Goal: Complete application form: Complete application form

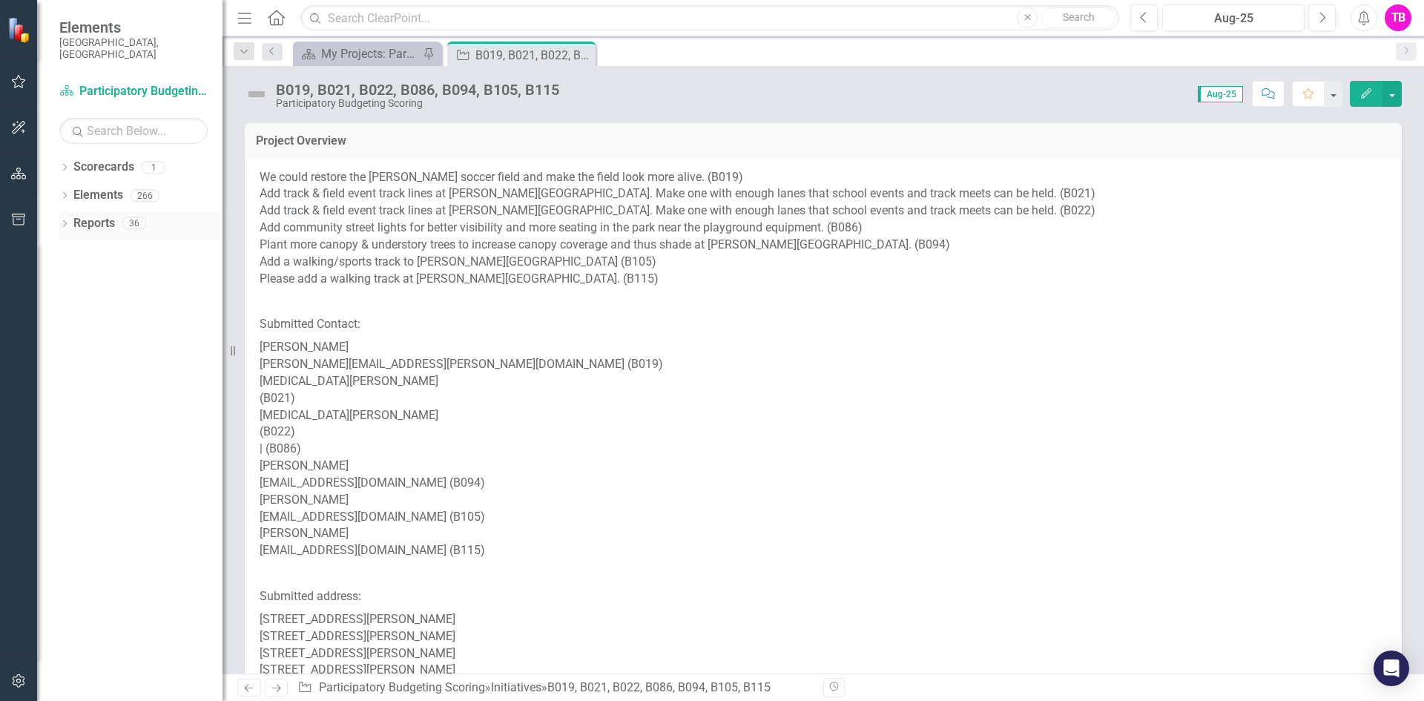
click at [63, 221] on icon "Dropdown" at bounding box center [64, 225] width 10 height 8
click at [108, 270] on link "Scorecard Scorecards" at bounding box center [120, 277] width 81 height 17
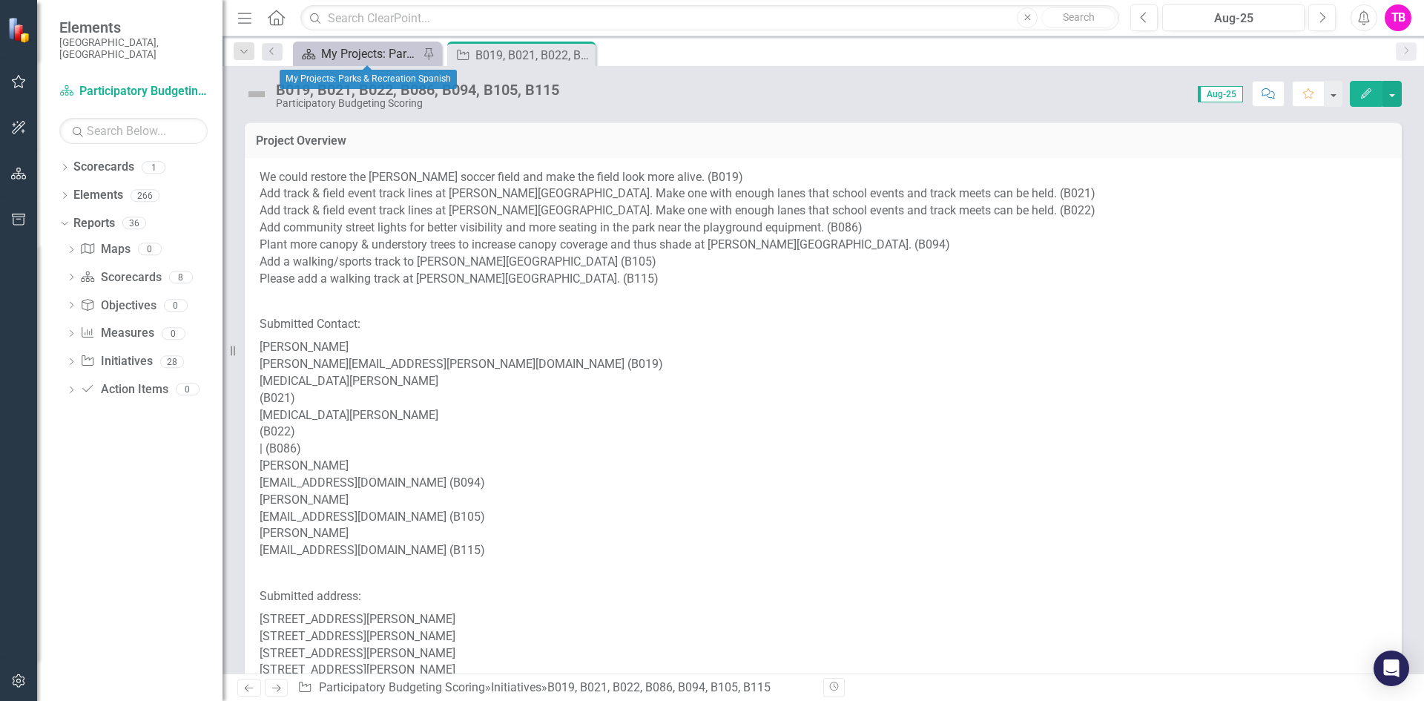
click at [361, 53] on div "My Projects: Parks & Recreation Spanish" at bounding box center [370, 53] width 98 height 19
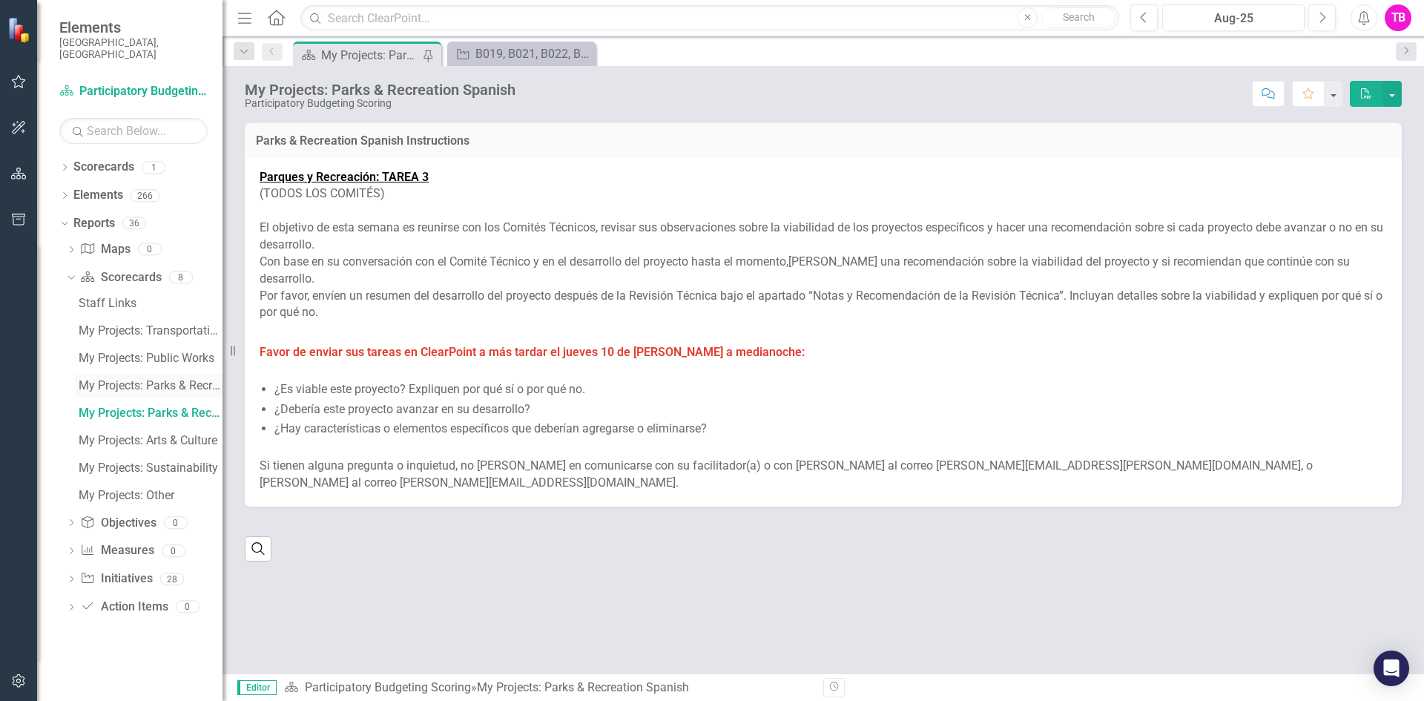
click at [153, 379] on div "My Projects: Parks & Recreation" at bounding box center [151, 385] width 144 height 13
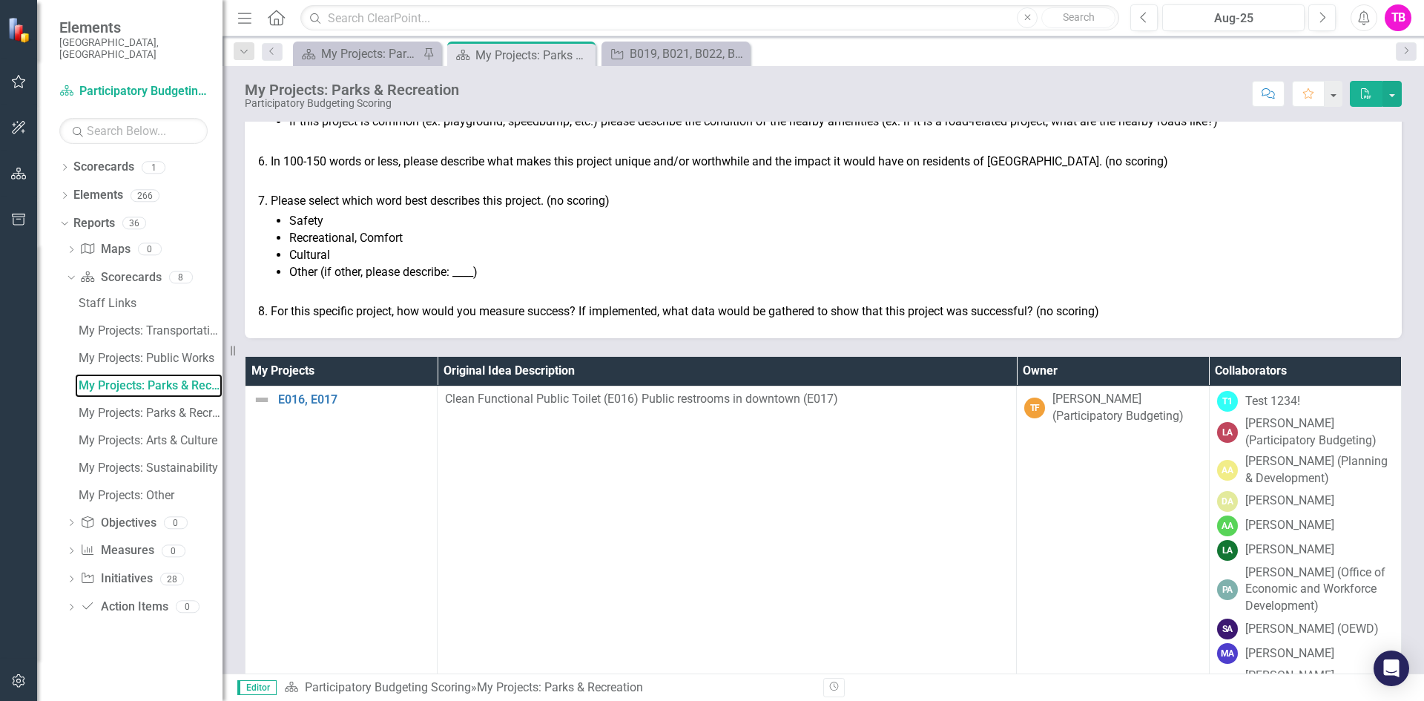
scroll to position [506, 0]
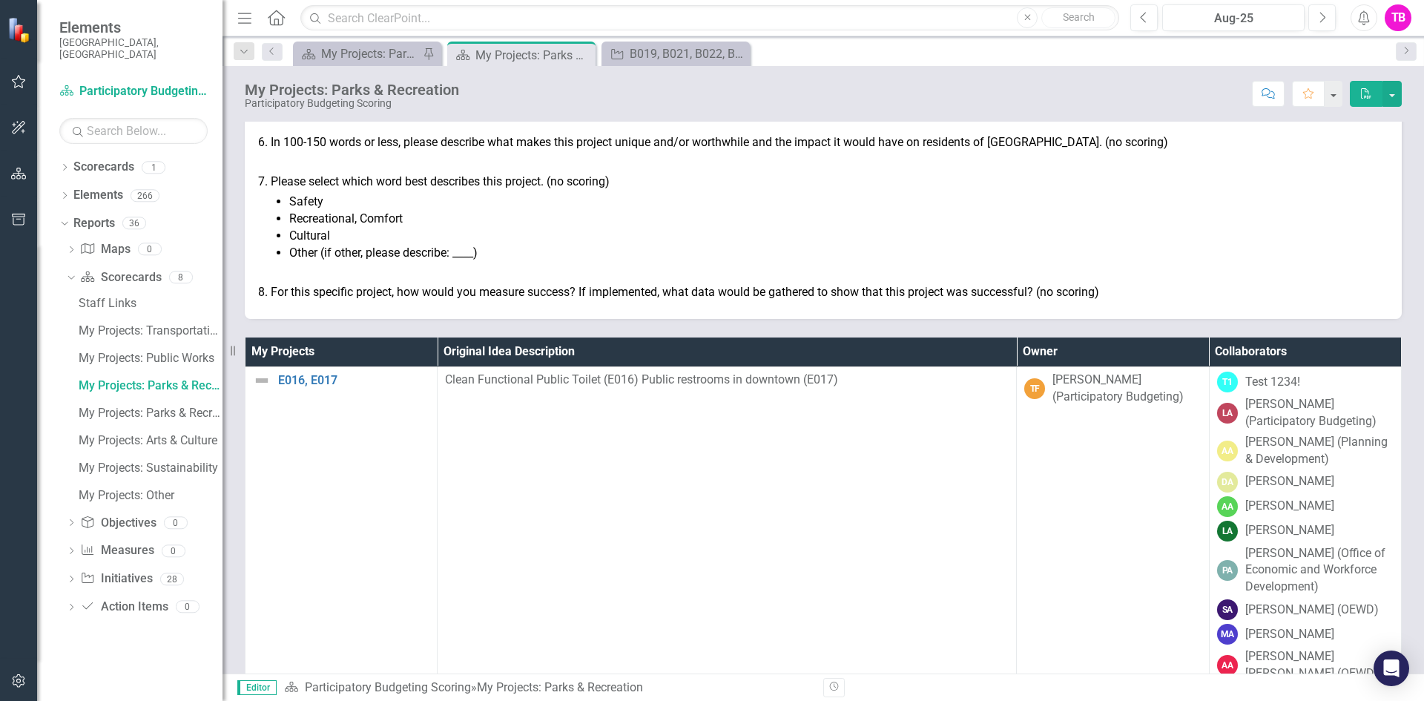
click at [1068, 351] on th "Owner" at bounding box center [1112, 351] width 192 height 29
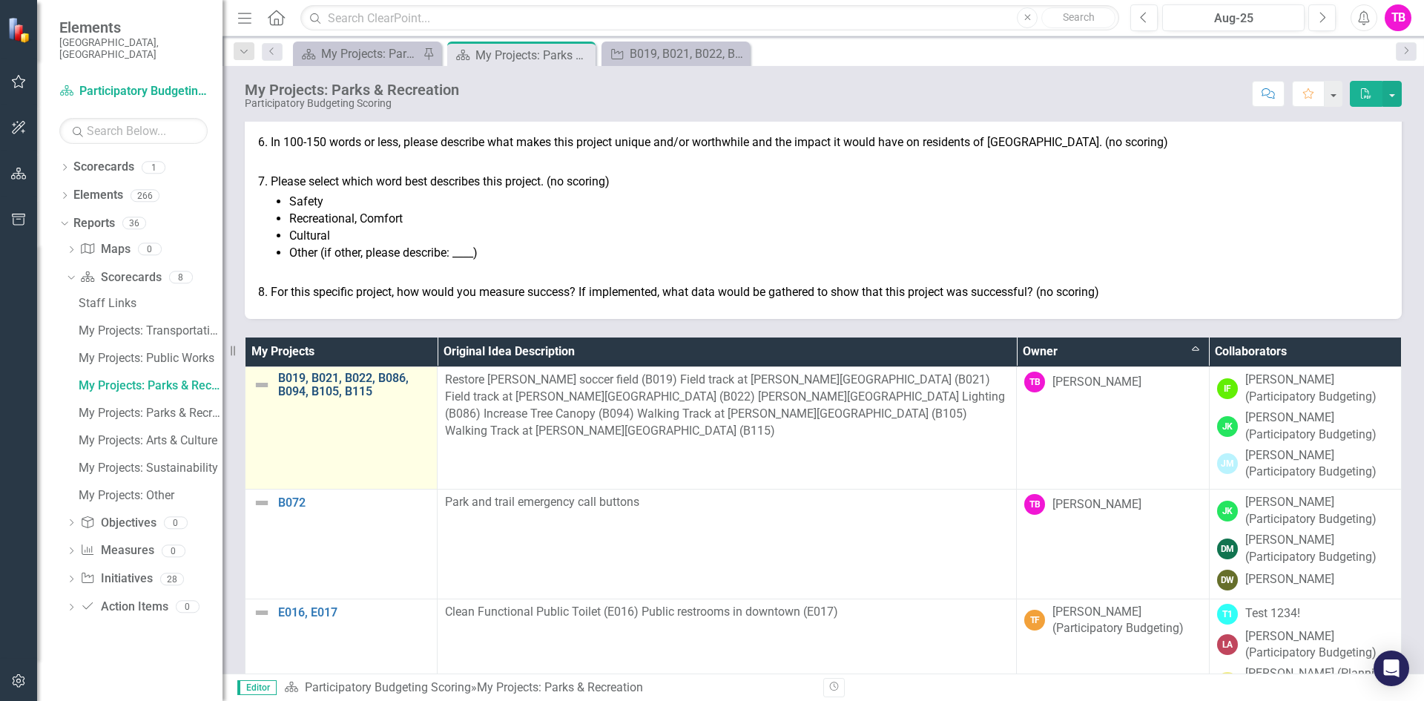
click at [350, 390] on link "B019, B021, B022, B086, B094, B105, B115" at bounding box center [353, 384] width 151 height 26
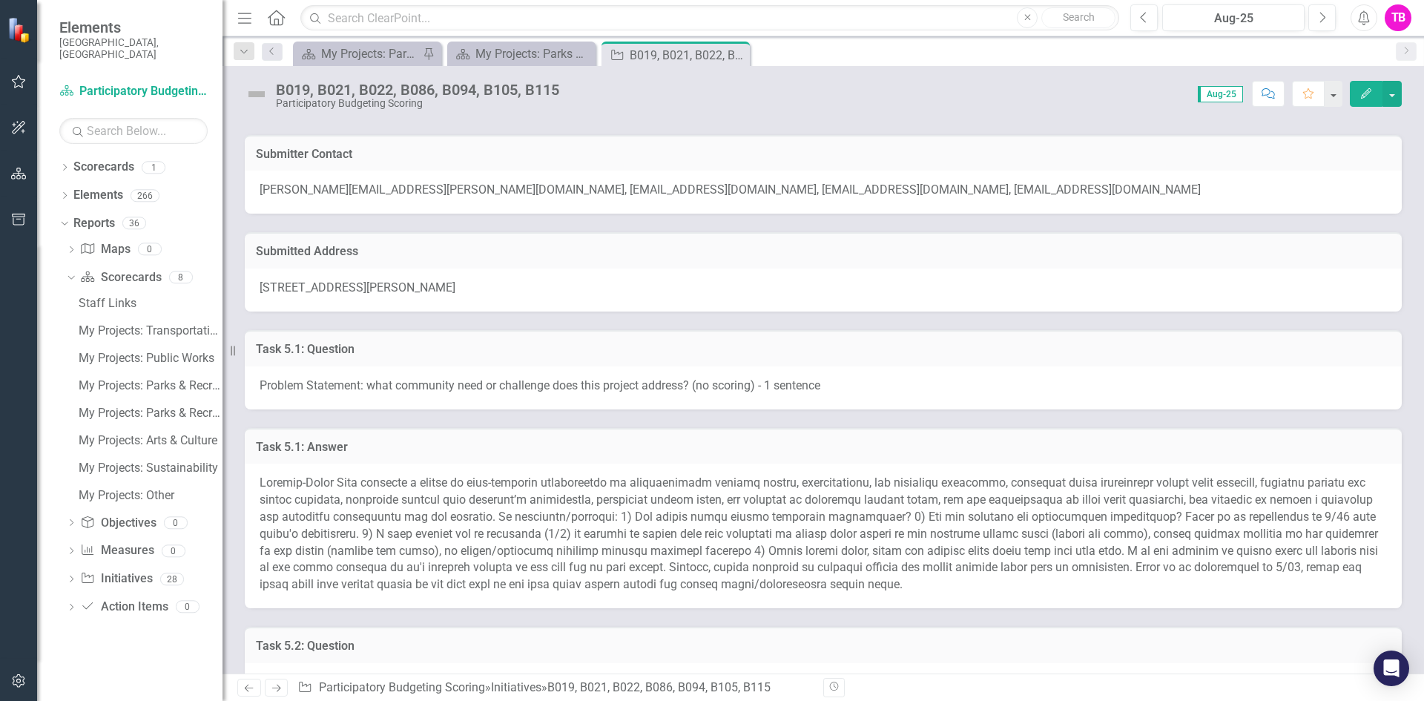
scroll to position [669, 0]
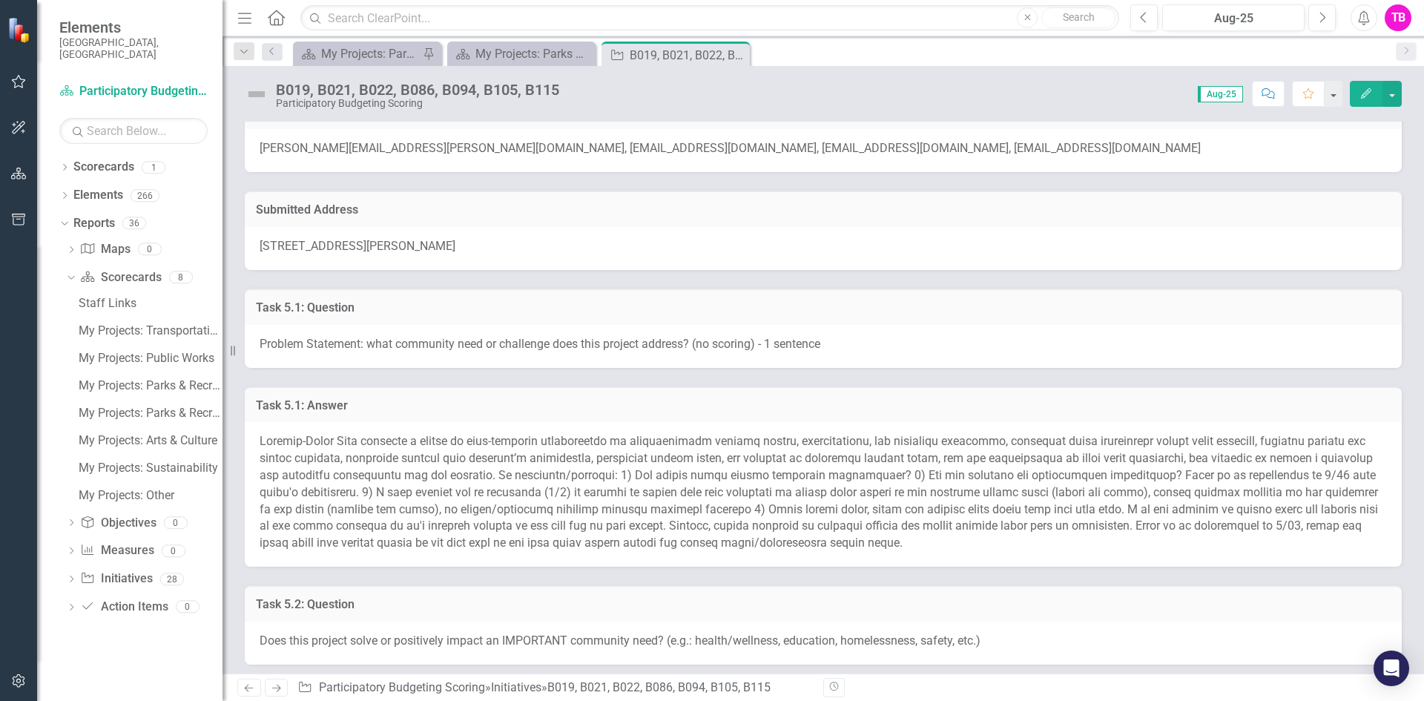
click at [813, 406] on h3 "Task 5.1: Answer" at bounding box center [823, 405] width 1134 height 13
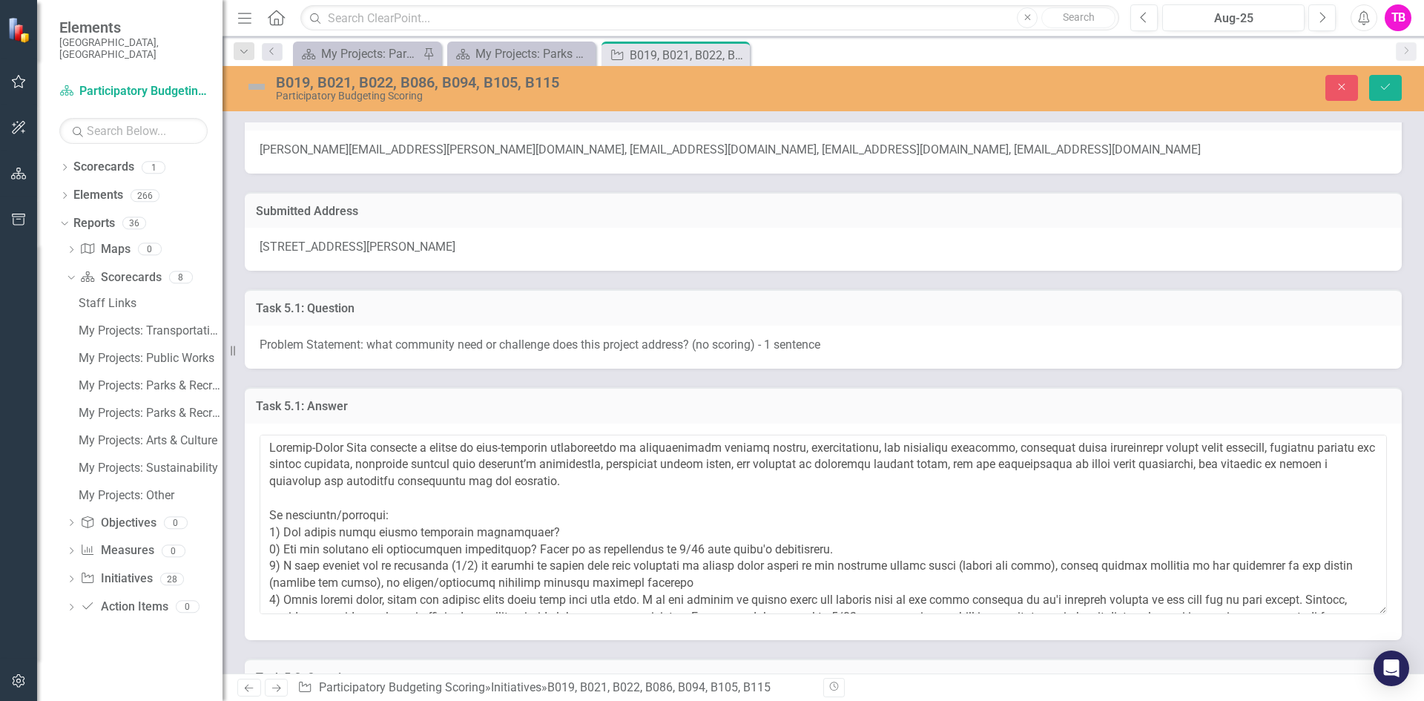
scroll to position [7, 0]
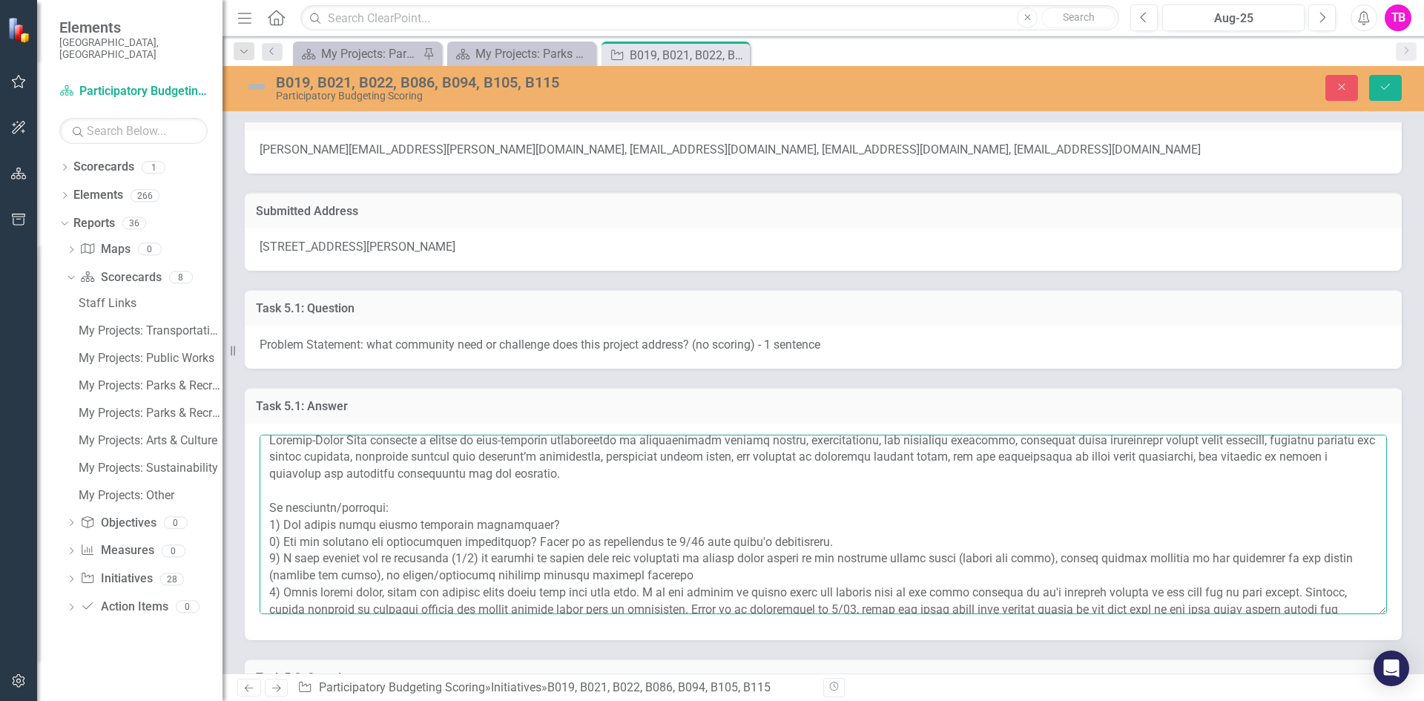
click at [853, 540] on textarea at bounding box center [822, 523] width 1127 height 179
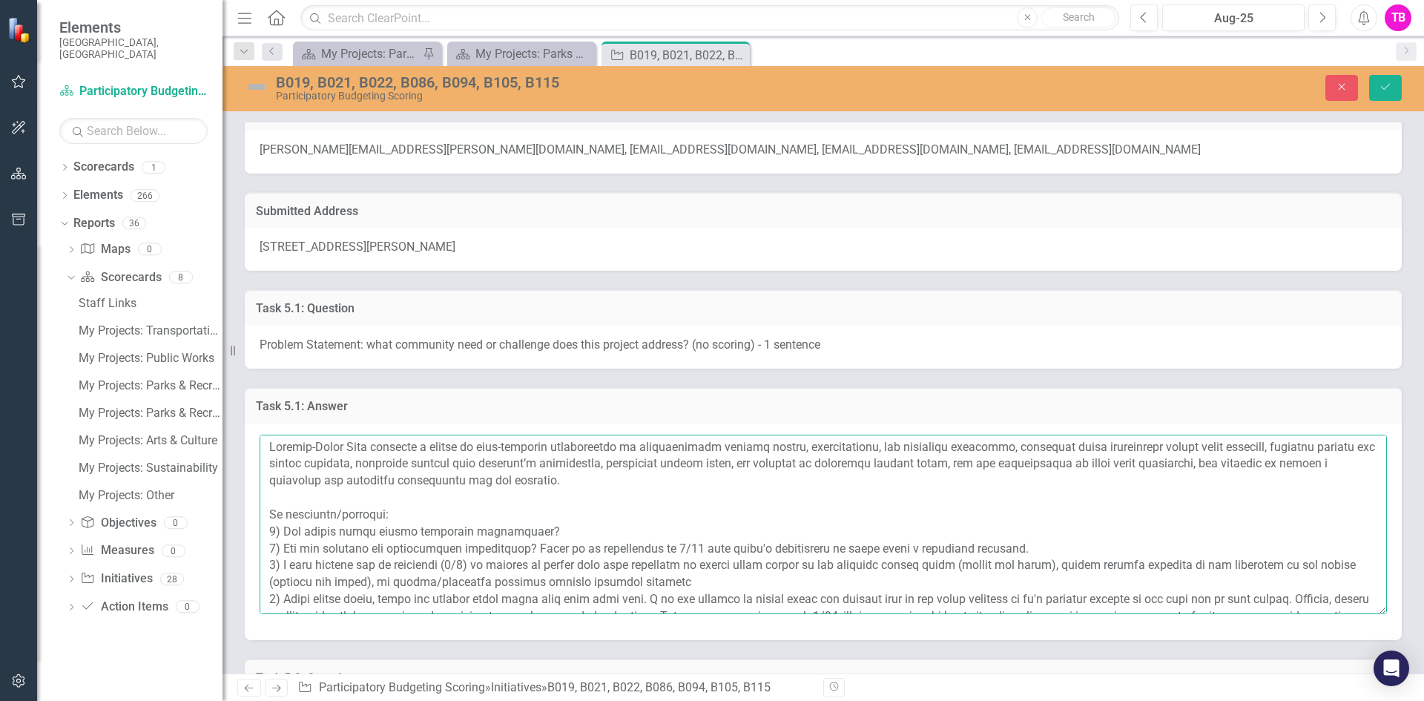
scroll to position [0, 0]
drag, startPoint x: 420, startPoint y: 462, endPoint x: 1258, endPoint y: 451, distance: 838.6
click at [1258, 451] on textarea at bounding box center [822, 523] width 1127 height 179
click at [757, 469] on textarea at bounding box center [822, 523] width 1127 height 179
click at [761, 462] on textarea at bounding box center [822, 523] width 1127 height 179
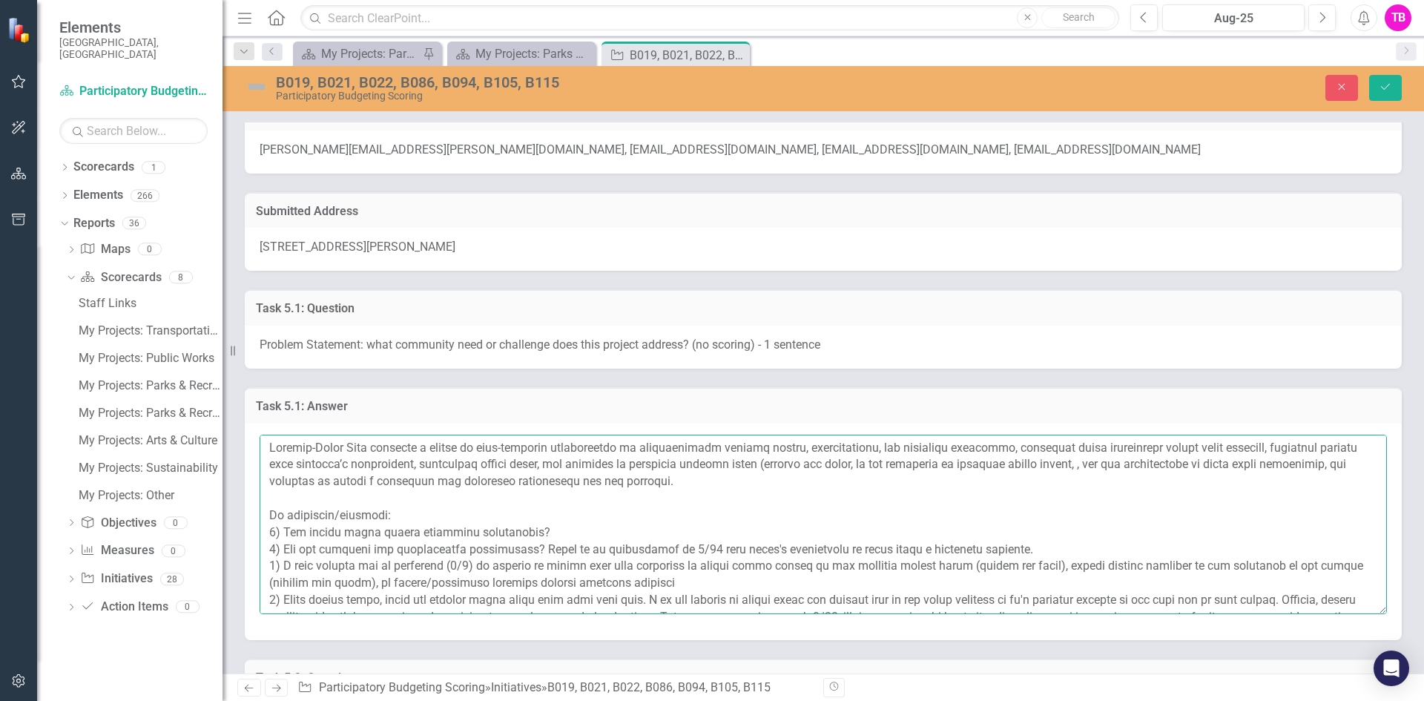
click at [1078, 467] on textarea at bounding box center [822, 523] width 1127 height 179
click at [1315, 468] on textarea at bounding box center [822, 523] width 1127 height 179
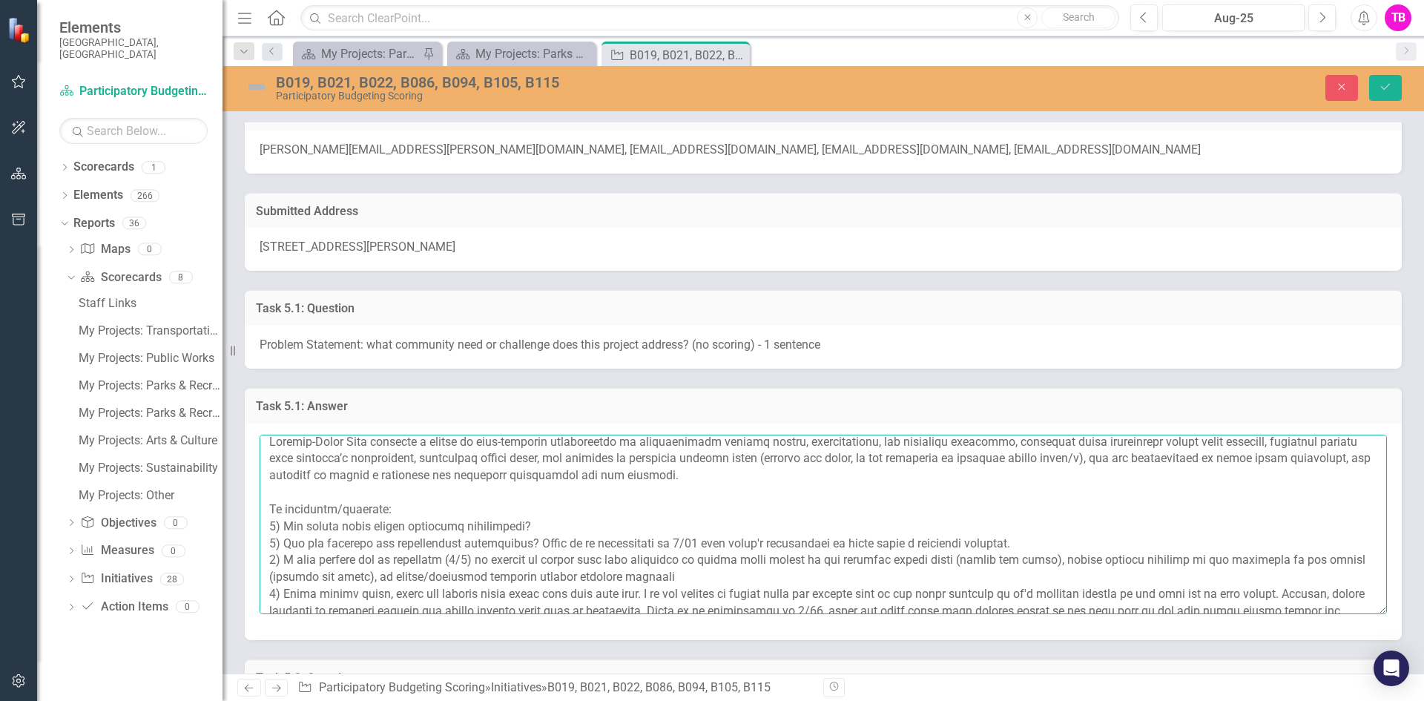
scroll to position [7, 0]
drag, startPoint x: 699, startPoint y: 578, endPoint x: 253, endPoint y: 559, distance: 446.7
click at [254, 563] on div at bounding box center [823, 531] width 1157 height 216
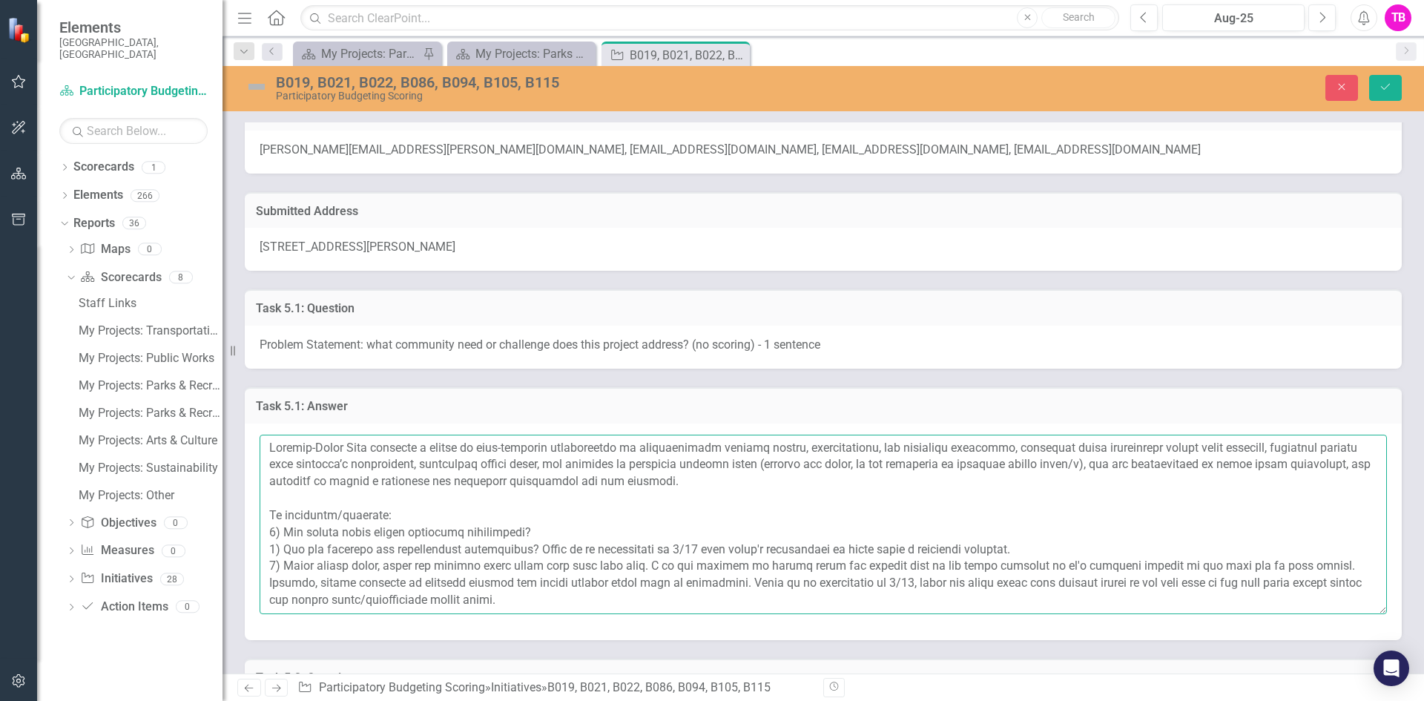
scroll to position [0, 0]
click at [633, 584] on textarea at bounding box center [822, 523] width 1127 height 179
click at [695, 580] on textarea at bounding box center [822, 523] width 1127 height 179
click at [1062, 586] on textarea at bounding box center [822, 523] width 1127 height 179
click at [1263, 588] on textarea at bounding box center [822, 523] width 1127 height 179
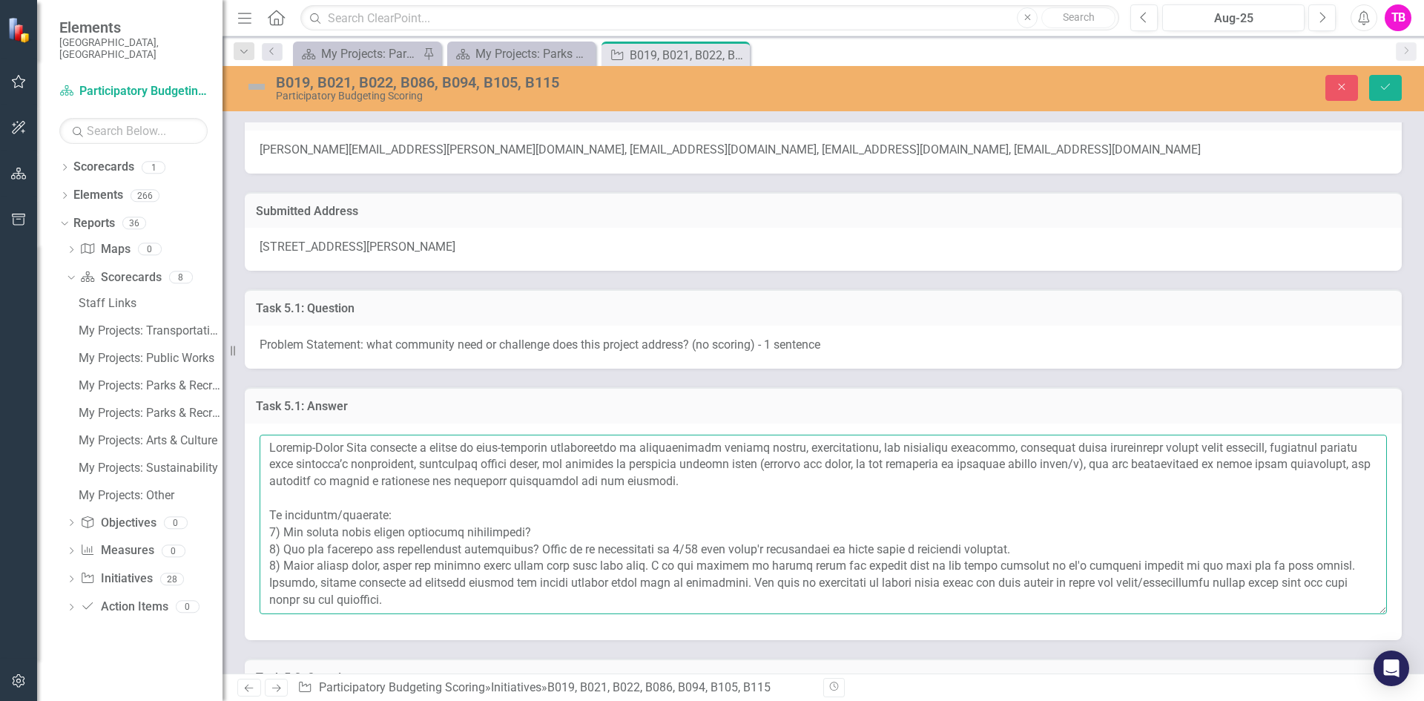
click at [567, 604] on textarea at bounding box center [822, 523] width 1127 height 179
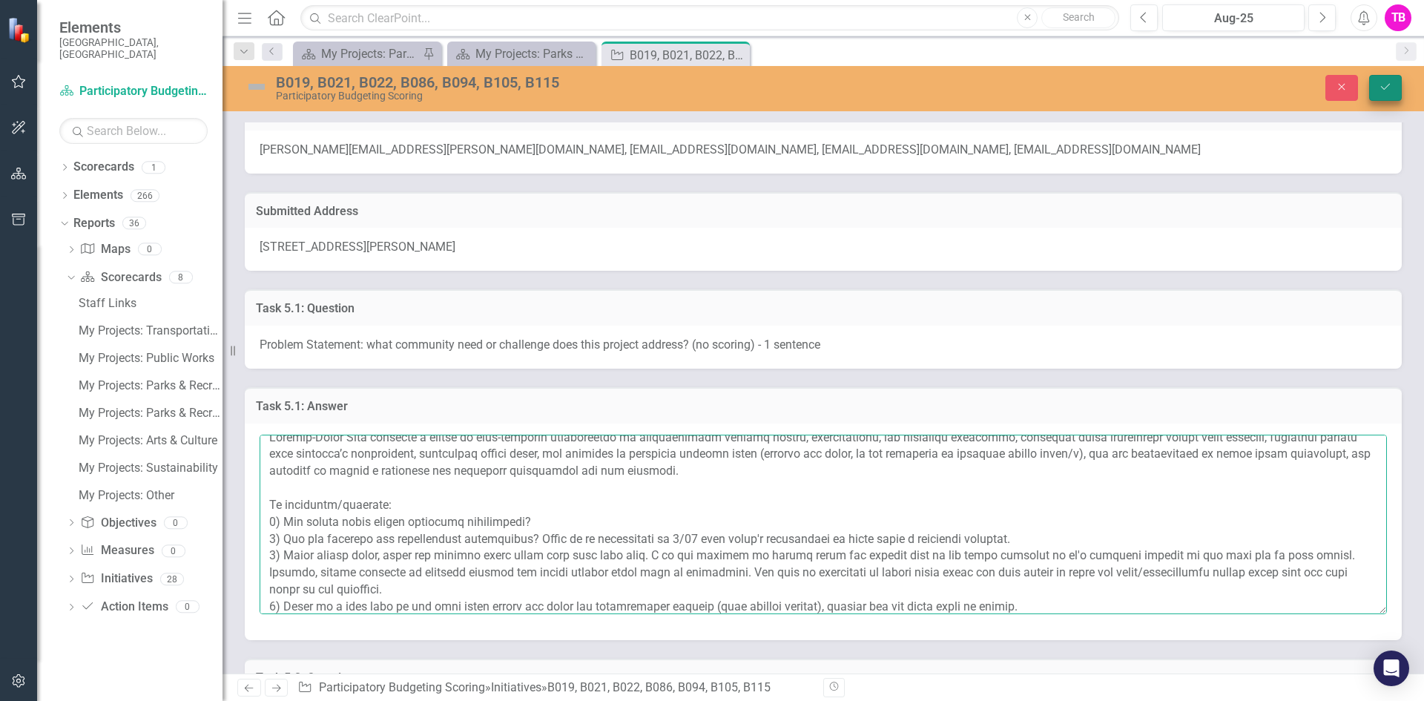
type textarea "Loremip-Dolor Sita consecte a elitse do eius-temporin utlaboreetdo ma aliquaeni…"
click at [1386, 94] on button "Save" at bounding box center [1385, 88] width 33 height 26
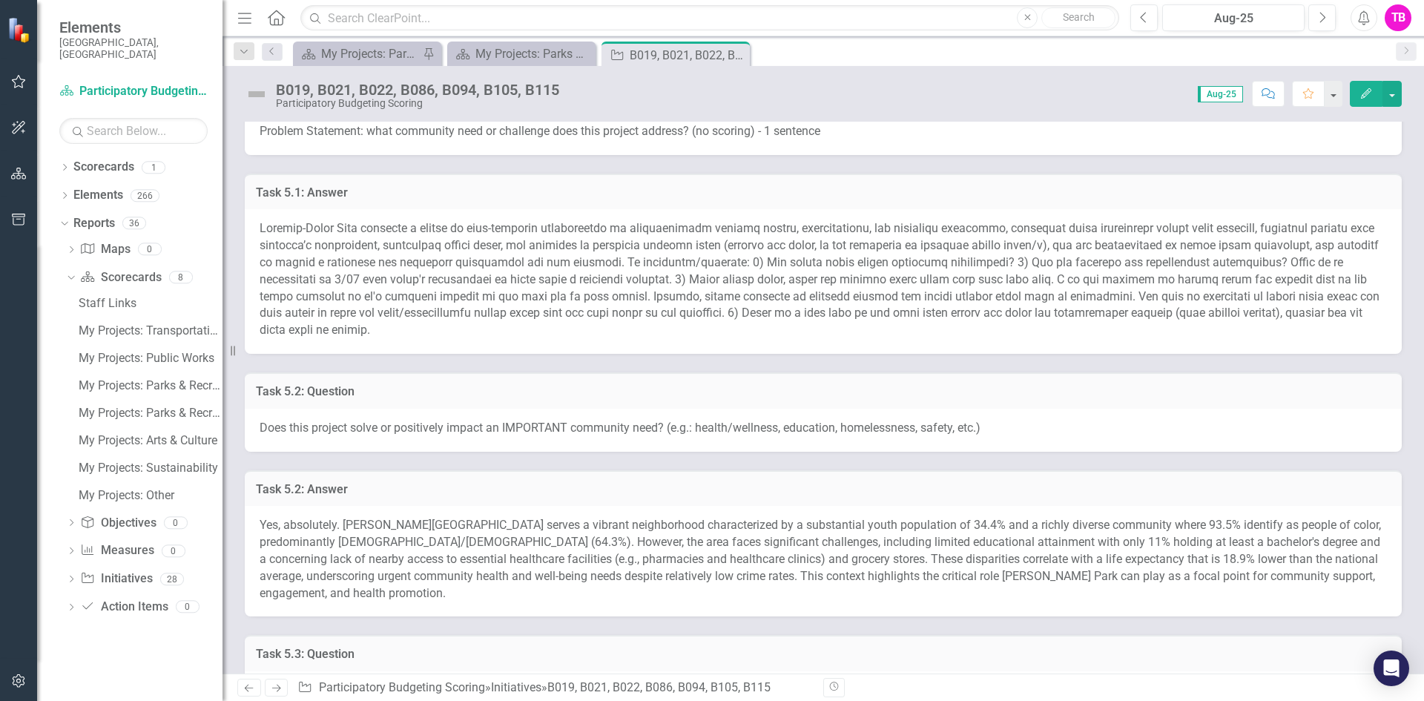
scroll to position [899, 0]
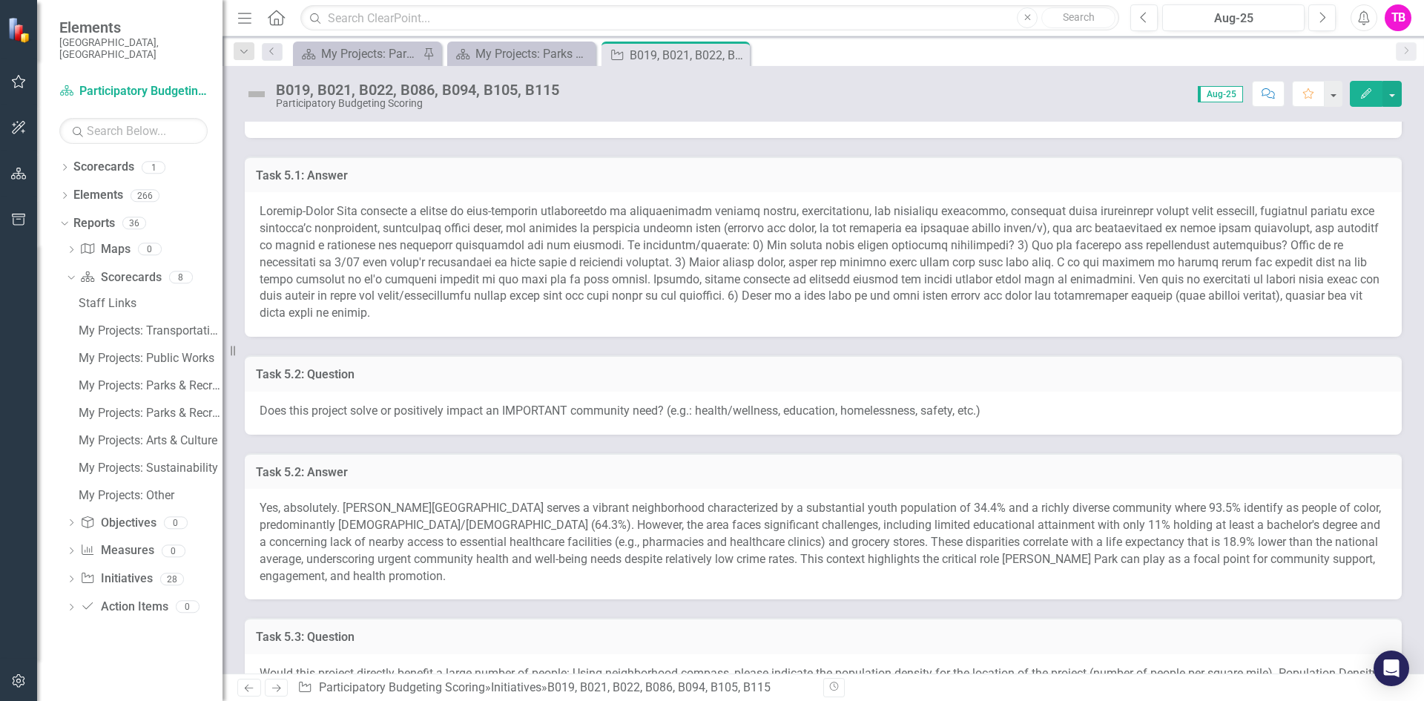
click at [833, 546] on span "Yes, absolutely. [PERSON_NAME][GEOGRAPHIC_DATA] serves a vibrant neighborhood c…" at bounding box center [819, 541] width 1121 height 82
click at [735, 472] on h3 "Task 5.2: Answer" at bounding box center [823, 472] width 1134 height 13
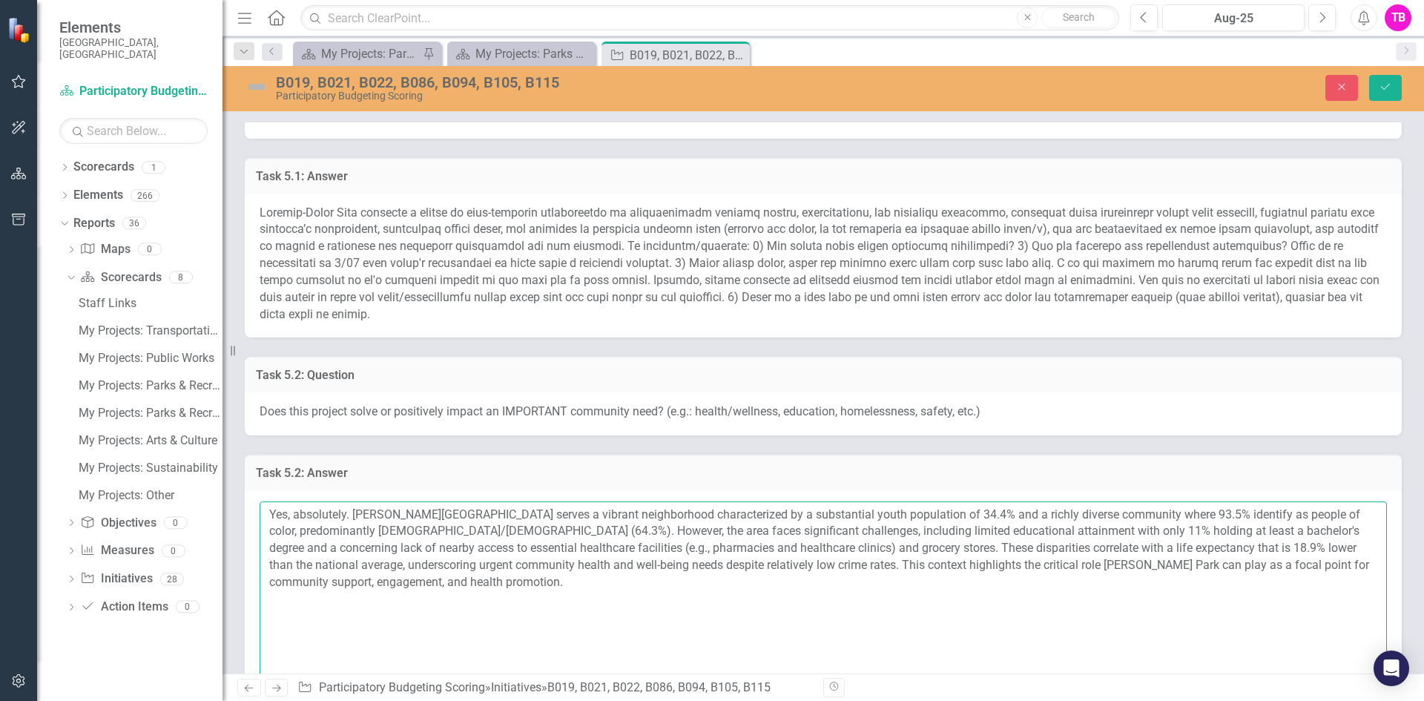
click at [930, 551] on textarea "Yes, absolutely. [PERSON_NAME][GEOGRAPHIC_DATA] serves a vibrant neighborhood c…" at bounding box center [822, 590] width 1127 height 179
click at [1360, 547] on textarea "Yes, absolutely. [PERSON_NAME][GEOGRAPHIC_DATA] serves a vibrant neighborhood c…" at bounding box center [822, 590] width 1127 height 179
type textarea "Yes, absolutely. [PERSON_NAME][GEOGRAPHIC_DATA] serves a vibrant neighborhood c…"
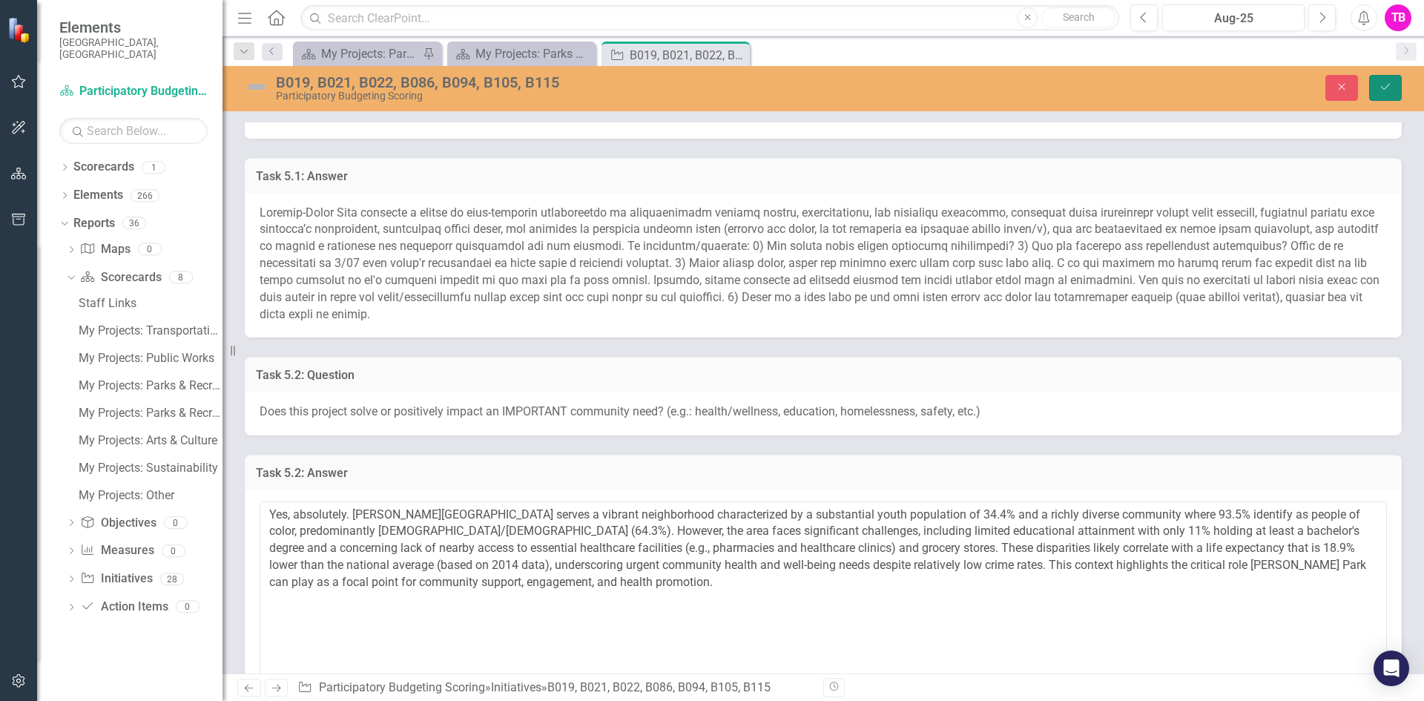
click at [1385, 93] on button "Save" at bounding box center [1385, 88] width 33 height 26
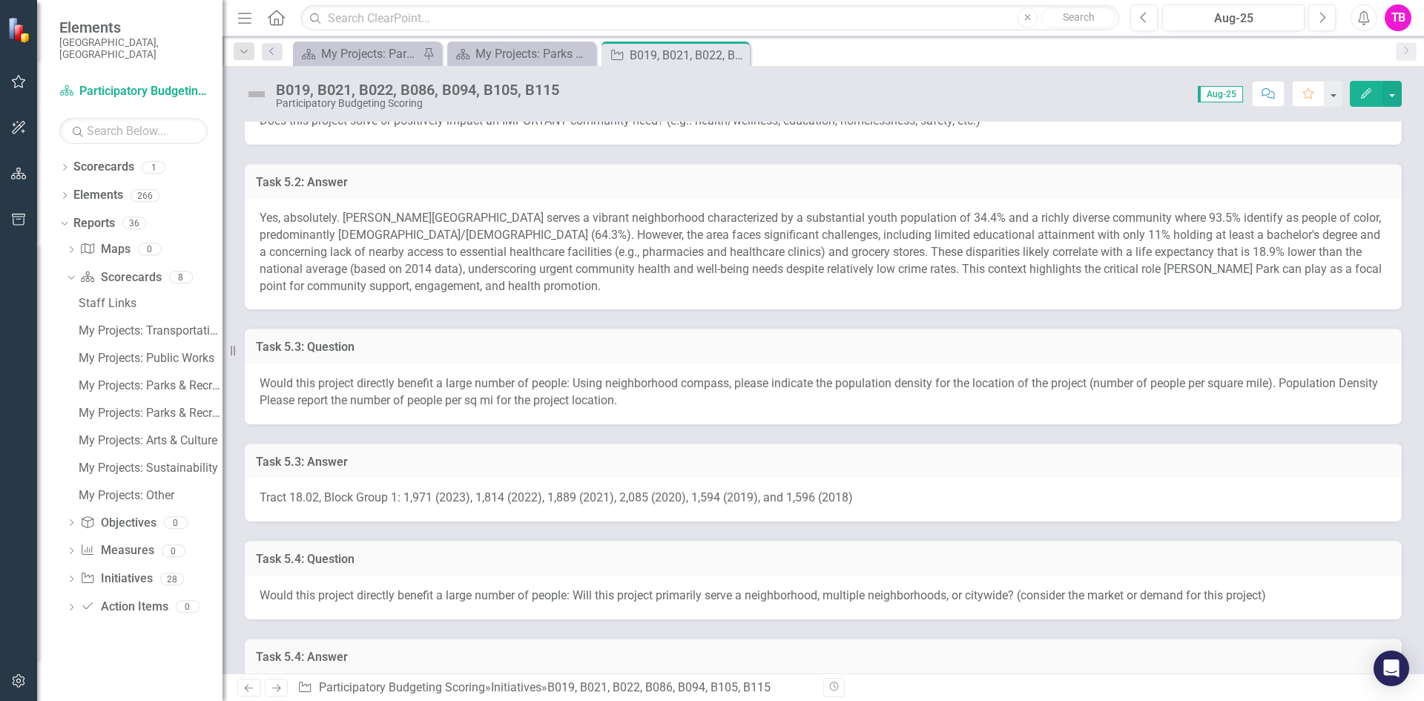
scroll to position [1190, 0]
click at [909, 460] on h3 "Task 5.3: Answer" at bounding box center [823, 460] width 1134 height 13
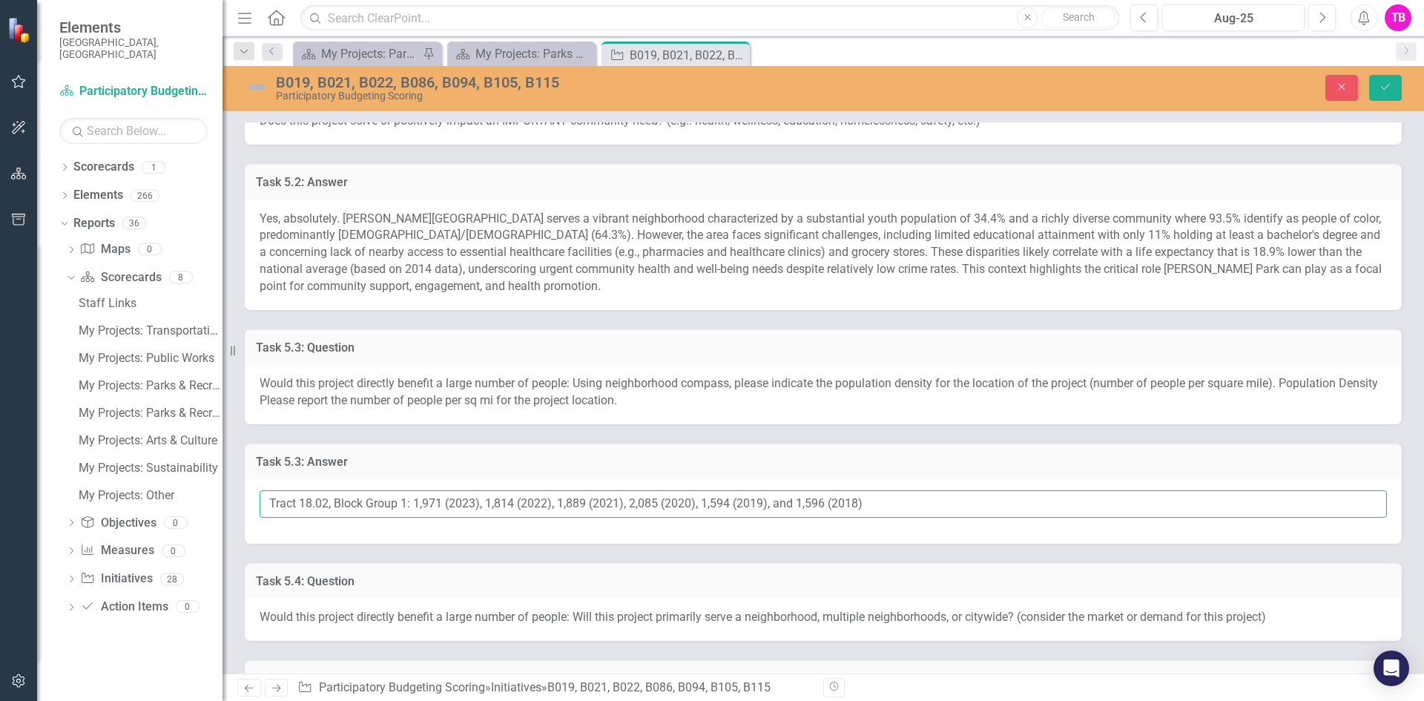
click at [264, 500] on input "Tract 18.02, Block Group 1: 1,971 (2023), 1,814 (2022), 1,889 (2021), 2,085 (20…" at bounding box center [822, 503] width 1127 height 27
type input "Yes, it would.Tract 18.02, Block Group 1: 1,971 (2023), 1,814 (2022), 1,889 (20…"
click at [1369, 75] on button "Save" at bounding box center [1385, 88] width 33 height 26
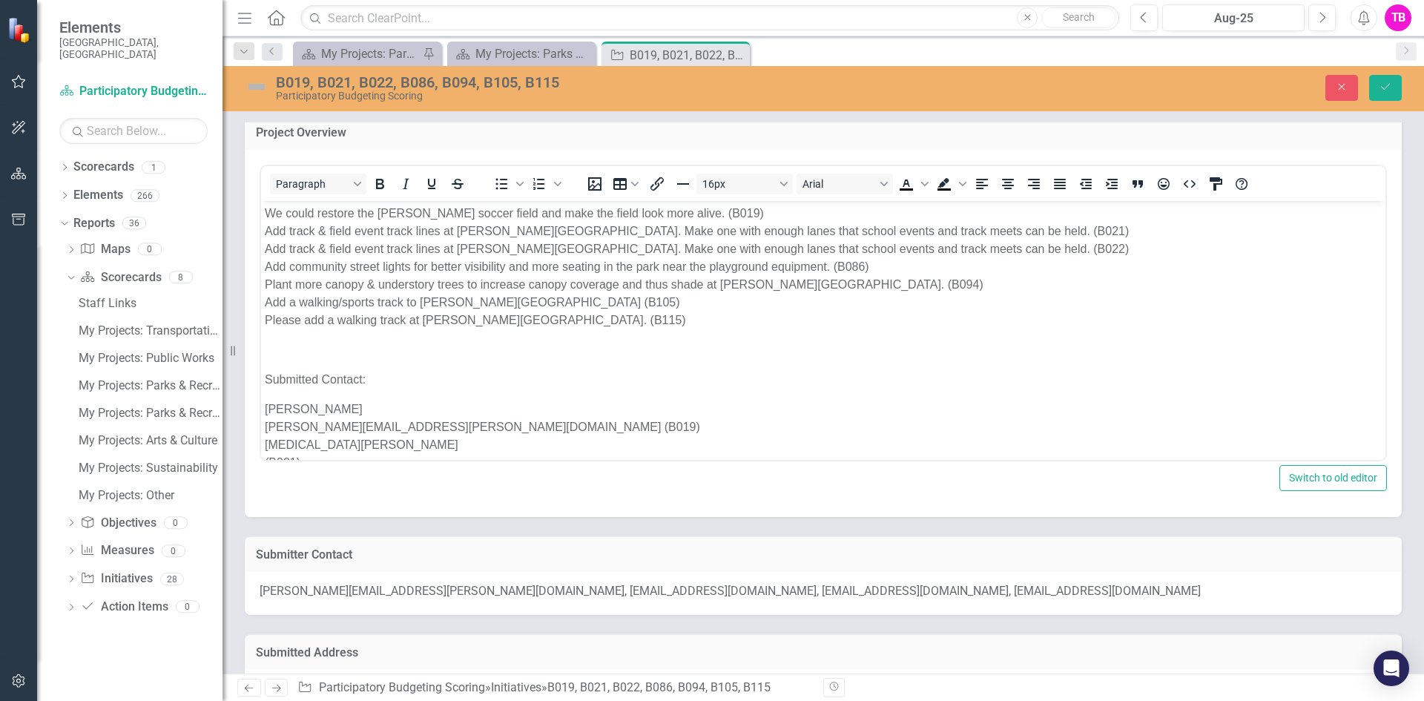
scroll to position [0, 0]
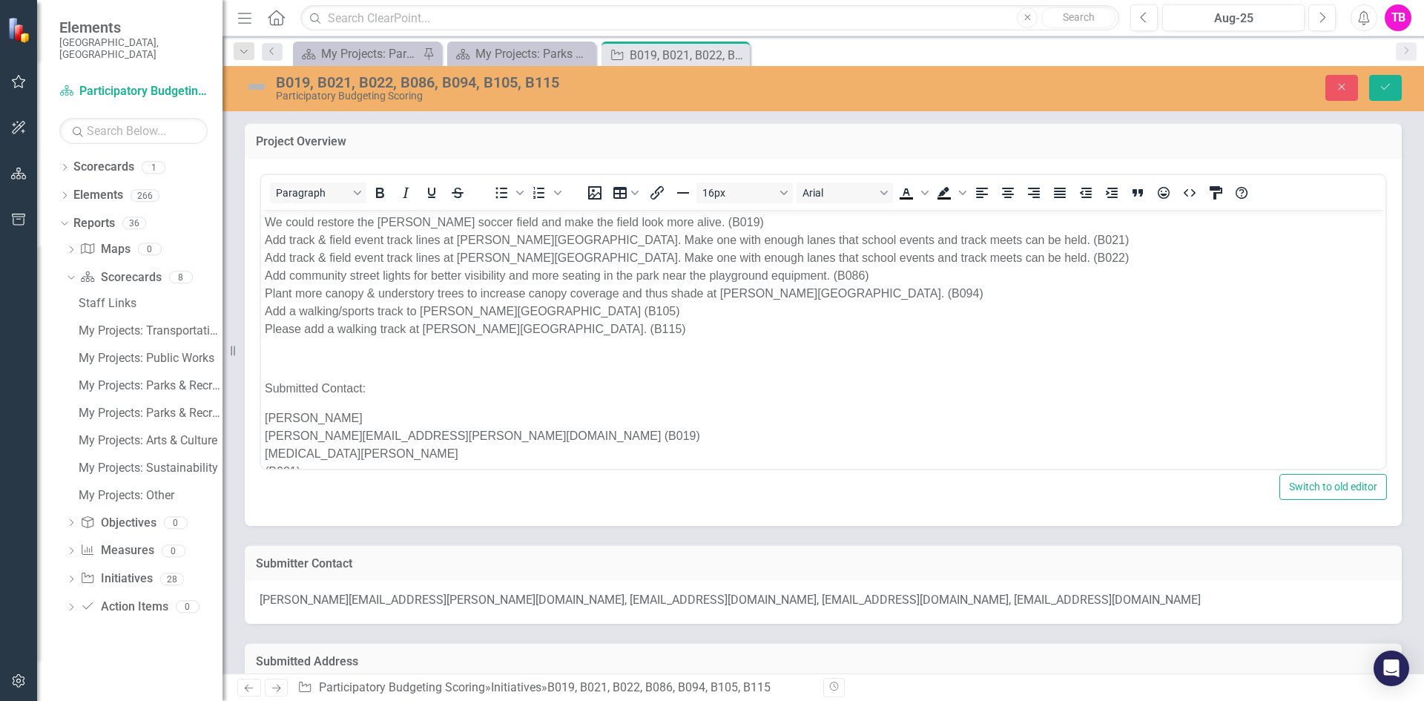
click at [535, 145] on h3 "Project Overview" at bounding box center [823, 141] width 1134 height 13
click at [1335, 87] on icon "Close" at bounding box center [1341, 87] width 13 height 10
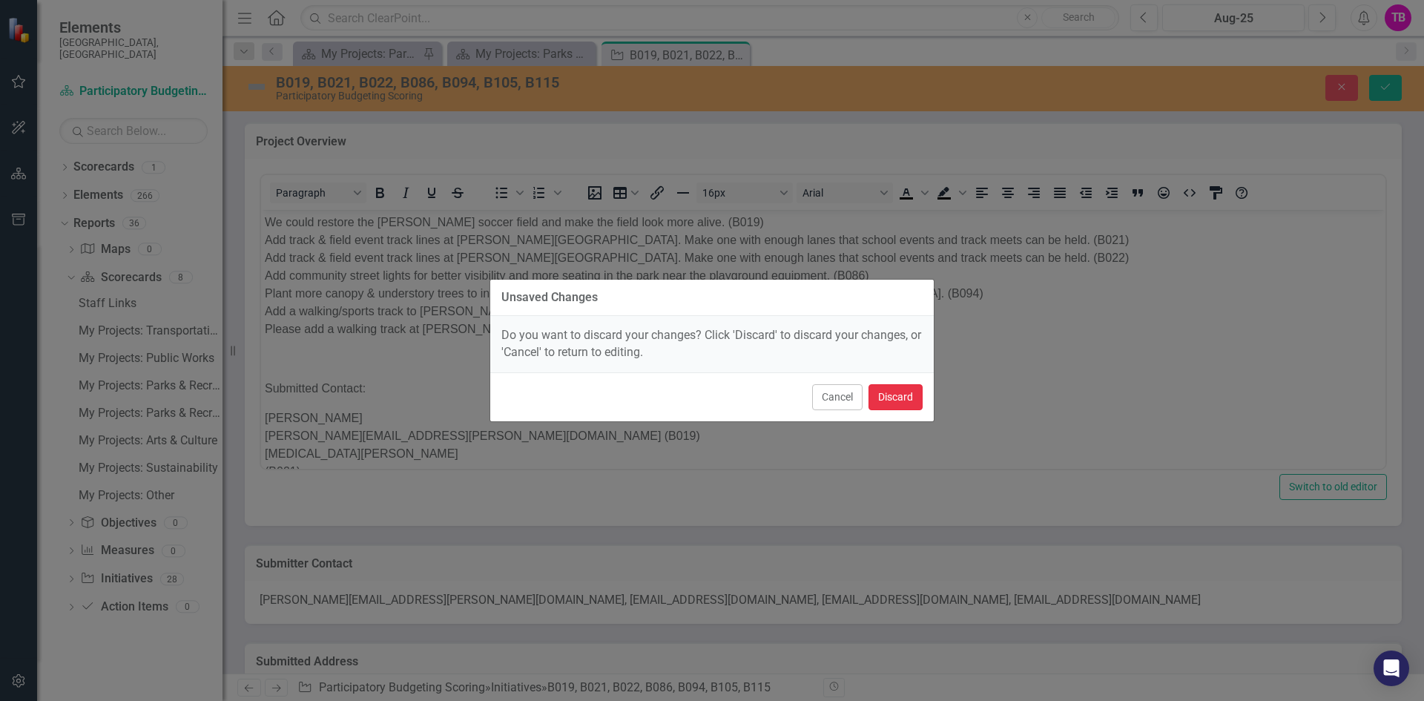
click at [882, 387] on button "Discard" at bounding box center [895, 397] width 54 height 26
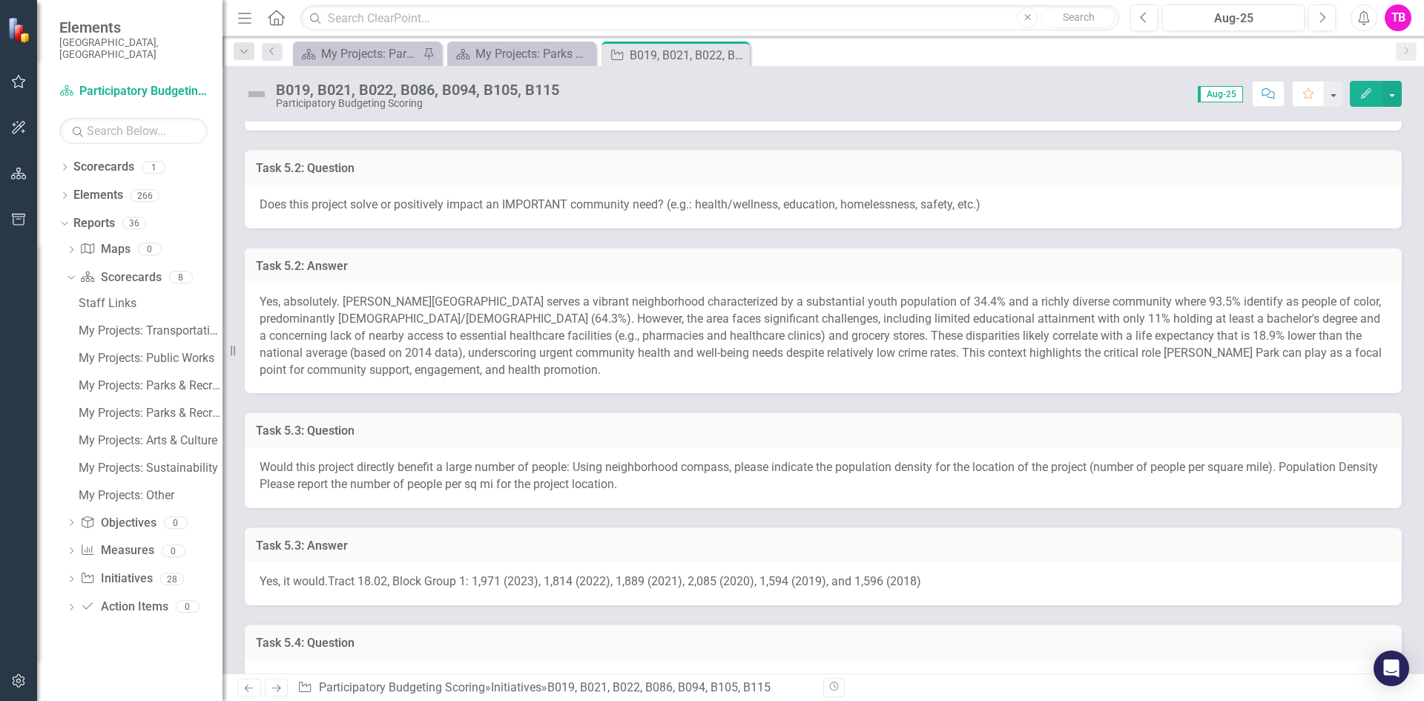
scroll to position [1137, 0]
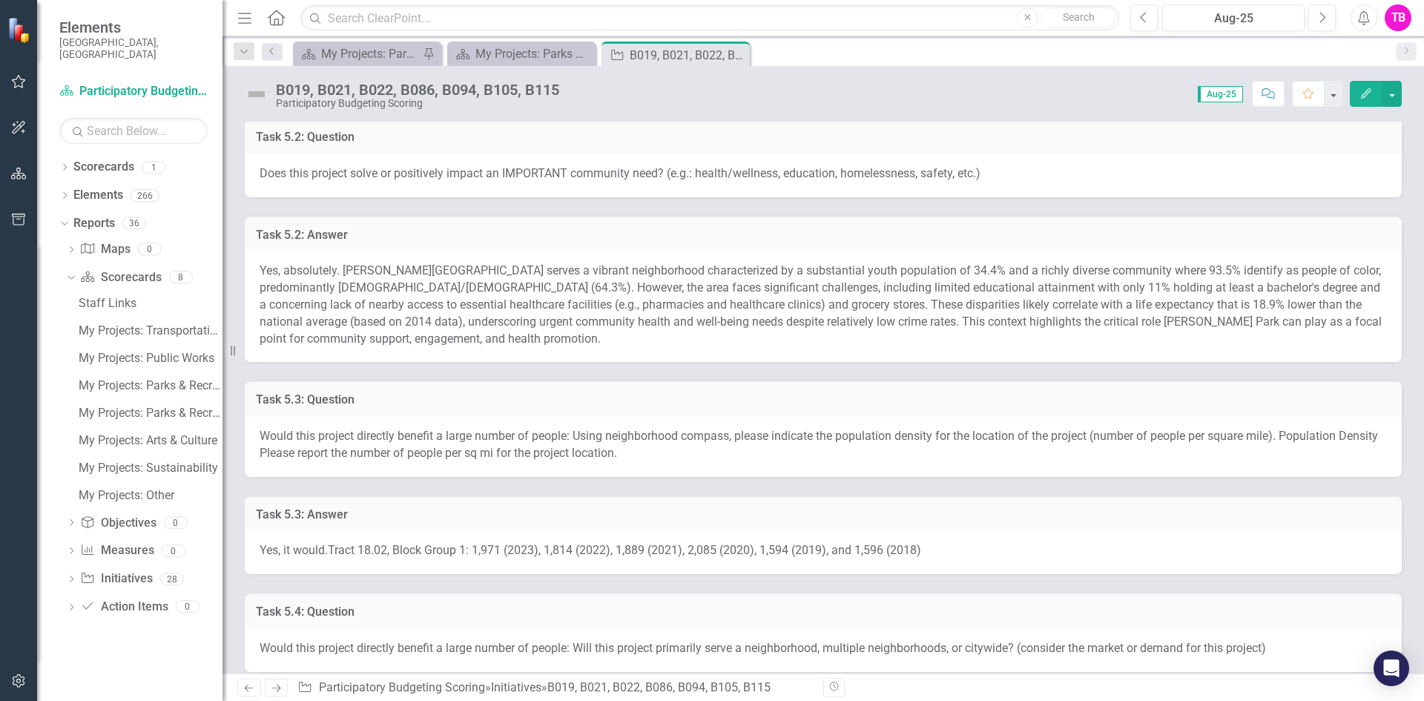
click at [441, 515] on h3 "Task 5.3: Answer" at bounding box center [823, 514] width 1134 height 13
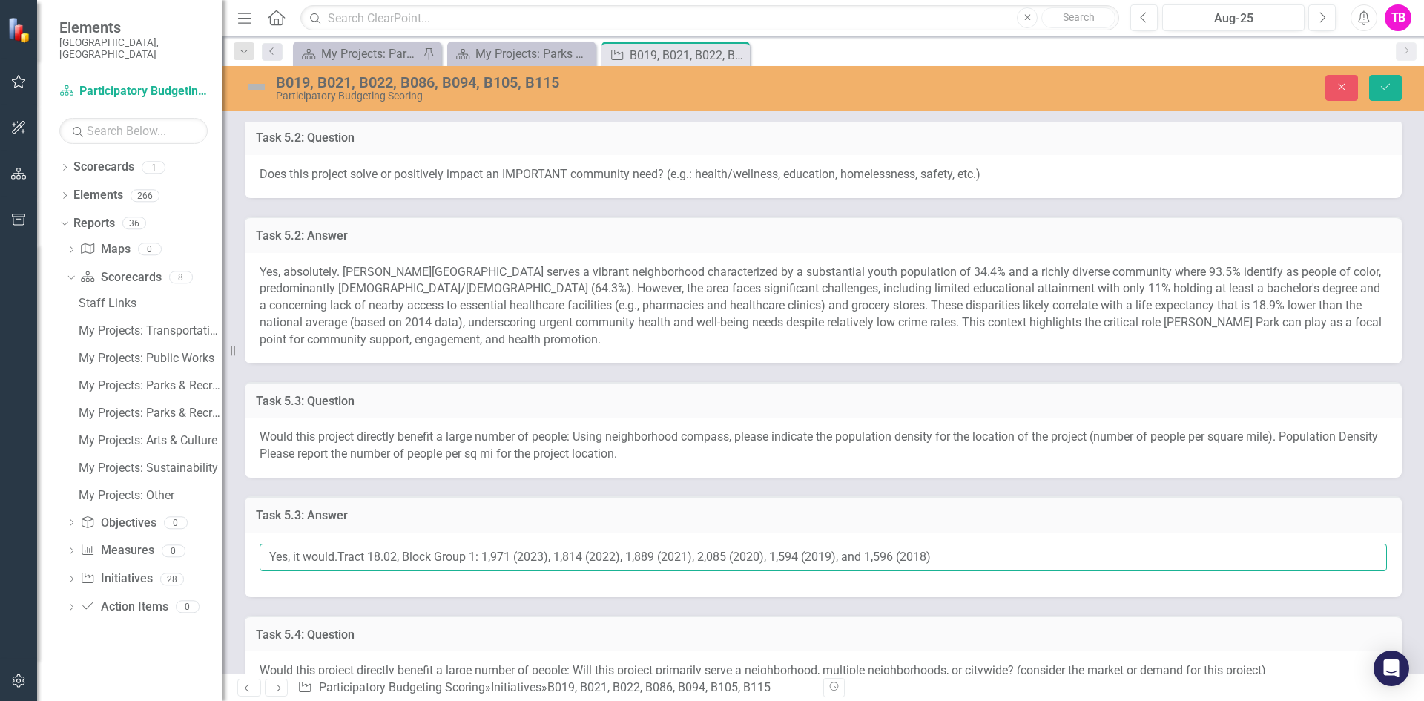
click at [340, 556] on input "Yes, it would.Tract 18.02, Block Group 1: 1,971 (2023), 1,814 (2022), 1,889 (20…" at bounding box center [822, 556] width 1127 height 27
click at [476, 562] on input "Yes, it would. Tract 18.02, Block Group 1: 1,971 (2023), 1,814 (2022), 1,889 (2…" at bounding box center [822, 556] width 1127 height 27
click at [1026, 562] on input "Yes, it would. Tract 18.02, Block Group 1 trending: 1,971 (2023), 1,814 (2022),…" at bounding box center [822, 556] width 1127 height 27
type input "Yes, it would. Tract 18.02, Block Group 1 trending: 1,971 (2023), 1,814 (2022),…"
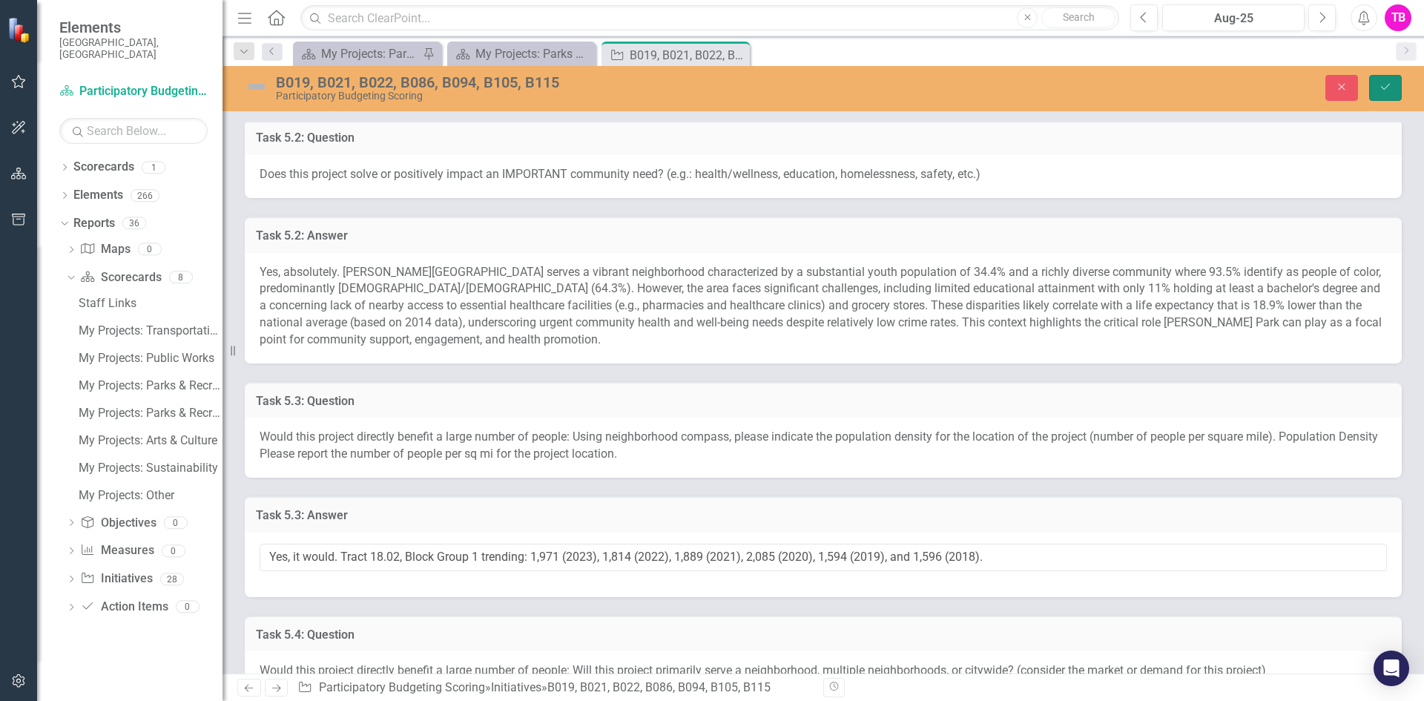
click at [1387, 87] on icon "Save" at bounding box center [1384, 87] width 13 height 10
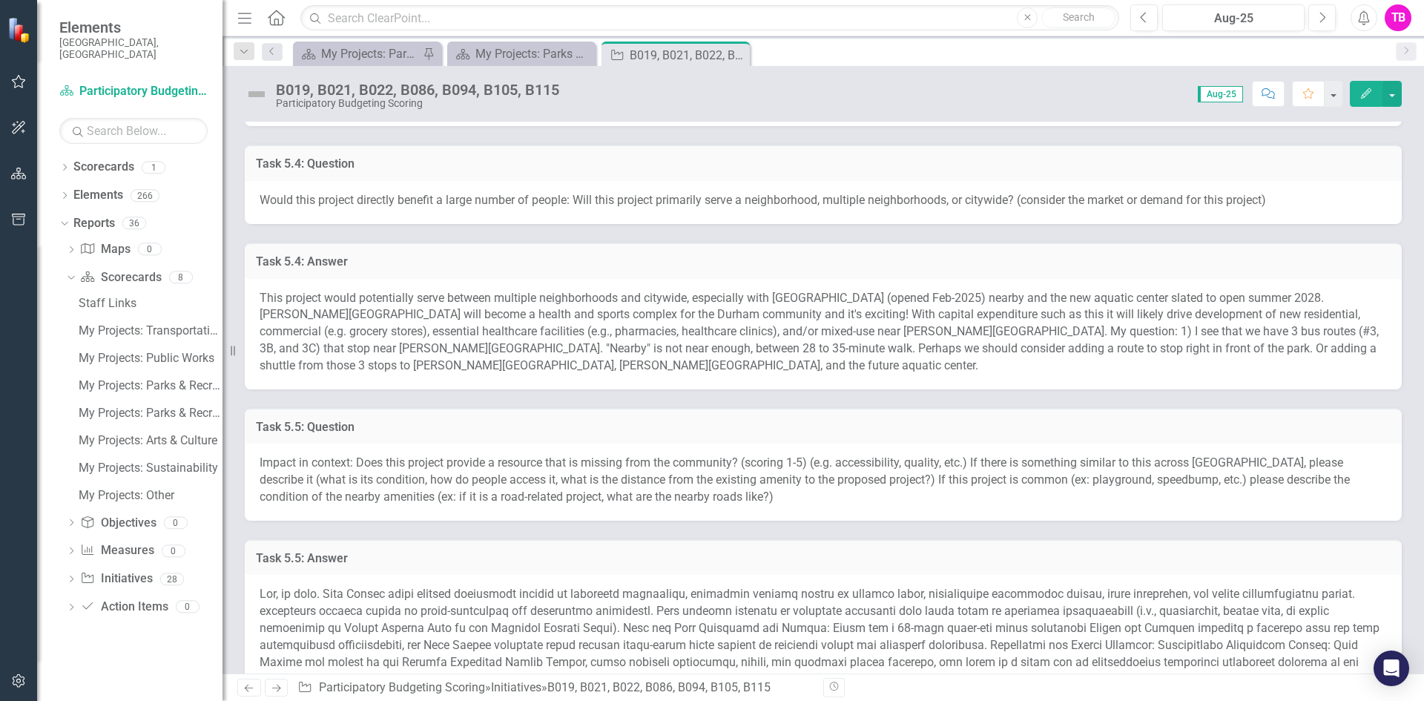
scroll to position [1593, 0]
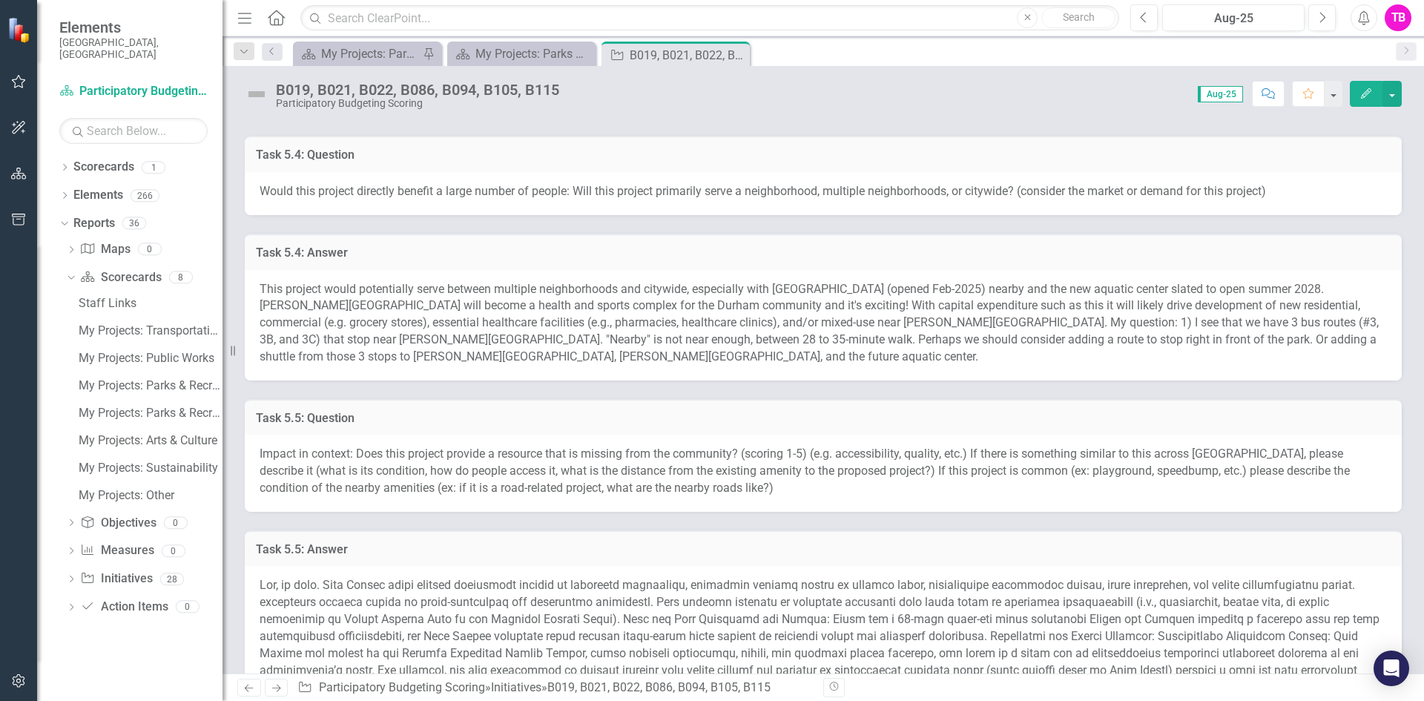
click at [1162, 257] on h3 "Task 5.4: Answer" at bounding box center [823, 252] width 1134 height 13
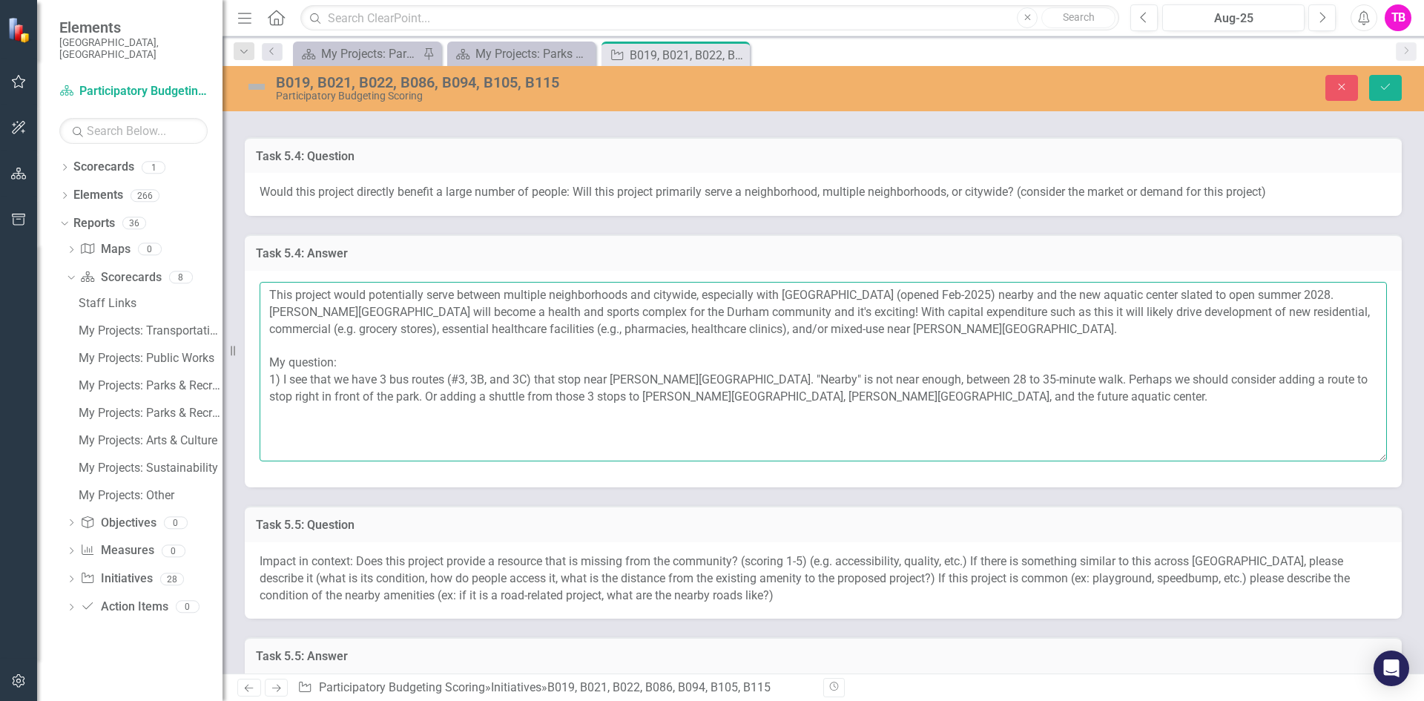
click at [1237, 294] on textarea "This project would potentially serve between multiple neighborhoods and citywid…" at bounding box center [822, 371] width 1127 height 179
click at [454, 311] on textarea "This project would potentially serve between multiple neighborhoods and citywid…" at bounding box center [822, 371] width 1127 height 179
click at [610, 377] on textarea "This project would potentially serve between multiple neighborhoods and citywid…" at bounding box center [822, 371] width 1127 height 179
click at [587, 383] on textarea "This project would potentially serve between multiple neighborhoods and citywid…" at bounding box center [822, 371] width 1127 height 179
click at [952, 397] on textarea "This project would potentially serve between multiple neighborhoods and citywid…" at bounding box center [822, 371] width 1127 height 179
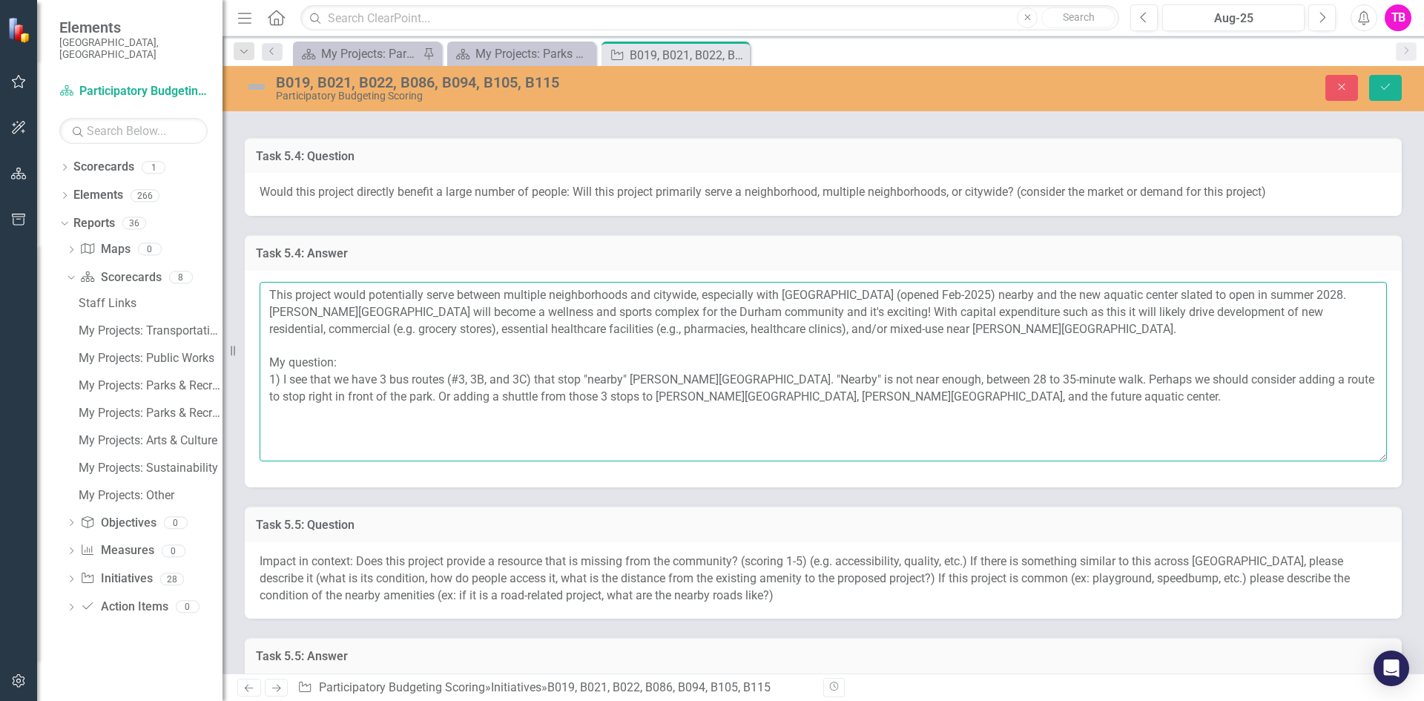
type textarea "This project would potentially serve between multiple neighborhoods and citywid…"
click at [1383, 87] on icon "Save" at bounding box center [1384, 87] width 13 height 10
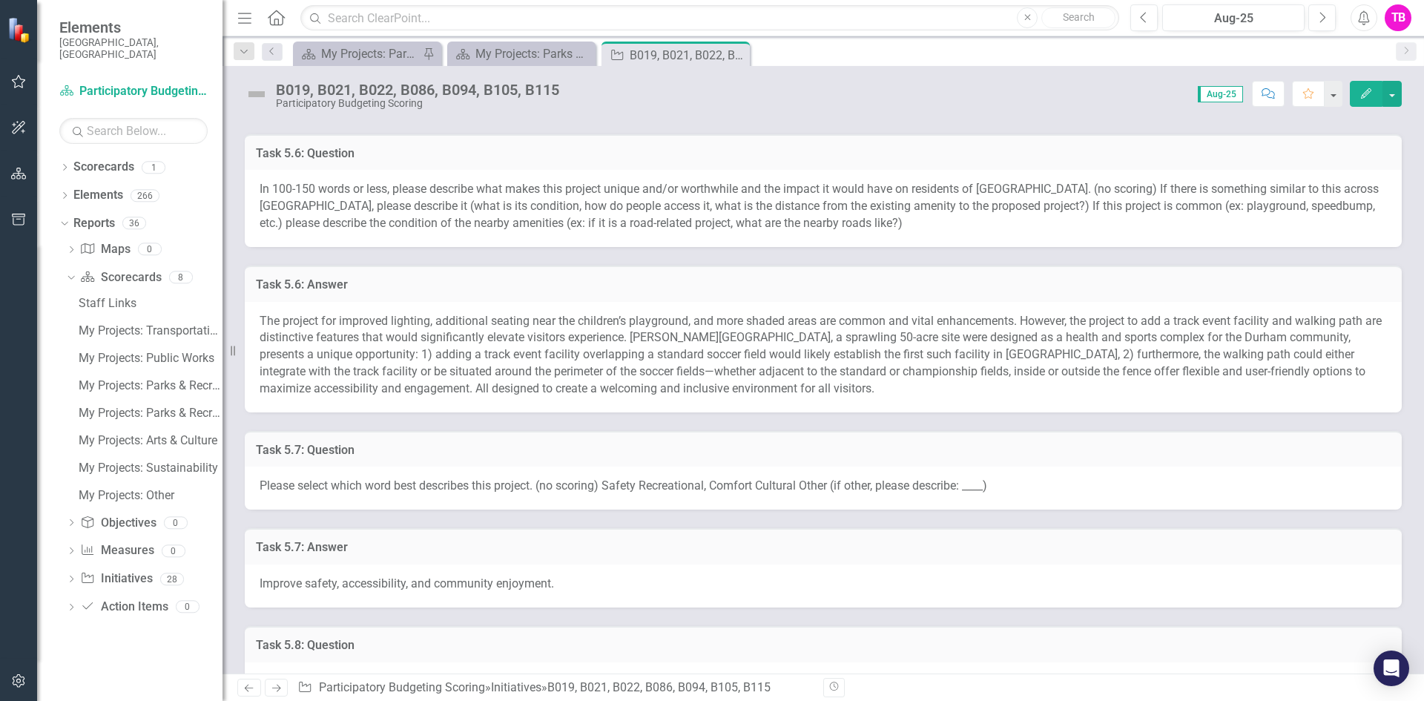
scroll to position [2459, 0]
click at [956, 294] on td "Task 5.6: Answer" at bounding box center [823, 286] width 1134 height 19
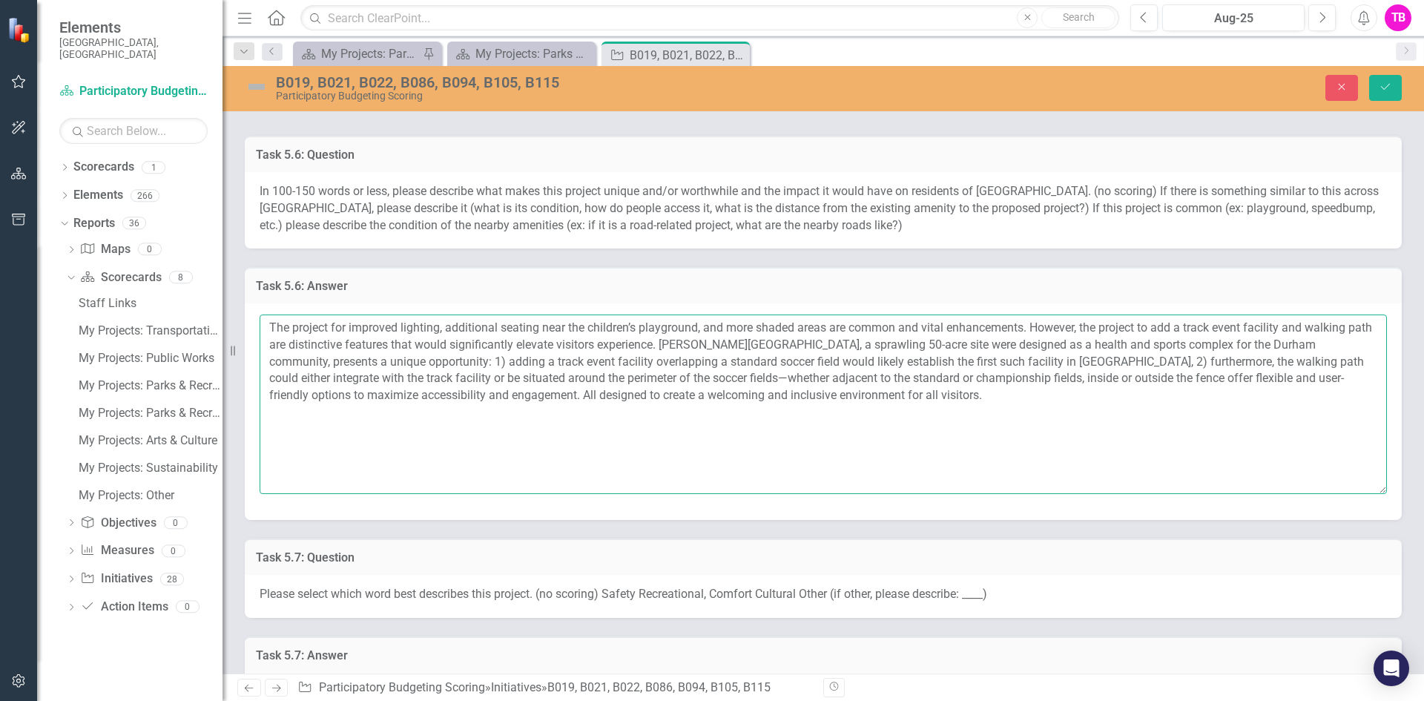
click at [1035, 328] on textarea "The project for improved lighting, additional seating near the children’s playg…" at bounding box center [822, 403] width 1127 height 179
click at [685, 342] on textarea "The project for improved lighting, additional seating near the children’s playg…" at bounding box center [822, 403] width 1127 height 179
click at [688, 343] on textarea "The project for improved lighting, additional seating near the children’s playg…" at bounding box center [822, 403] width 1127 height 179
click at [1045, 346] on textarea at bounding box center [822, 403] width 1127 height 179
click at [379, 360] on textarea at bounding box center [822, 403] width 1127 height 179
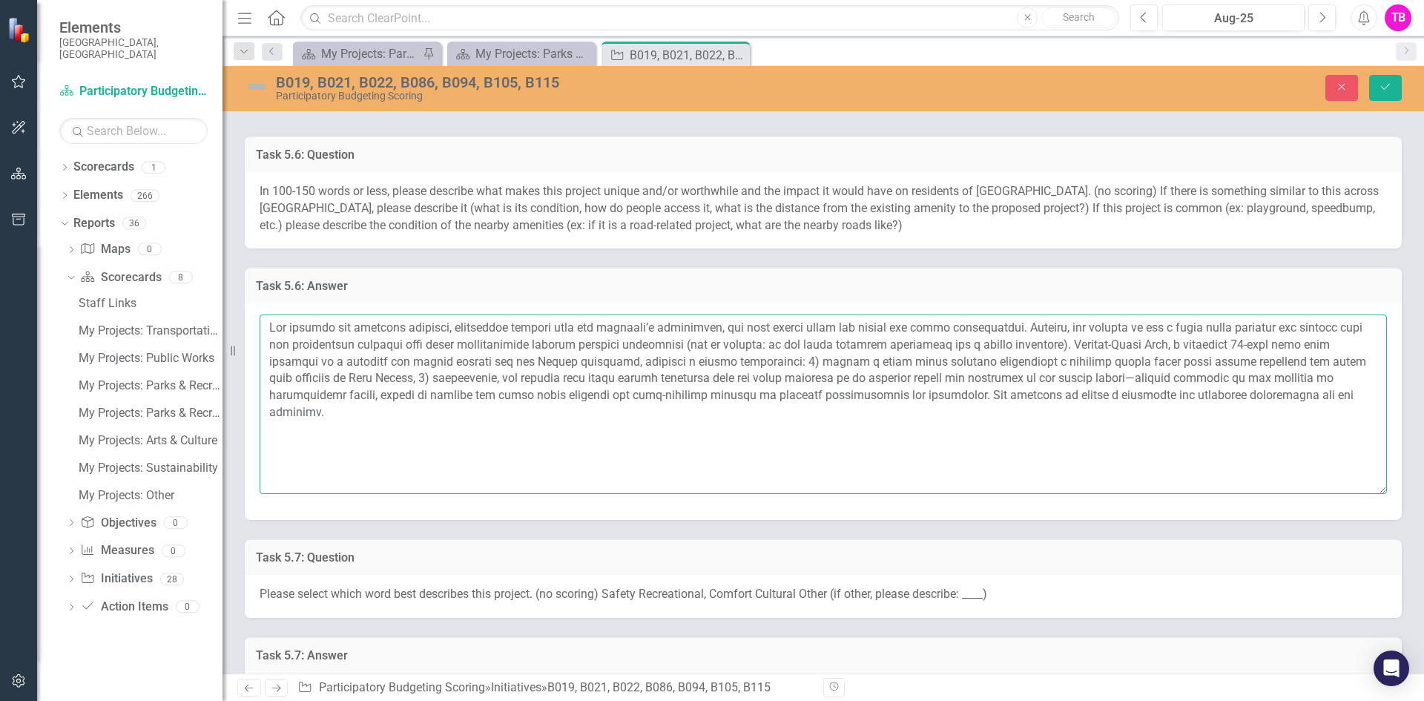
click at [826, 361] on textarea at bounding box center [822, 403] width 1127 height 179
click at [368, 377] on textarea at bounding box center [822, 403] width 1127 height 179
type textarea "Lor ipsumdo sit ametcons adipisci, elitseddoe tempori utla etd magnaali’e admin…"
click at [1387, 82] on icon "Save" at bounding box center [1384, 87] width 13 height 10
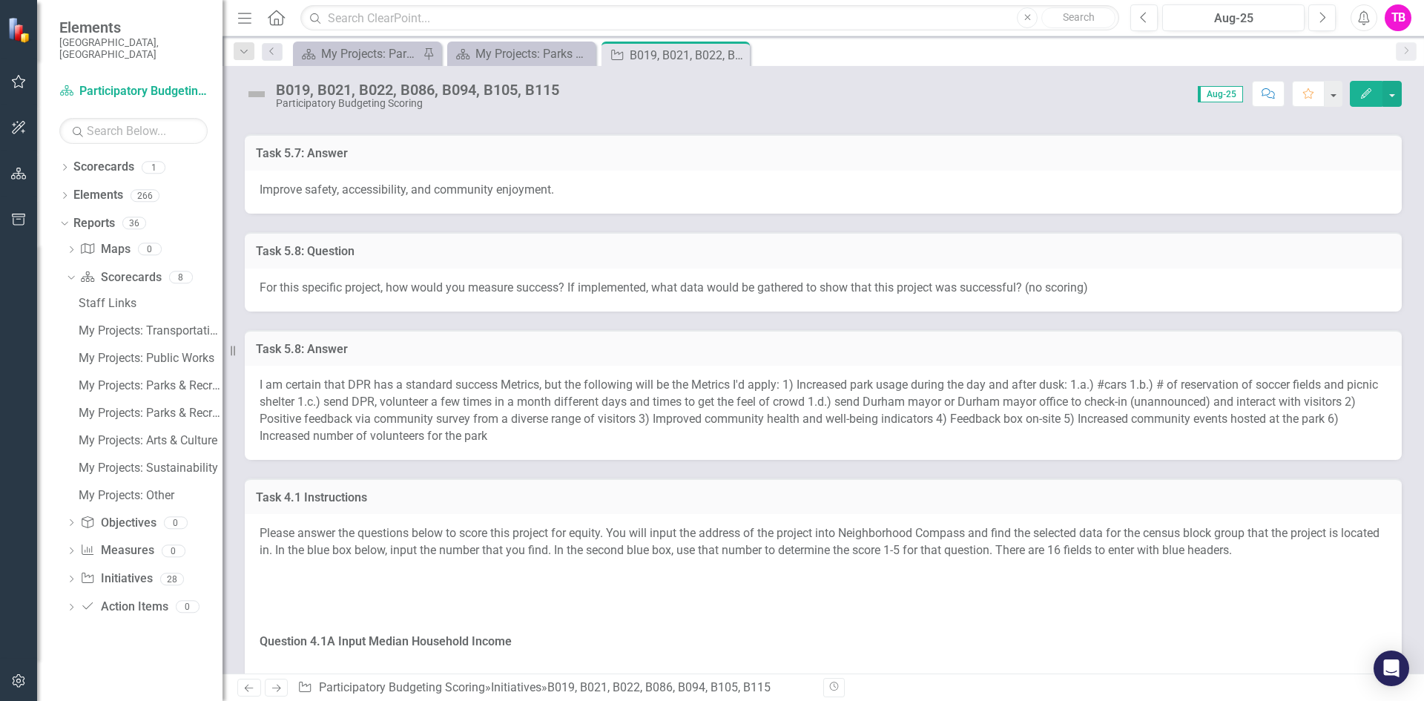
scroll to position [2871, 0]
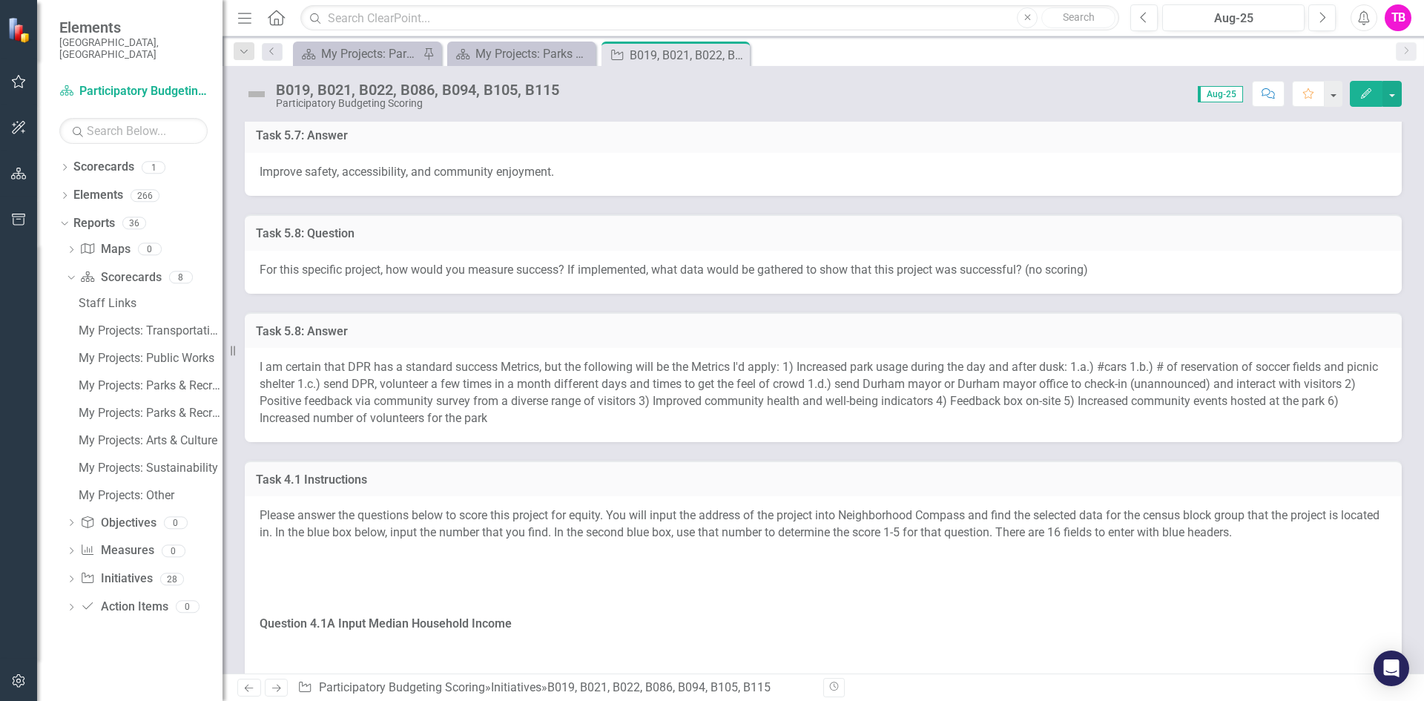
click at [690, 329] on h3 "Task 5.8: Answer" at bounding box center [823, 331] width 1134 height 13
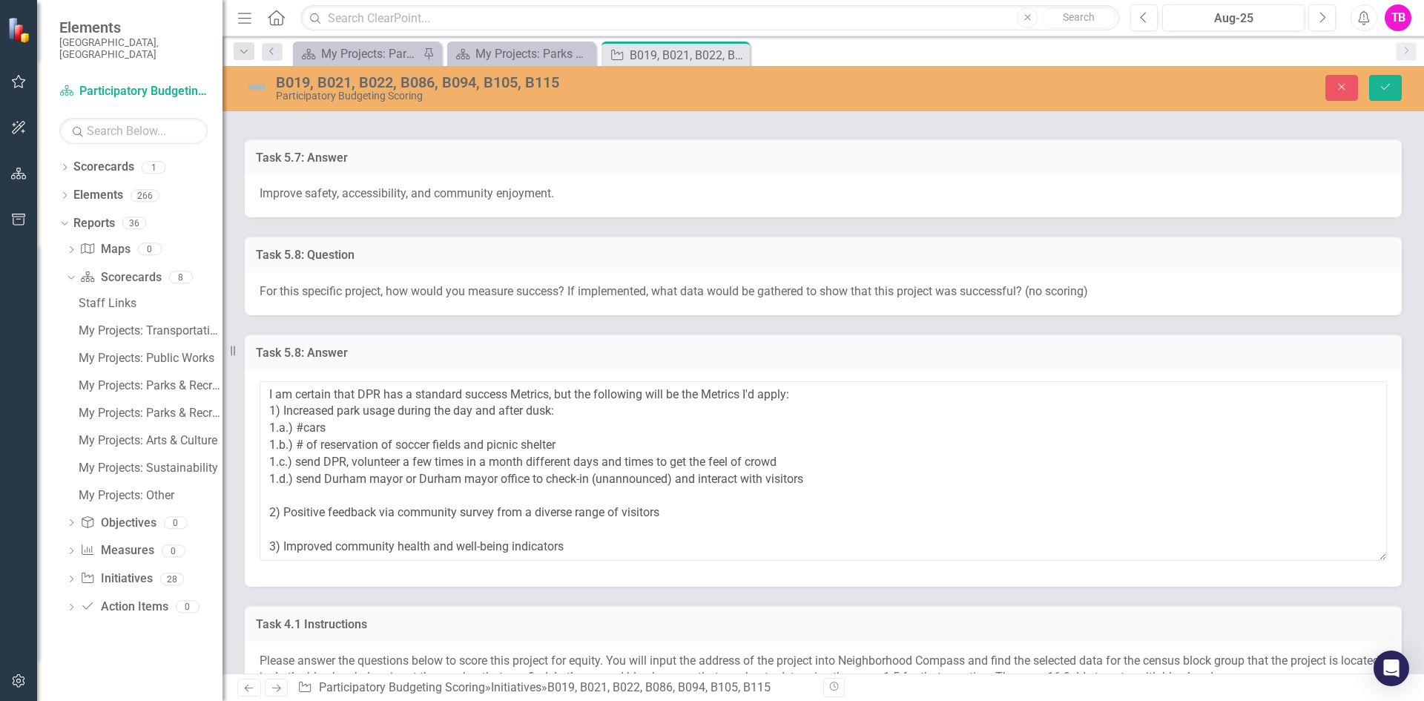
scroll to position [2848, 0]
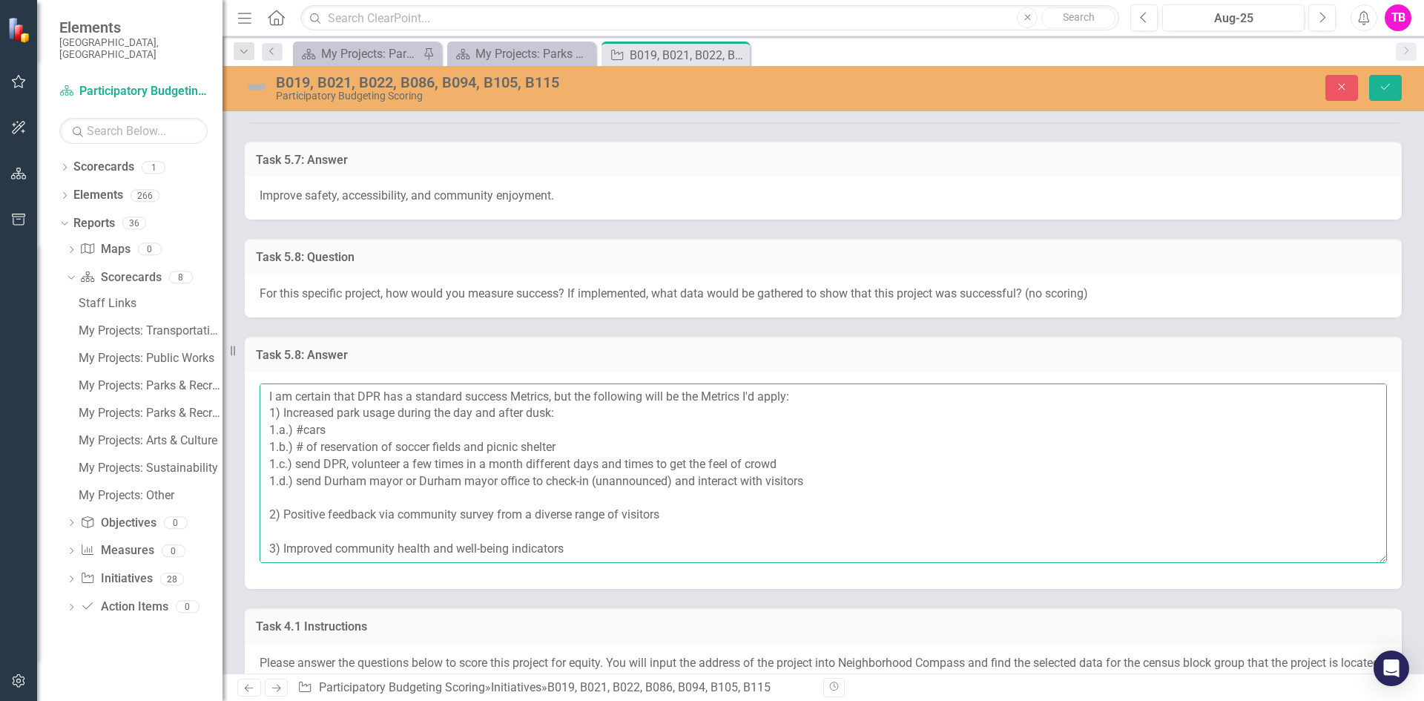
click at [715, 397] on textarea "I am certain that DPR has a standard success Metrics, but the following will be…" at bounding box center [822, 472] width 1127 height 179
click at [523, 396] on textarea "I am certain that DPR has a standard success Metrics, but the following will be…" at bounding box center [822, 472] width 1127 height 179
click at [669, 399] on textarea "I am certain that DPR has a standard success metrics, but the following will be…" at bounding box center [822, 472] width 1127 height 179
click at [698, 397] on textarea "I am certain that DPR has a standard success metrics, but the following will li…" at bounding box center [822, 472] width 1127 height 179
click at [580, 447] on textarea "I am certain that DPR has a standard success metrics, but the following will li…" at bounding box center [822, 472] width 1127 height 179
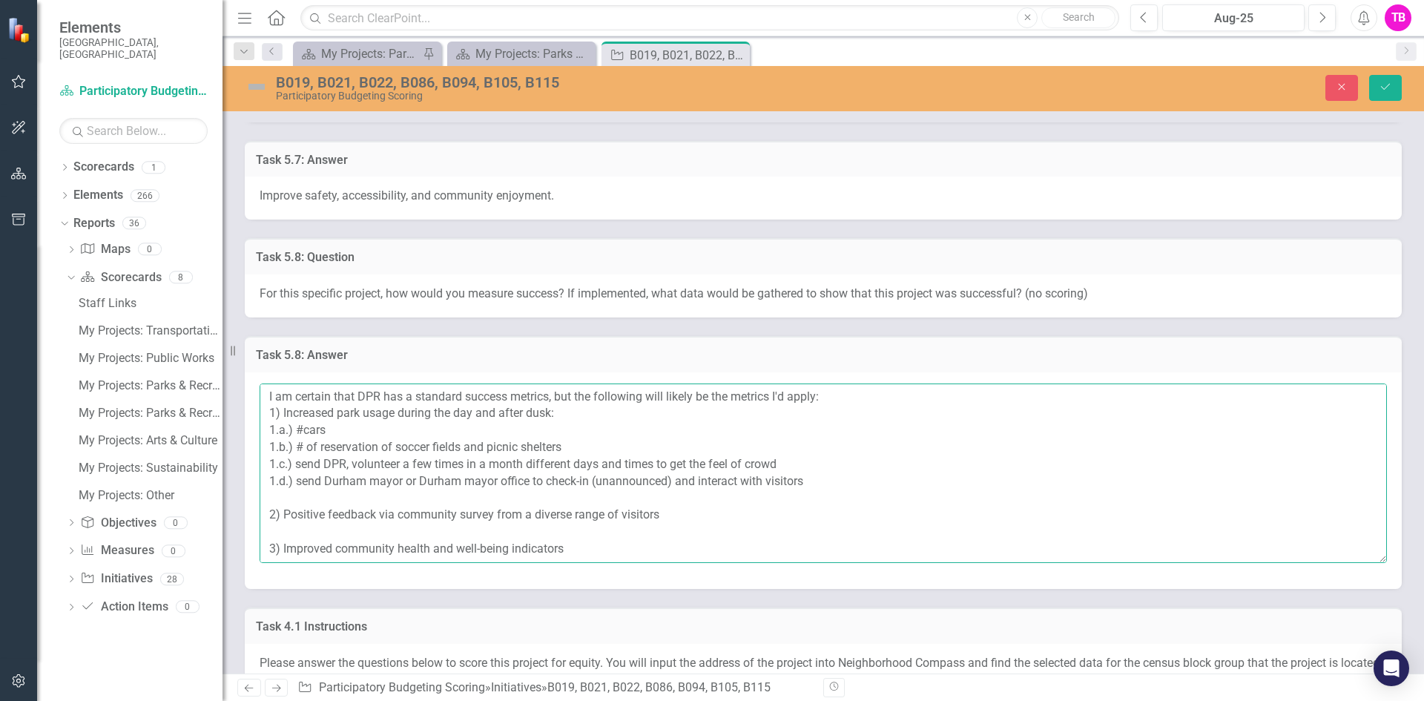
drag, startPoint x: 351, startPoint y: 467, endPoint x: 382, endPoint y: 464, distance: 30.5
click at [356, 466] on textarea "I am certain that DPR has a standard success metrics, but the following will li…" at bounding box center [822, 472] width 1127 height 179
click at [560, 489] on textarea "I am certain that DPR has a standard success metrics, but the following will li…" at bounding box center [822, 472] width 1127 height 179
click at [452, 488] on textarea "I am certain that DPR has a standard success metrics, but the following will li…" at bounding box center [822, 472] width 1127 height 179
click at [744, 468] on textarea "I am certain that DPR has a standard success metrics, but the following will li…" at bounding box center [822, 472] width 1127 height 179
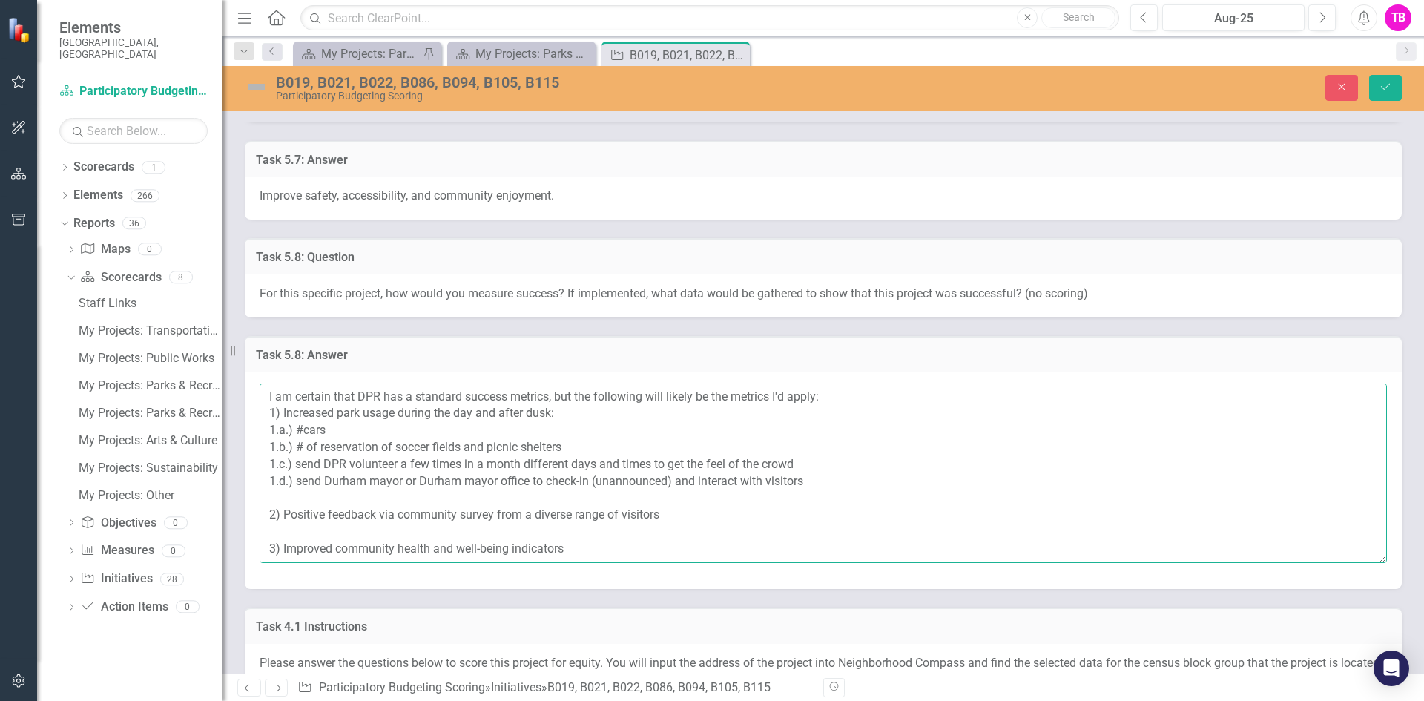
click at [532, 486] on textarea "I am certain that DPR has a standard success metrics, but the following will li…" at bounding box center [822, 472] width 1127 height 179
click at [421, 479] on textarea "I am certain that DPR has a standard success metrics, but the following will li…" at bounding box center [822, 472] width 1127 height 179
click at [692, 520] on textarea "I am certain that DPR has a standard success metrics, but the following will li…" at bounding box center [822, 472] width 1127 height 179
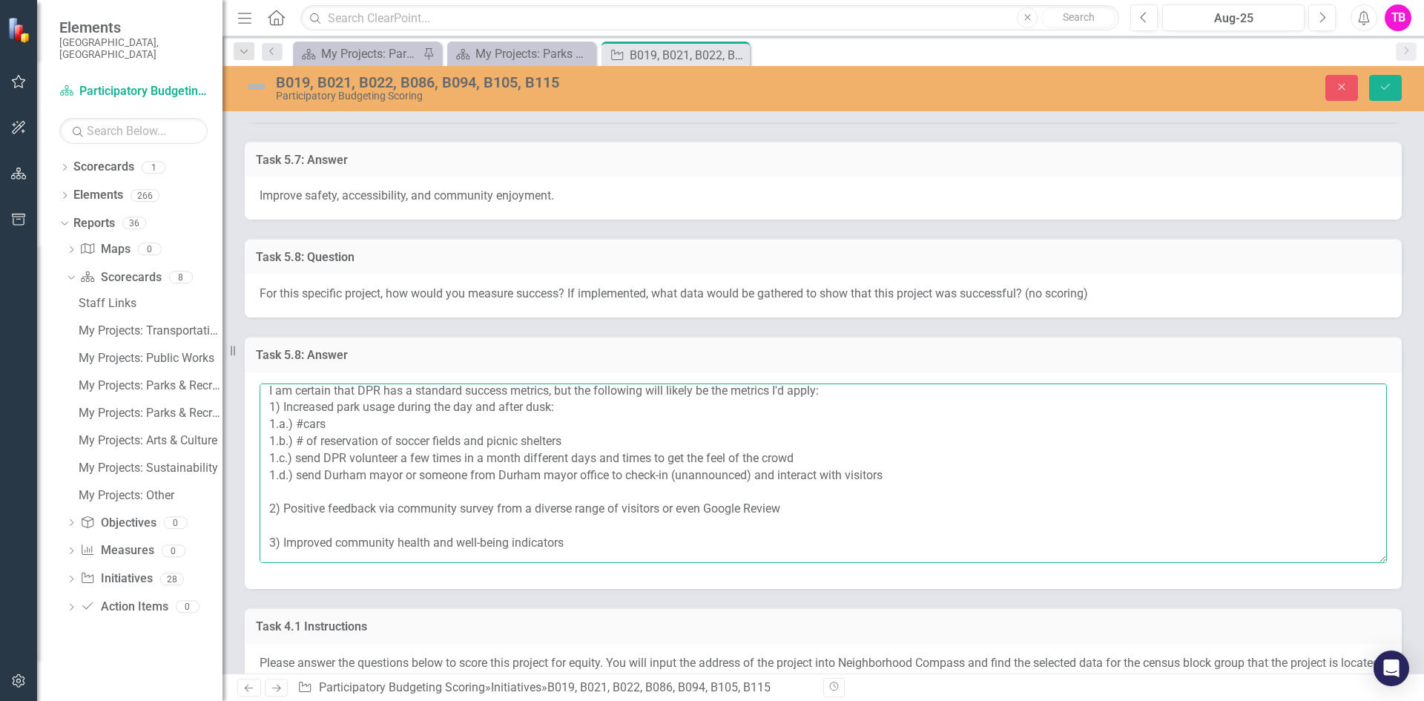
scroll to position [7, 0]
click at [591, 540] on textarea "I am certain that DPR has a standard success metrics, but the following will li…" at bounding box center [822, 472] width 1127 height 179
click at [399, 546] on textarea "I am certain that DPR has a standard success metrics, but the following will li…" at bounding box center [822, 472] width 1127 height 179
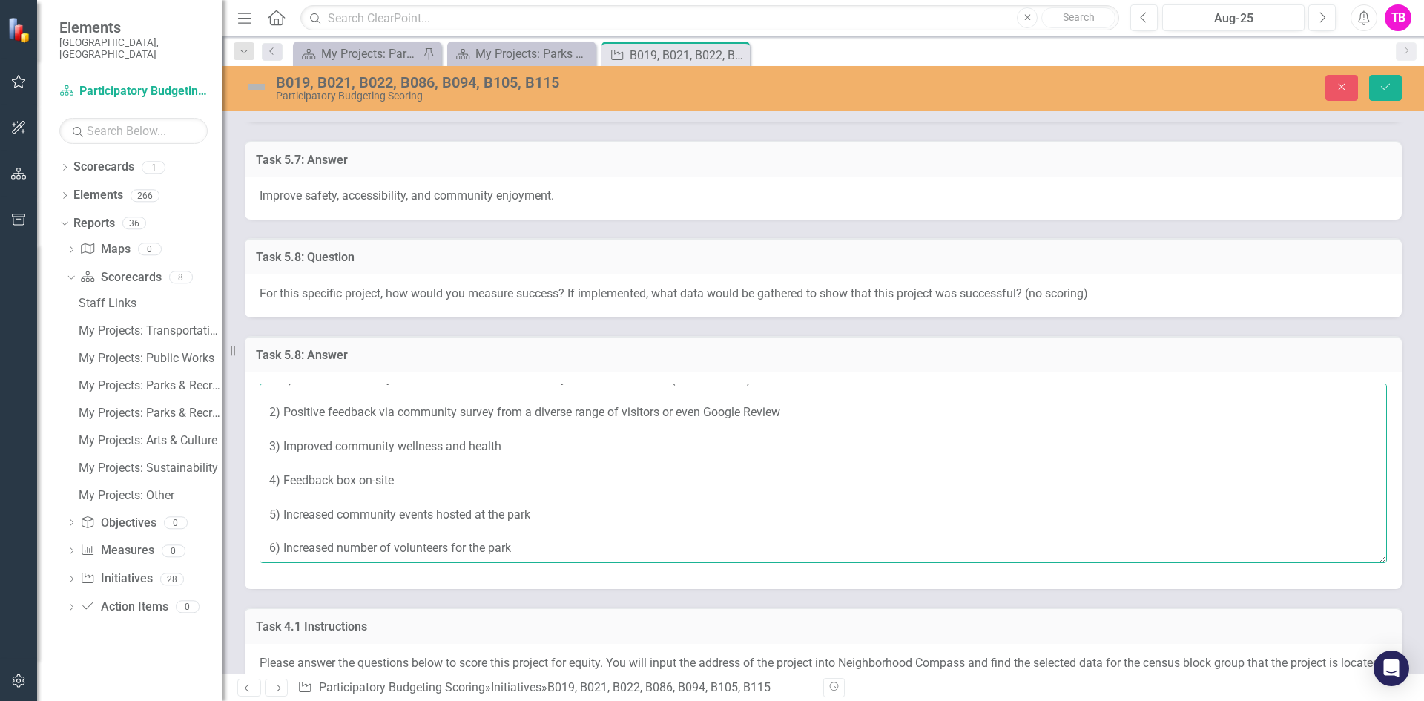
click at [555, 500] on textarea "I am certain that DPR has a standard success metrics, but the following will li…" at bounding box center [822, 472] width 1127 height 179
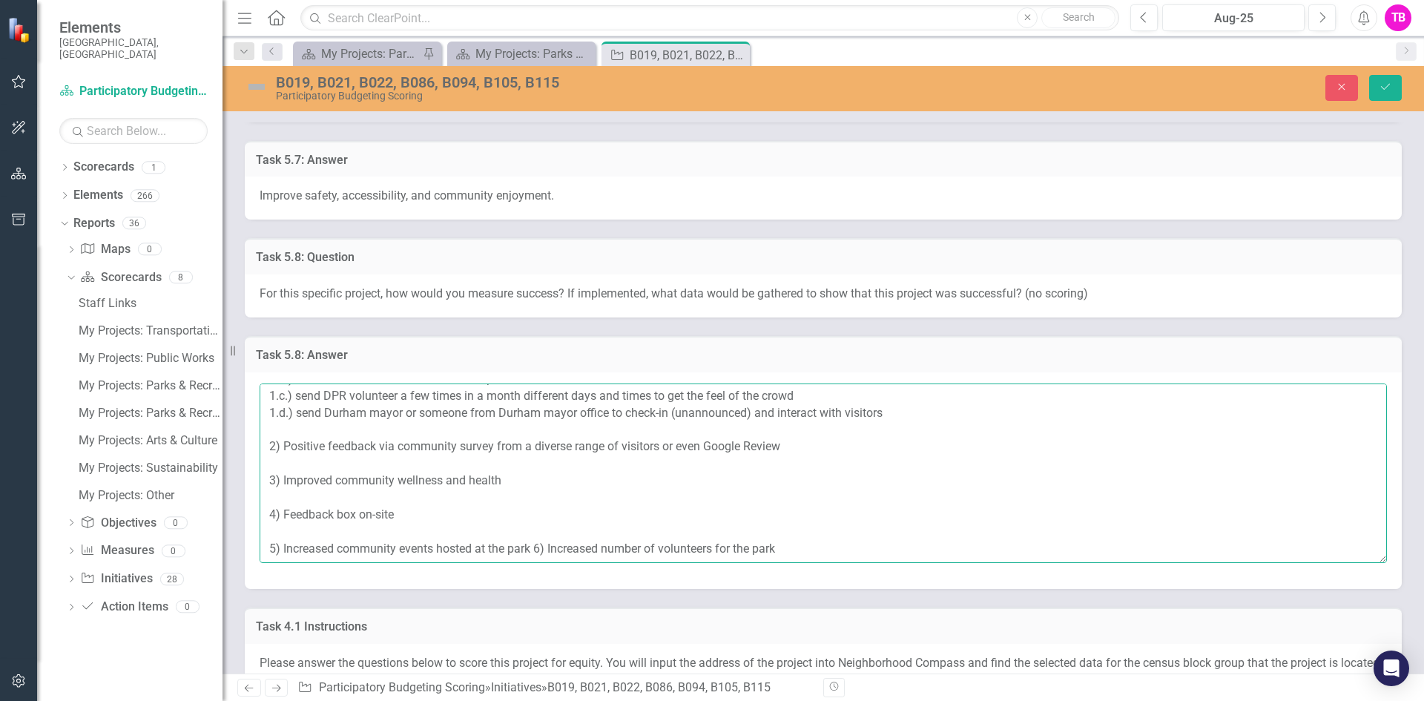
scroll to position [85, 0]
click at [564, 530] on textarea "I am certain that DPR has a standard success metrics, but the following will li…" at bounding box center [822, 472] width 1127 height 179
click at [836, 531] on textarea "I am certain that DPR has a standard success metrics, but the following will li…" at bounding box center [822, 472] width 1127 height 179
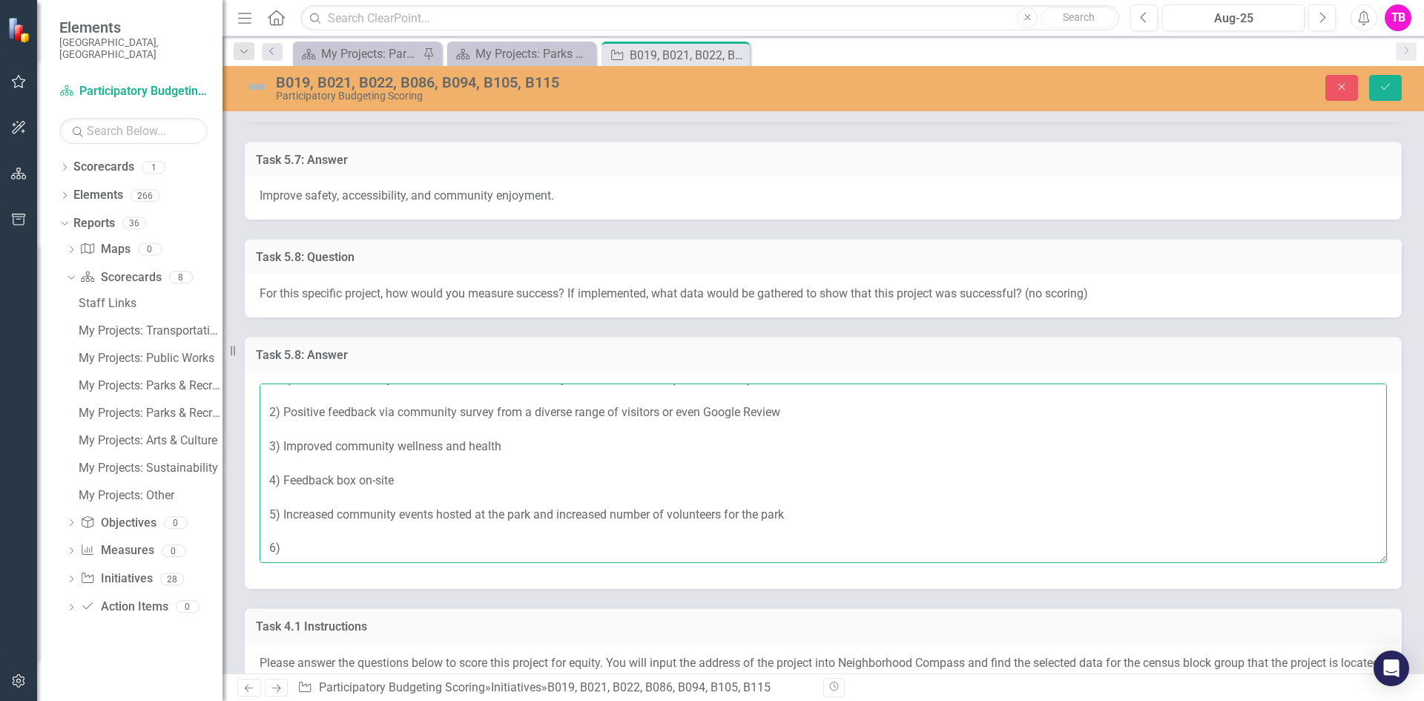
scroll to position [110, 0]
type textarea "I am certain that DPR has a standard success metrics, but the following will li…"
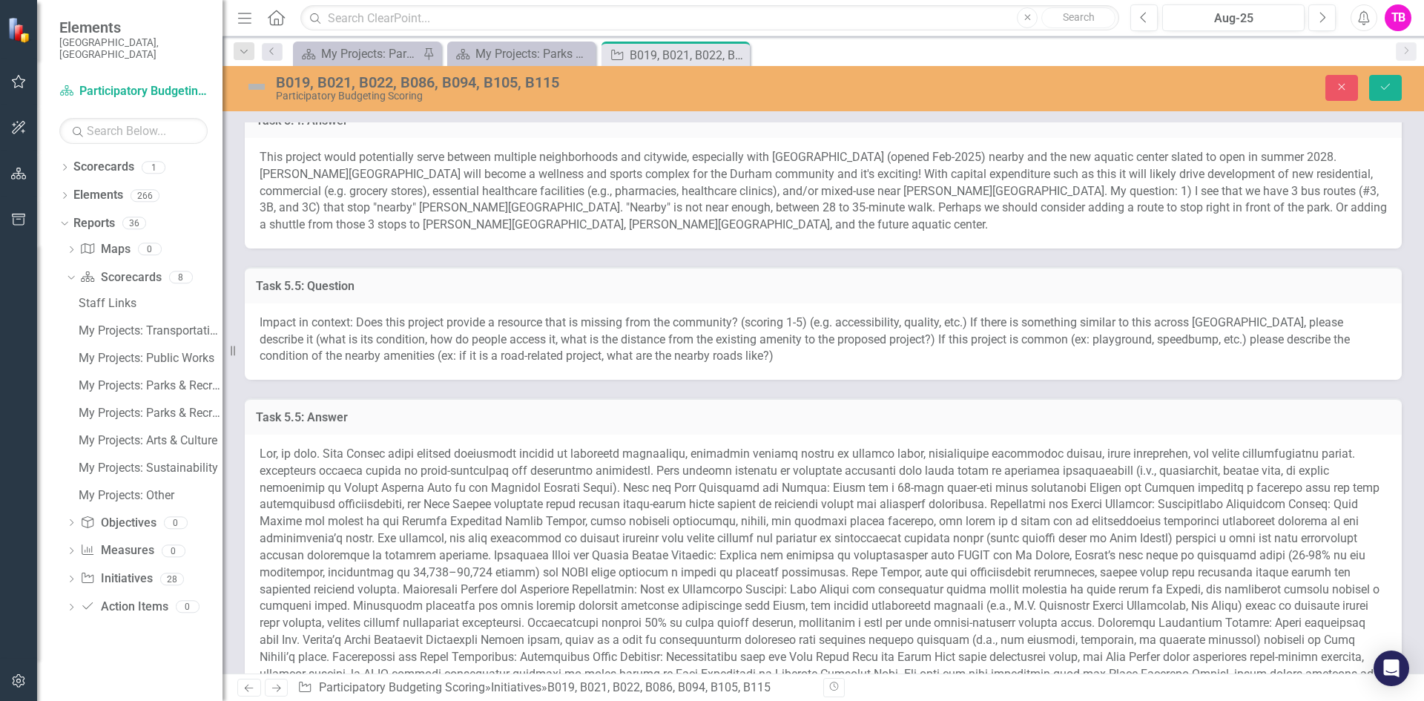
scroll to position [1707, 0]
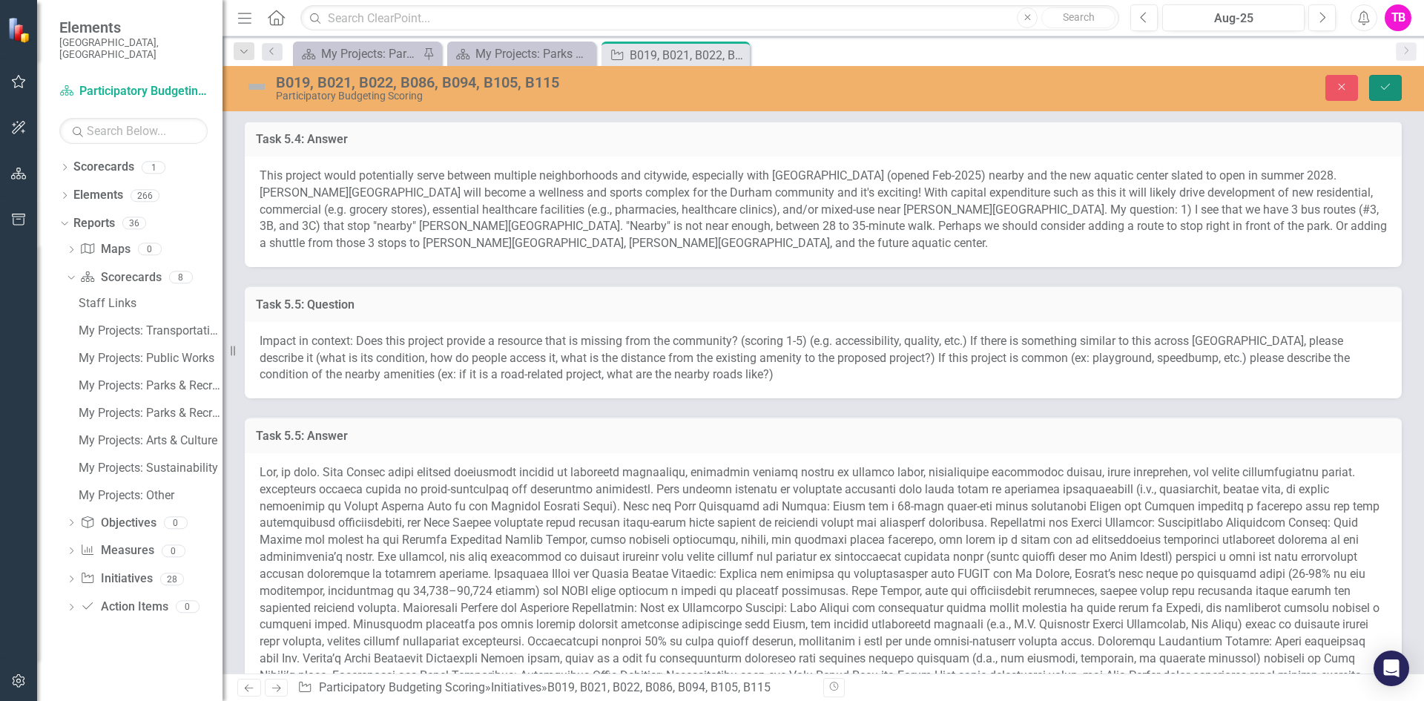
click at [1384, 86] on icon "Save" at bounding box center [1384, 87] width 13 height 10
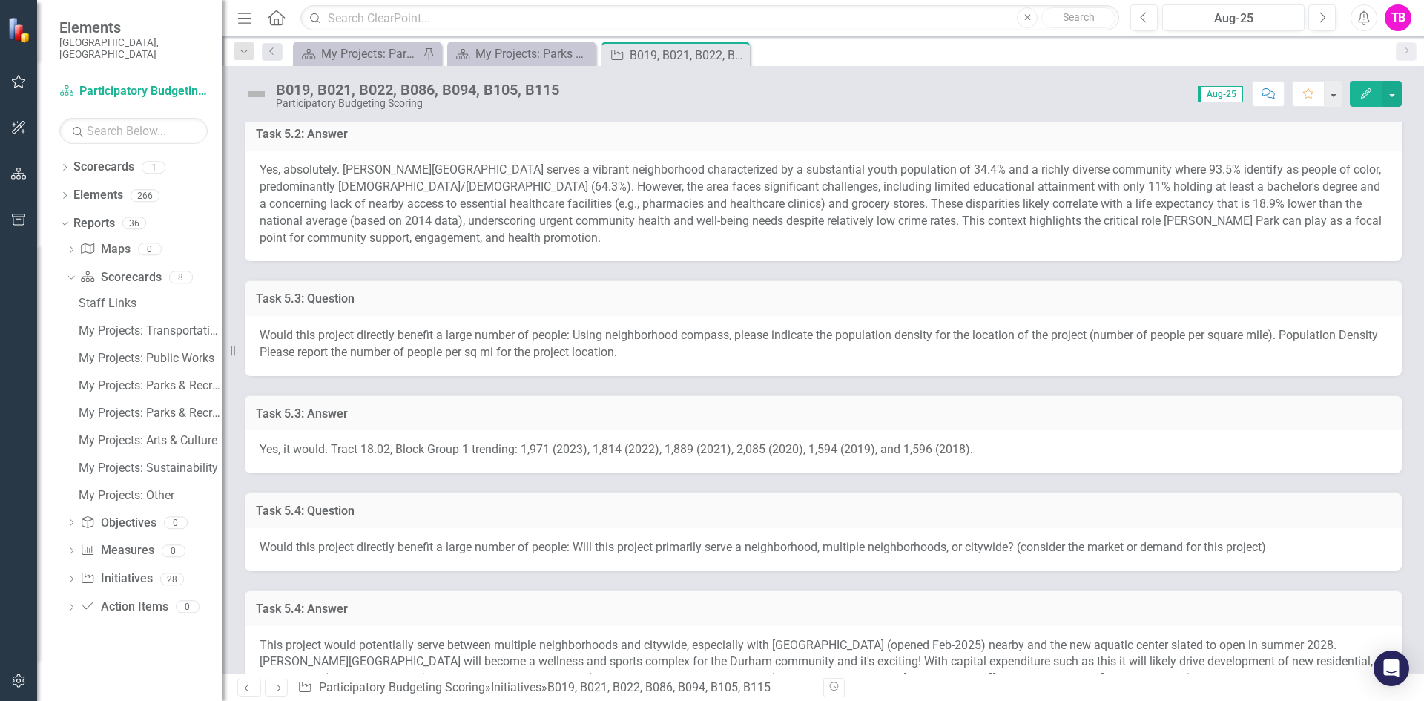
scroll to position [1236, 0]
click at [605, 133] on h3 "Task 5.2: Answer" at bounding box center [823, 135] width 1134 height 13
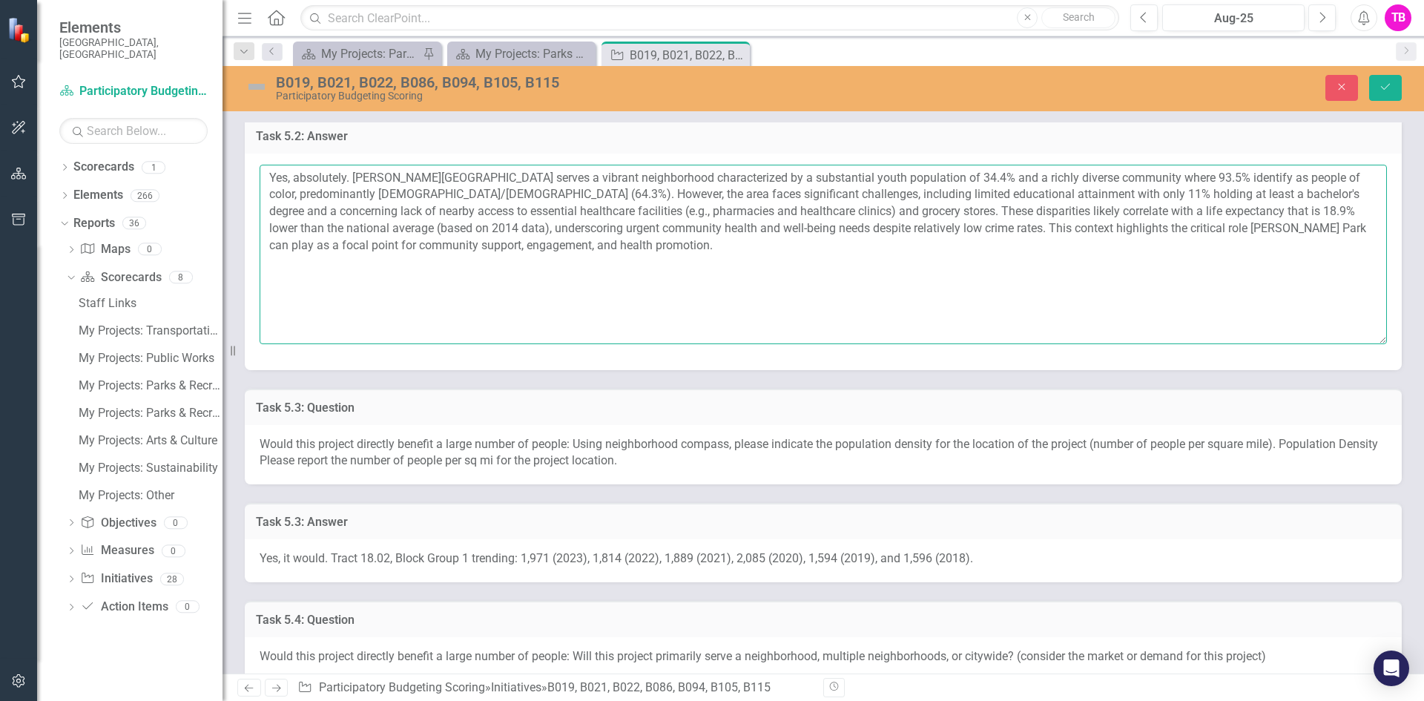
drag, startPoint x: 833, startPoint y: 211, endPoint x: 374, endPoint y: 219, distance: 458.3
click at [374, 219] on textarea "Yes, absolutely. [PERSON_NAME][GEOGRAPHIC_DATA] serves a vibrant neighborhood c…" at bounding box center [822, 254] width 1127 height 179
click at [530, 279] on textarea "Yes, absolutely. [PERSON_NAME][GEOGRAPHIC_DATA] serves a vibrant neighborhood c…" at bounding box center [822, 254] width 1127 height 179
click at [1340, 83] on icon "Close" at bounding box center [1341, 87] width 13 height 10
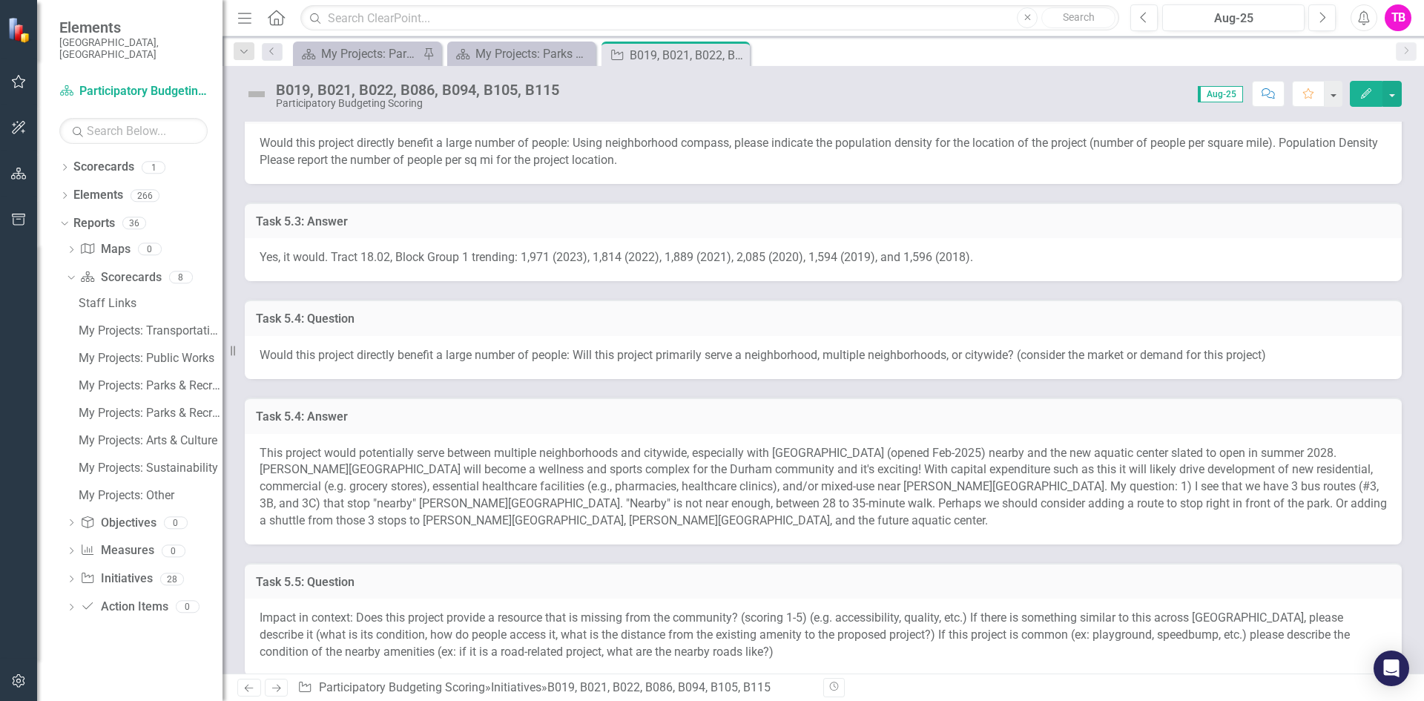
scroll to position [1439, 0]
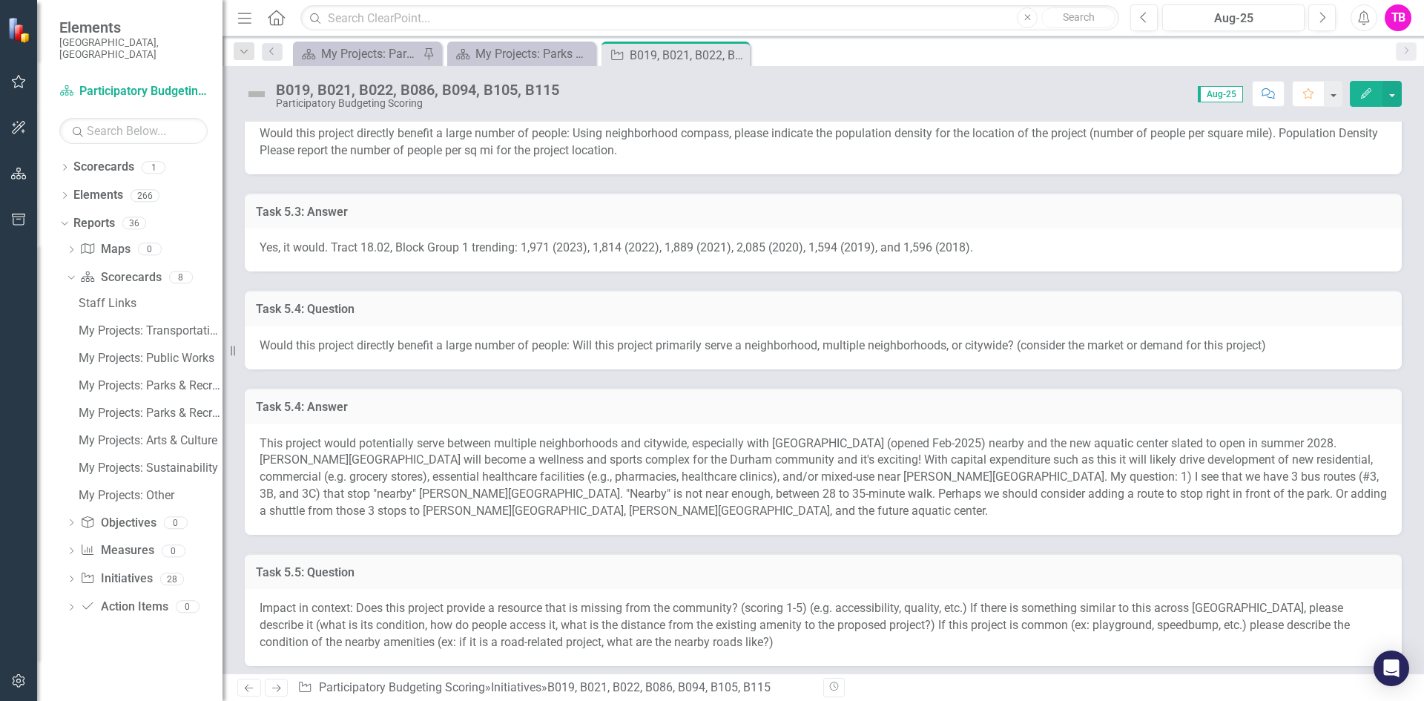
click at [811, 399] on td "Task 5.4: Answer" at bounding box center [823, 408] width 1134 height 19
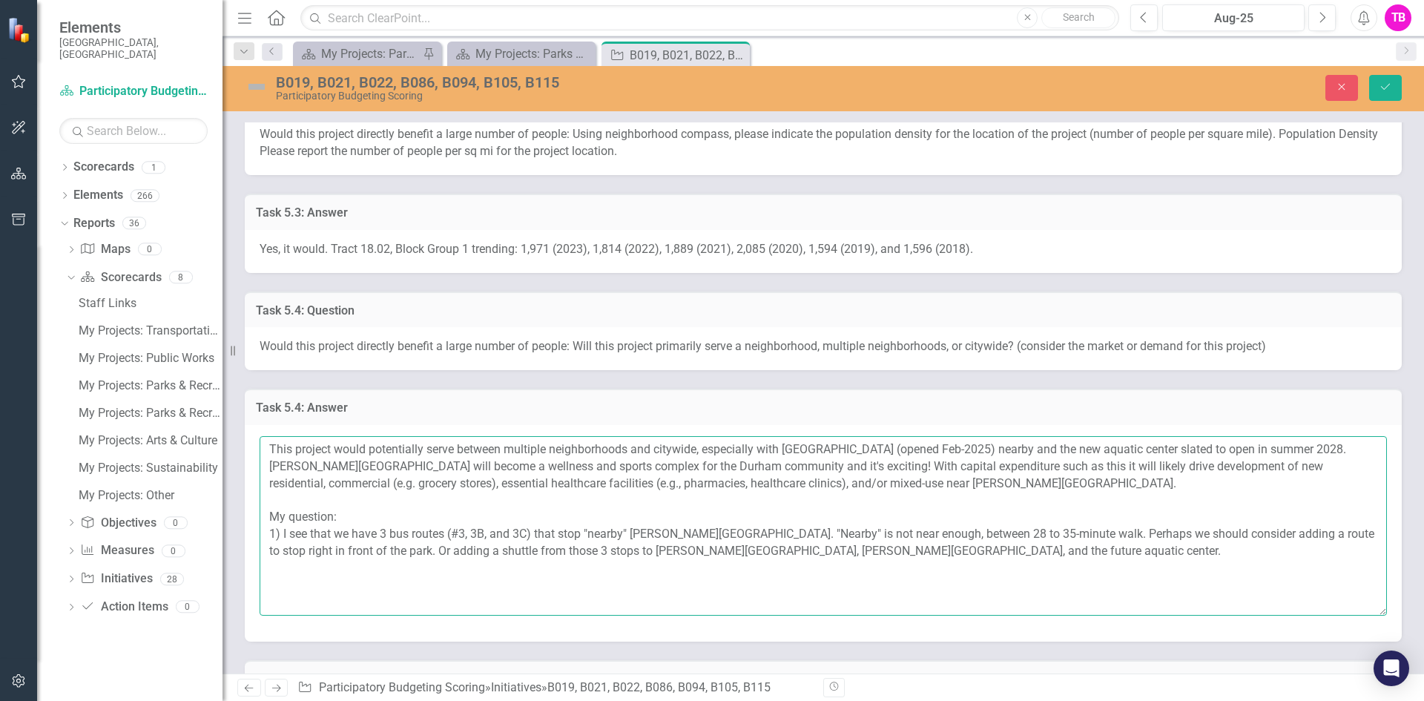
drag, startPoint x: 731, startPoint y: 484, endPoint x: 1297, endPoint y: 472, distance: 565.8
click at [1297, 472] on textarea "This project would potentially serve between multiple neighborhoods and citywid…" at bounding box center [822, 525] width 1127 height 179
click at [1381, 85] on icon "Save" at bounding box center [1384, 87] width 13 height 10
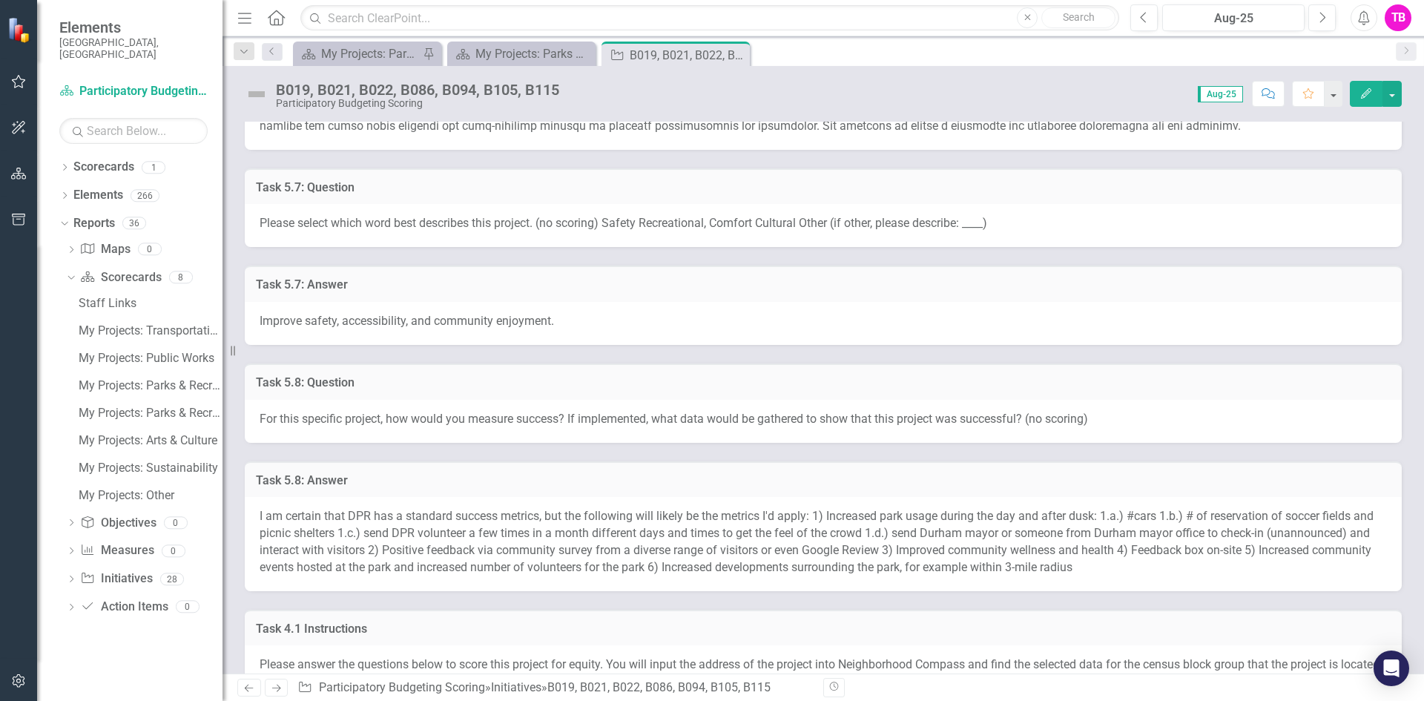
scroll to position [2705, 0]
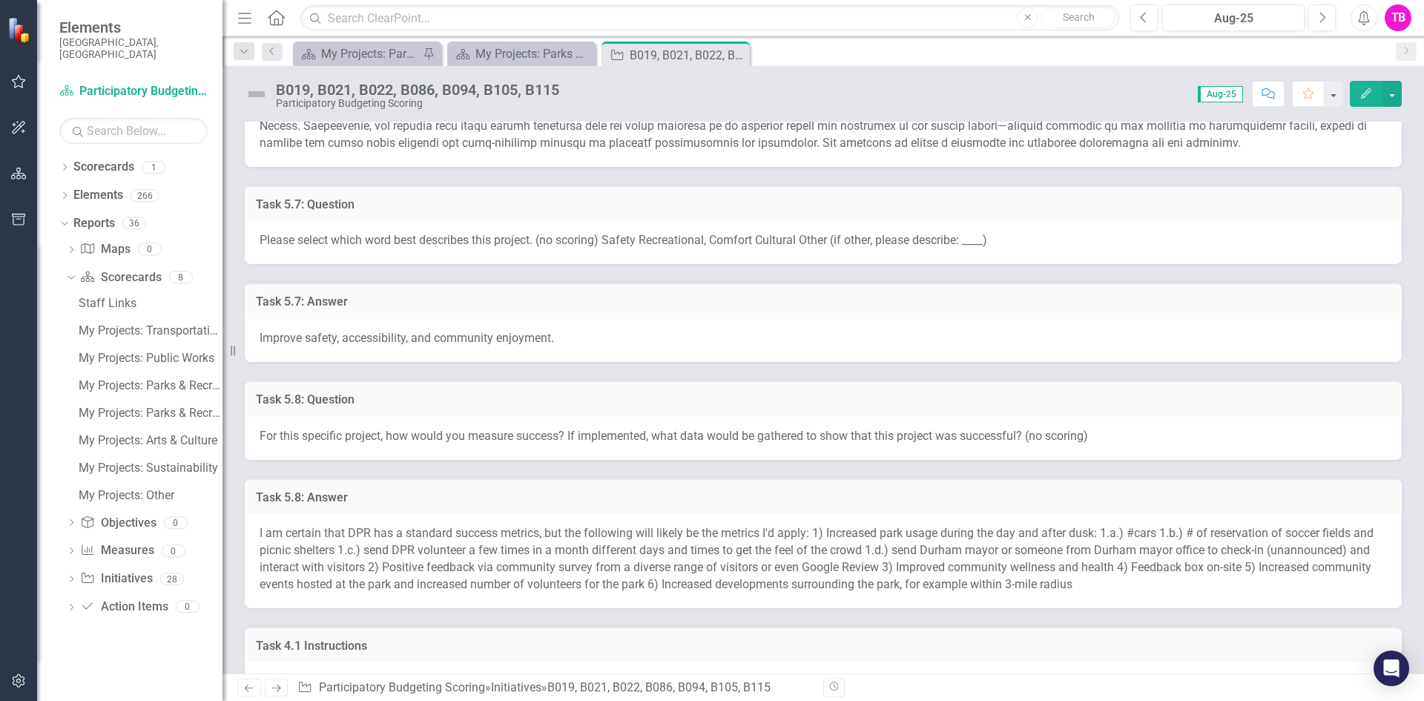
click at [867, 503] on td "Task 5.8: Answer" at bounding box center [823, 498] width 1134 height 19
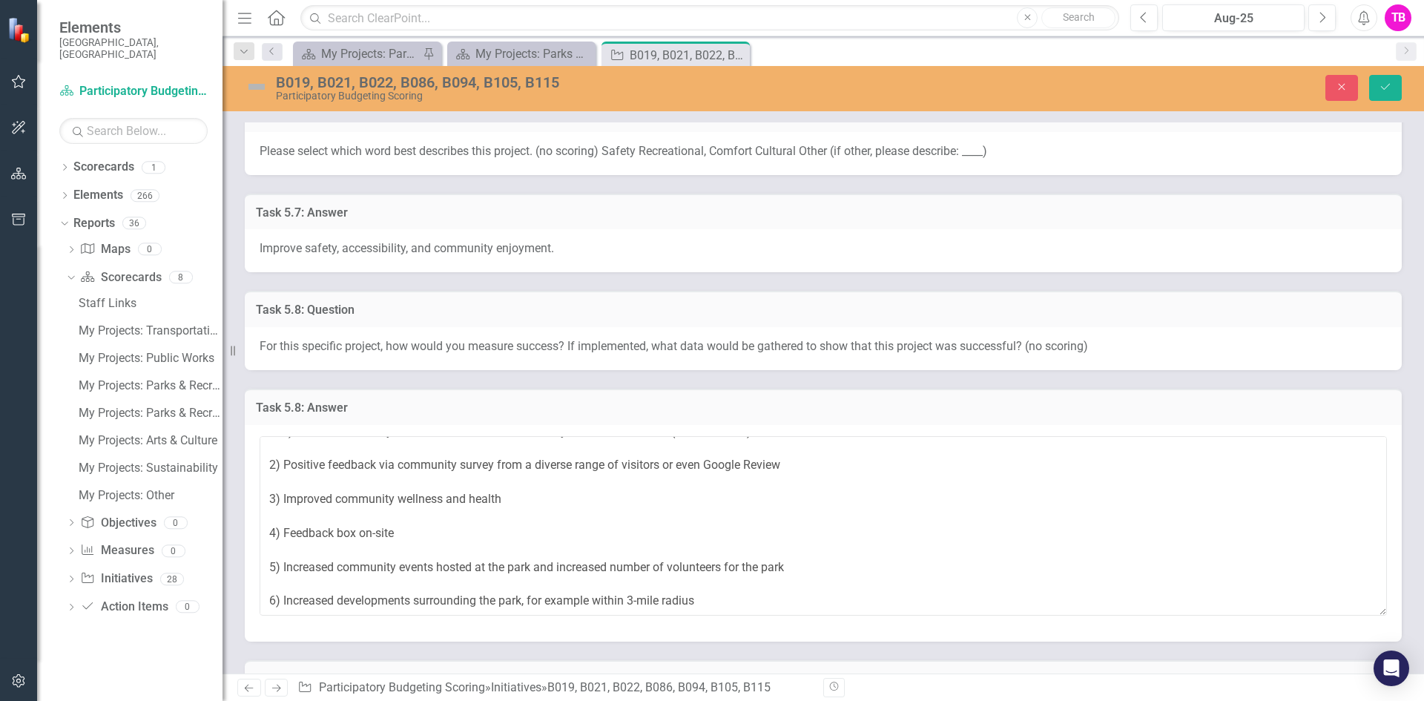
scroll to position [2794, 0]
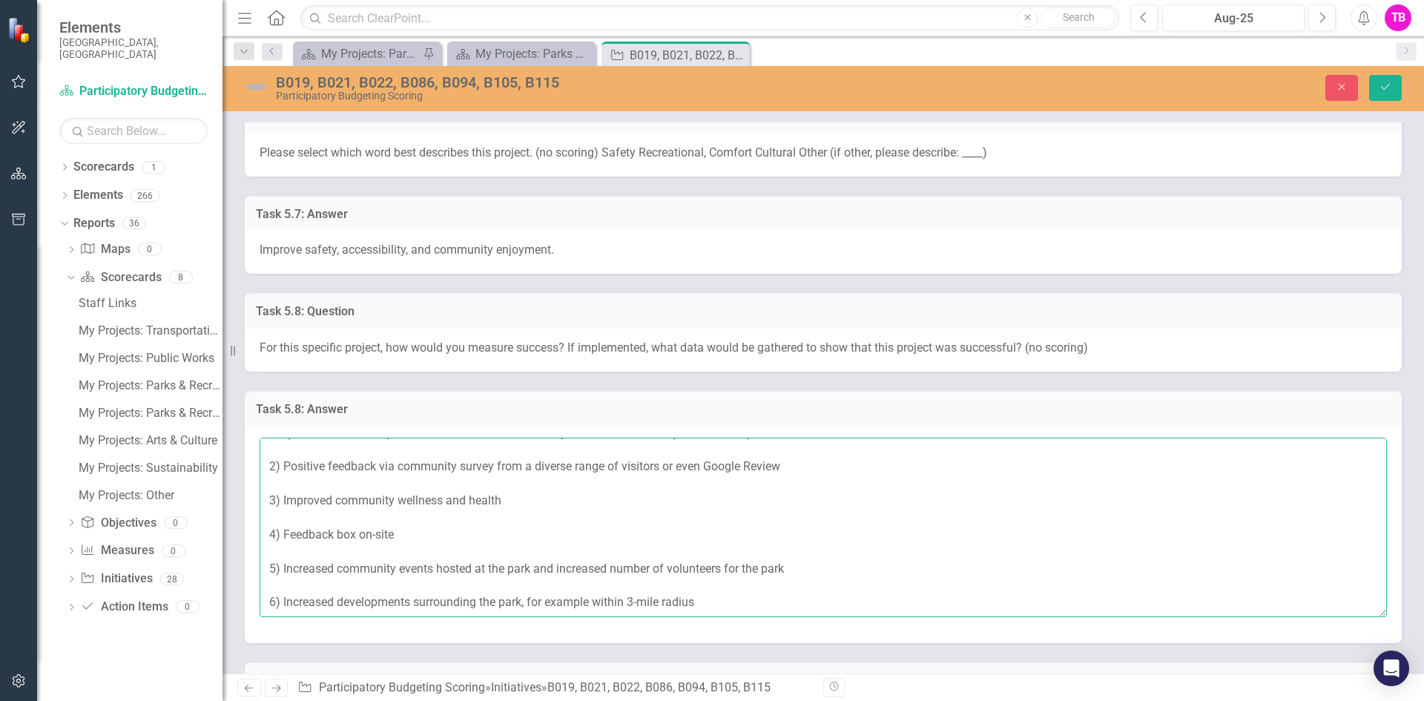
click at [764, 583] on textarea "I am certain that DPR has a standard success metrics, but the following will li…" at bounding box center [822, 526] width 1127 height 179
paste textarea "commercial (e.g. grocery stores), essential healthcare facilities (e.g., pharma…"
click at [699, 586] on textarea "I am certain that DPR has a standard success metrics, but the following will li…" at bounding box center [822, 526] width 1127 height 179
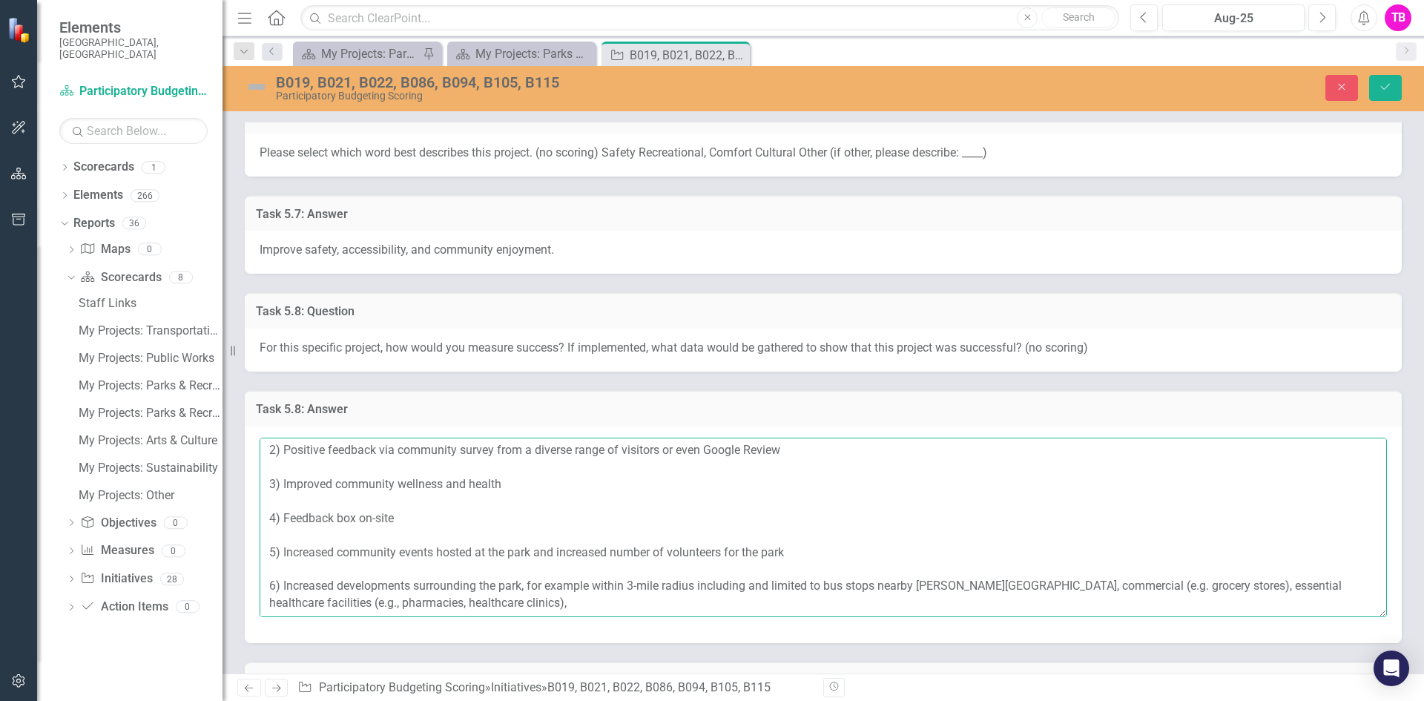
click at [1208, 579] on textarea "I am certain that DPR has a standard success metrics, but the following will li…" at bounding box center [822, 526] width 1127 height 179
click at [638, 585] on textarea "I am certain that DPR has a standard success metrics, but the following will li…" at bounding box center [822, 526] width 1127 height 179
type textarea "I am certain that DPR has a standard success metrics, but the following will li…"
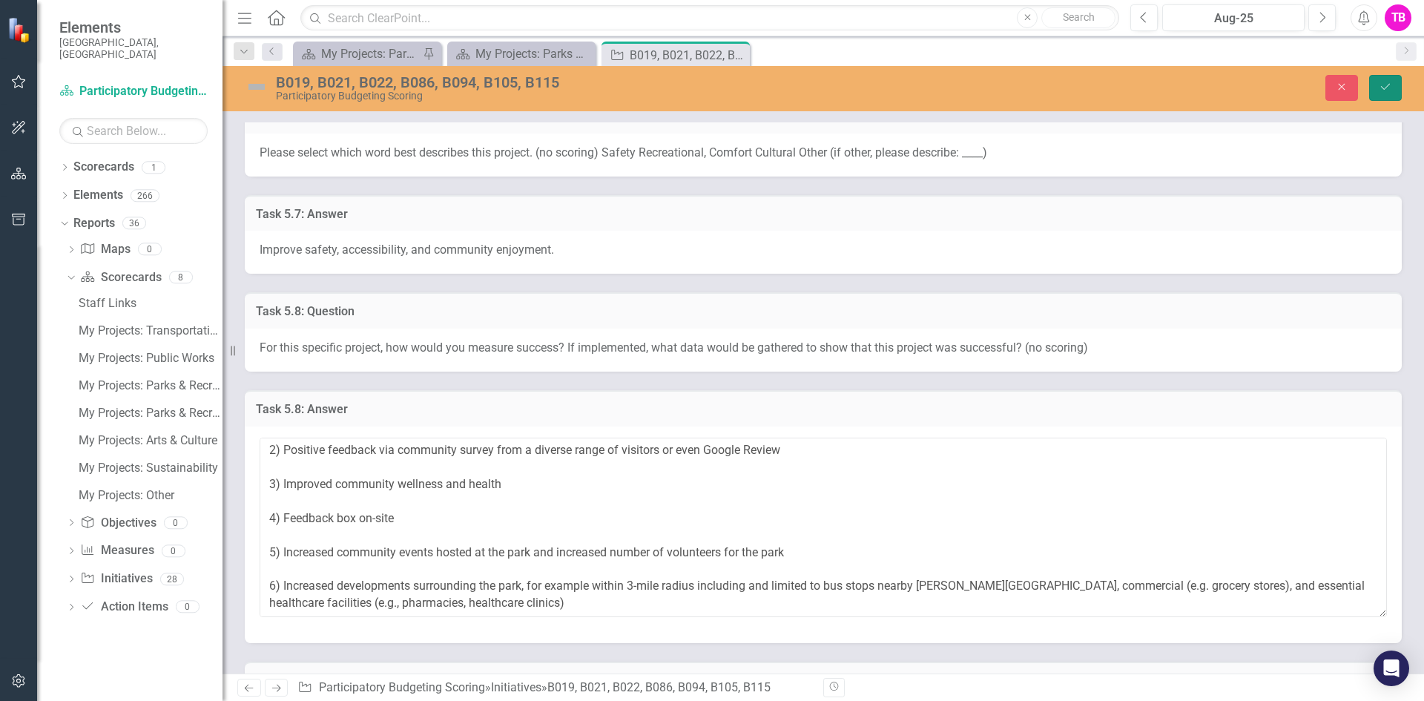
click at [1381, 87] on icon "submit" at bounding box center [1385, 87] width 9 height 6
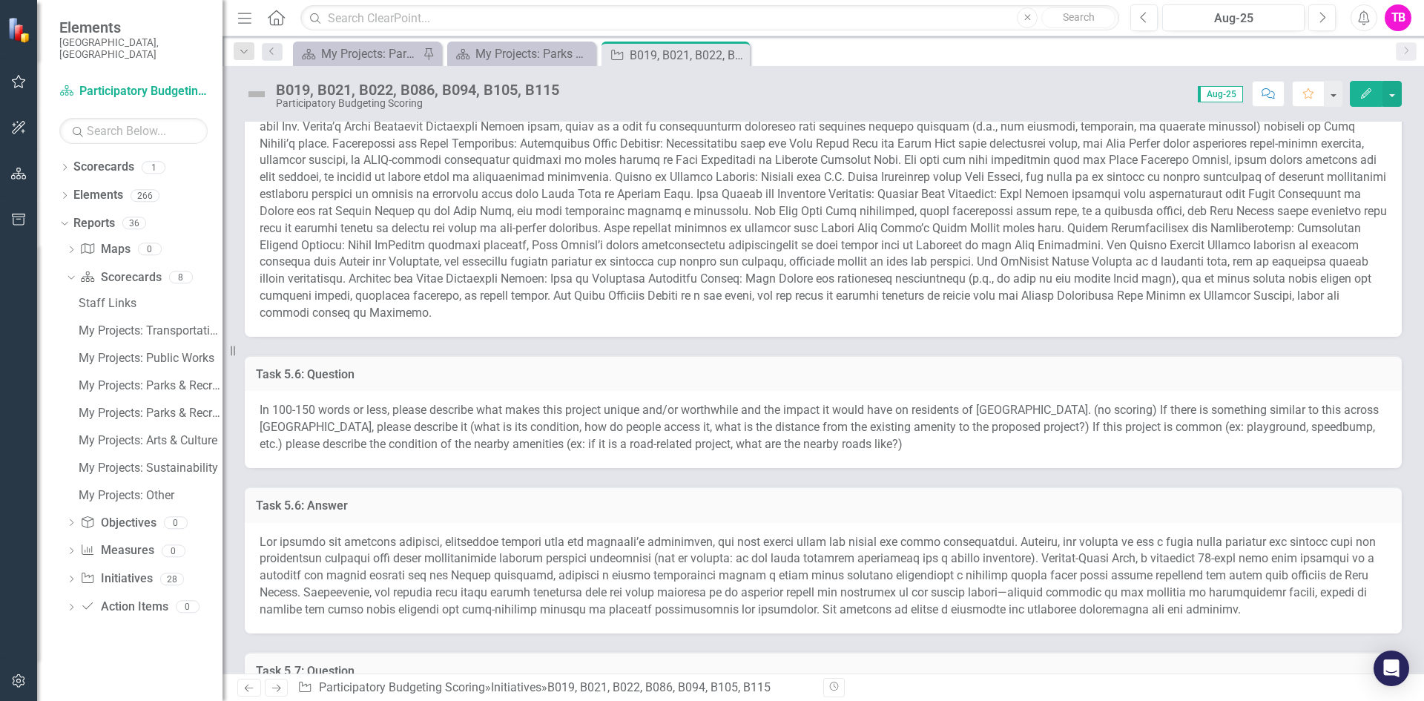
scroll to position [1936, 0]
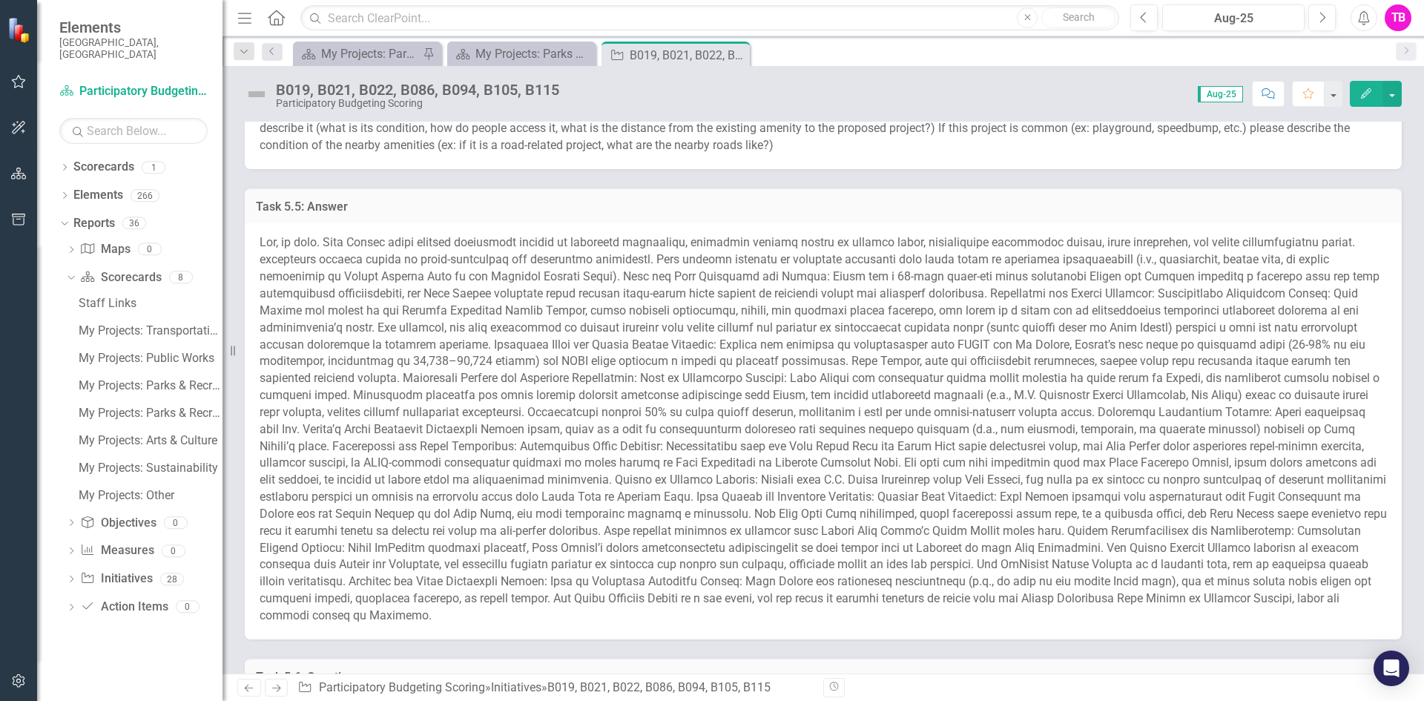
click at [629, 209] on h3 "Task 5.5: Answer" at bounding box center [823, 206] width 1134 height 13
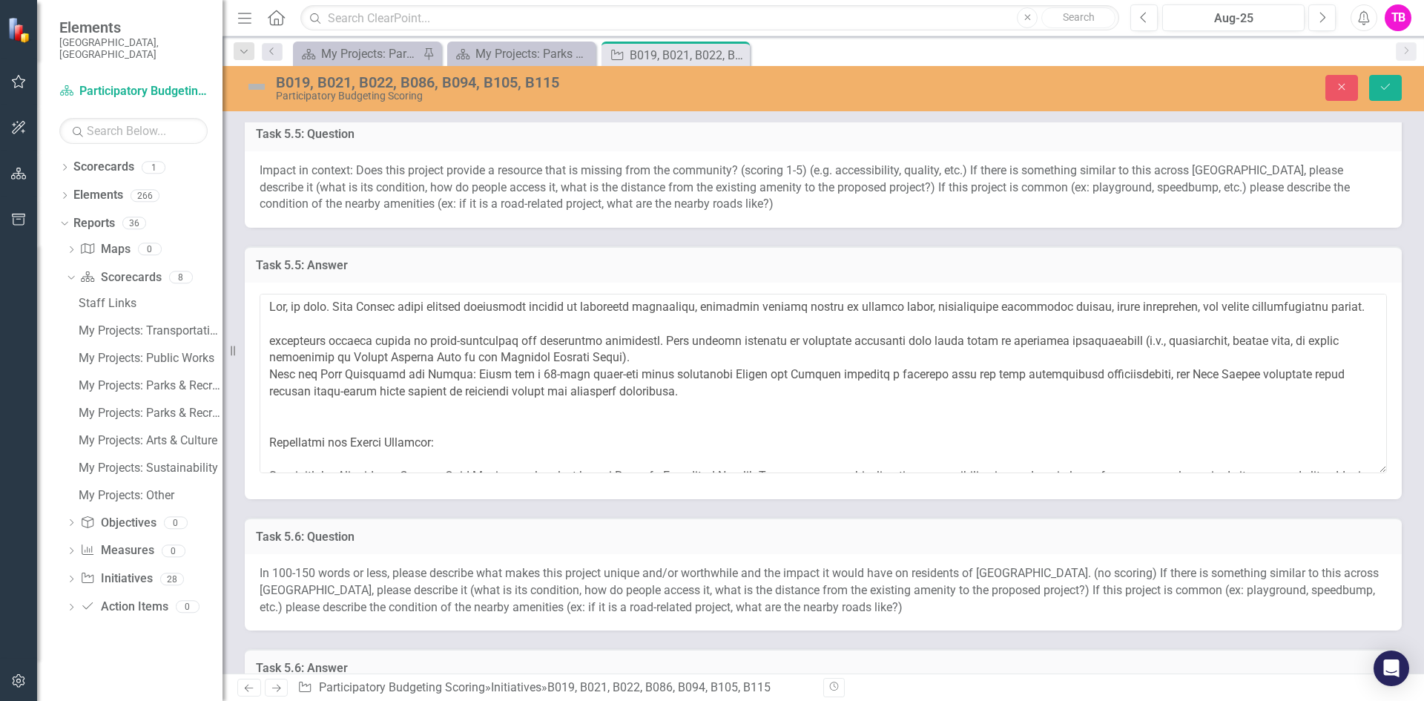
scroll to position [1874, 0]
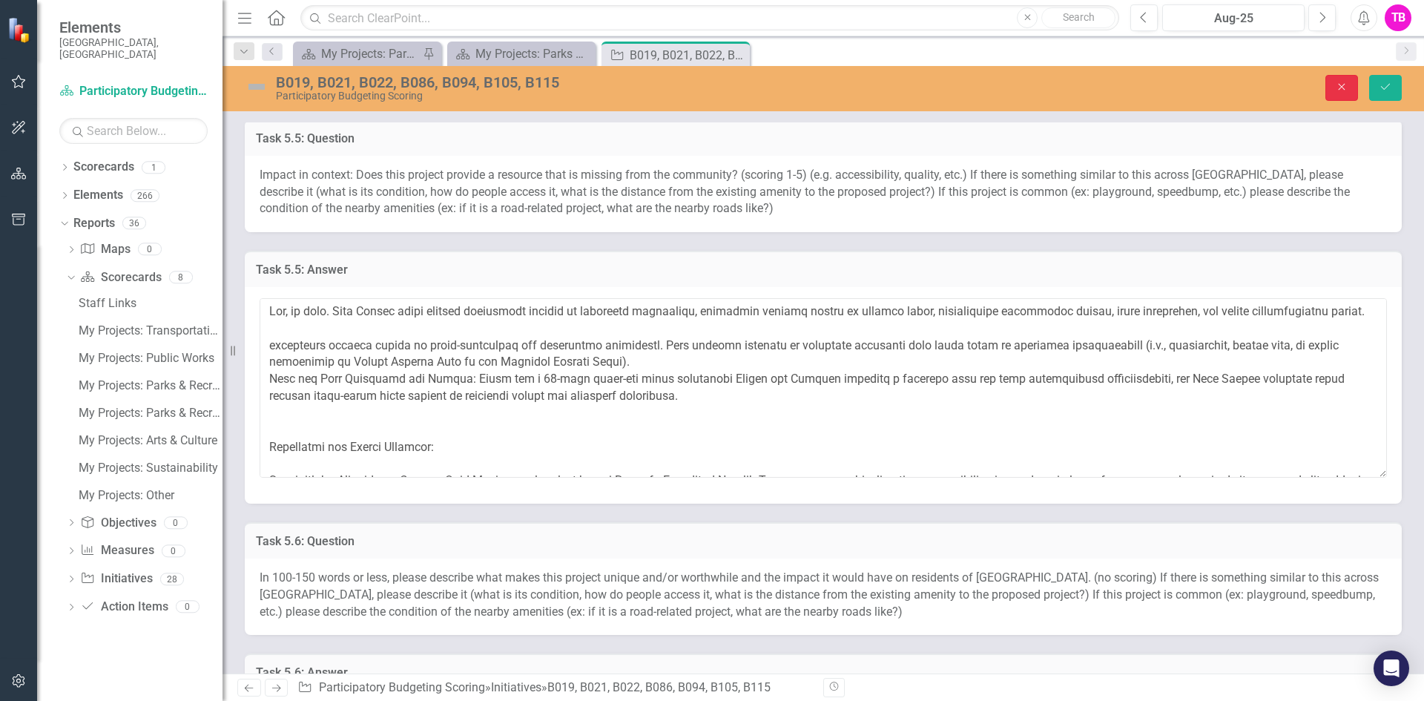
click at [1340, 90] on icon "Close" at bounding box center [1341, 87] width 13 height 10
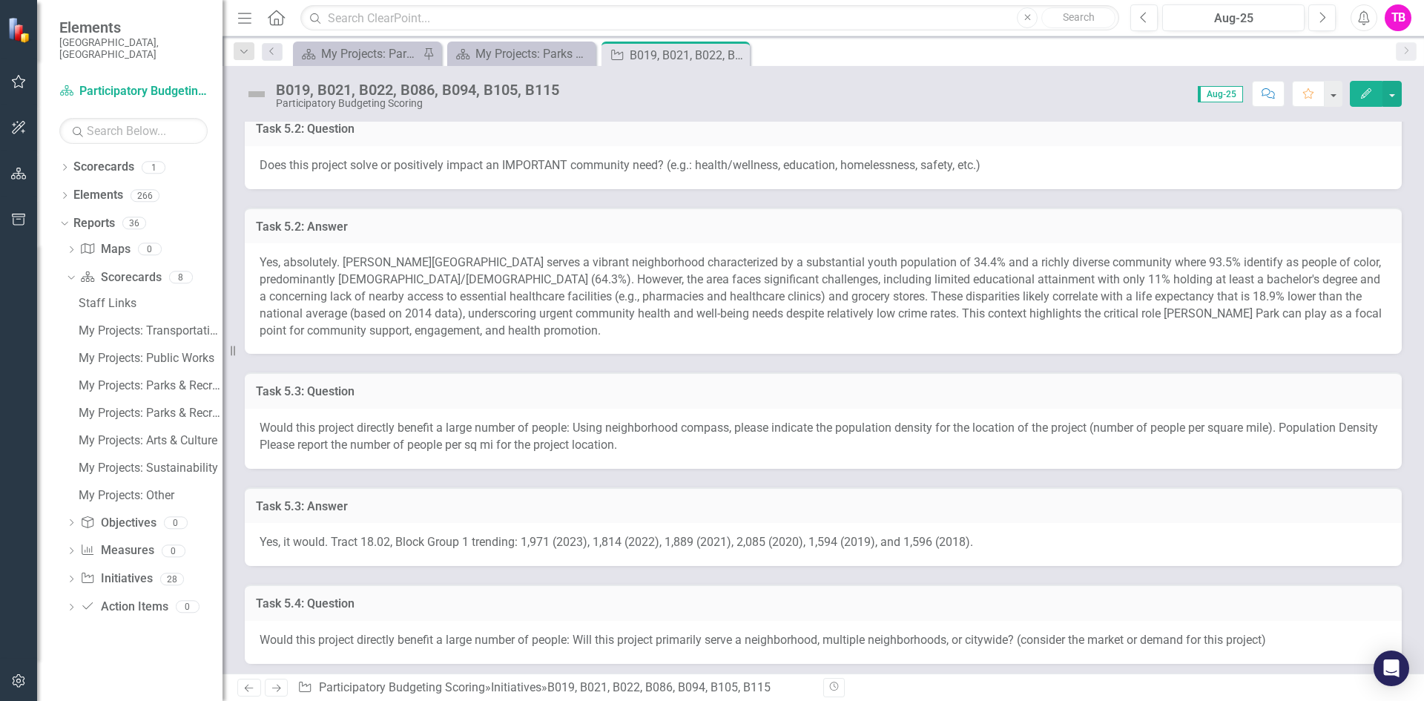
scroll to position [1111, 0]
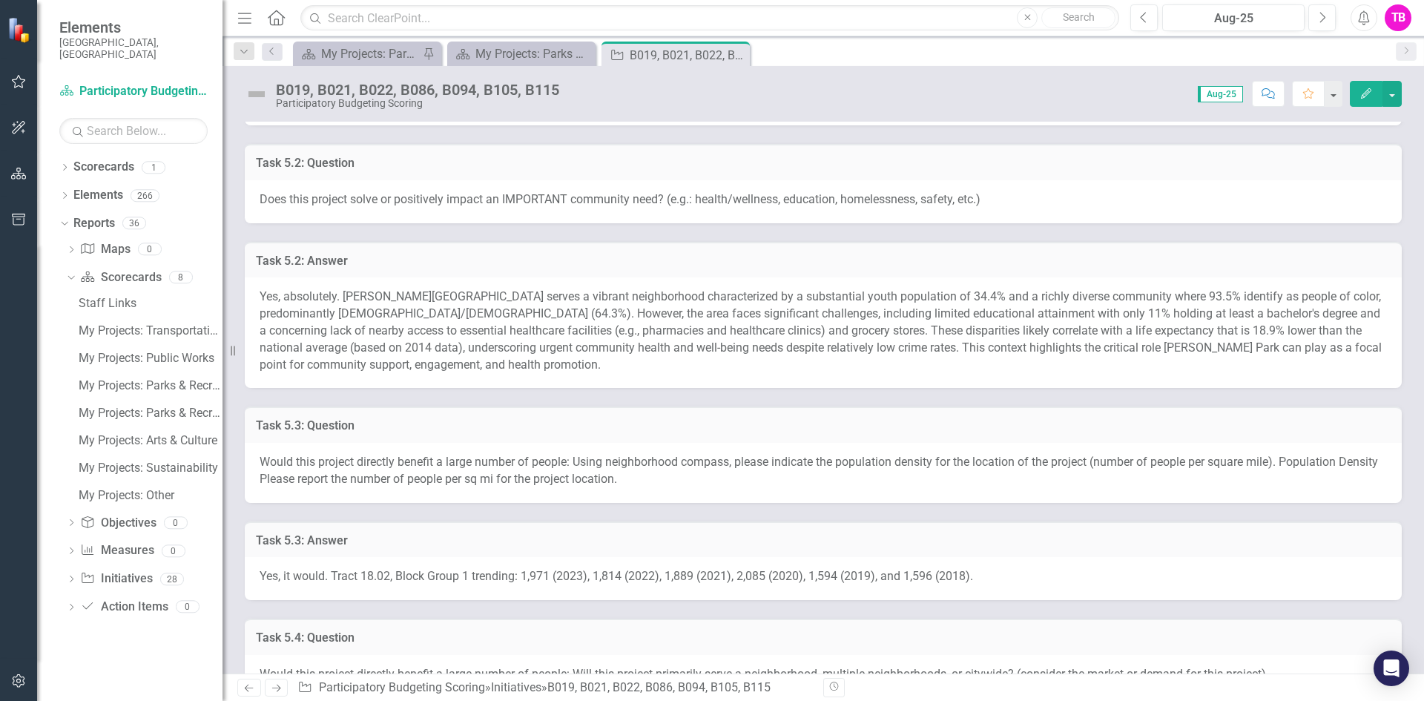
click at [553, 254] on h3 "Task 5.2: Answer" at bounding box center [823, 260] width 1134 height 13
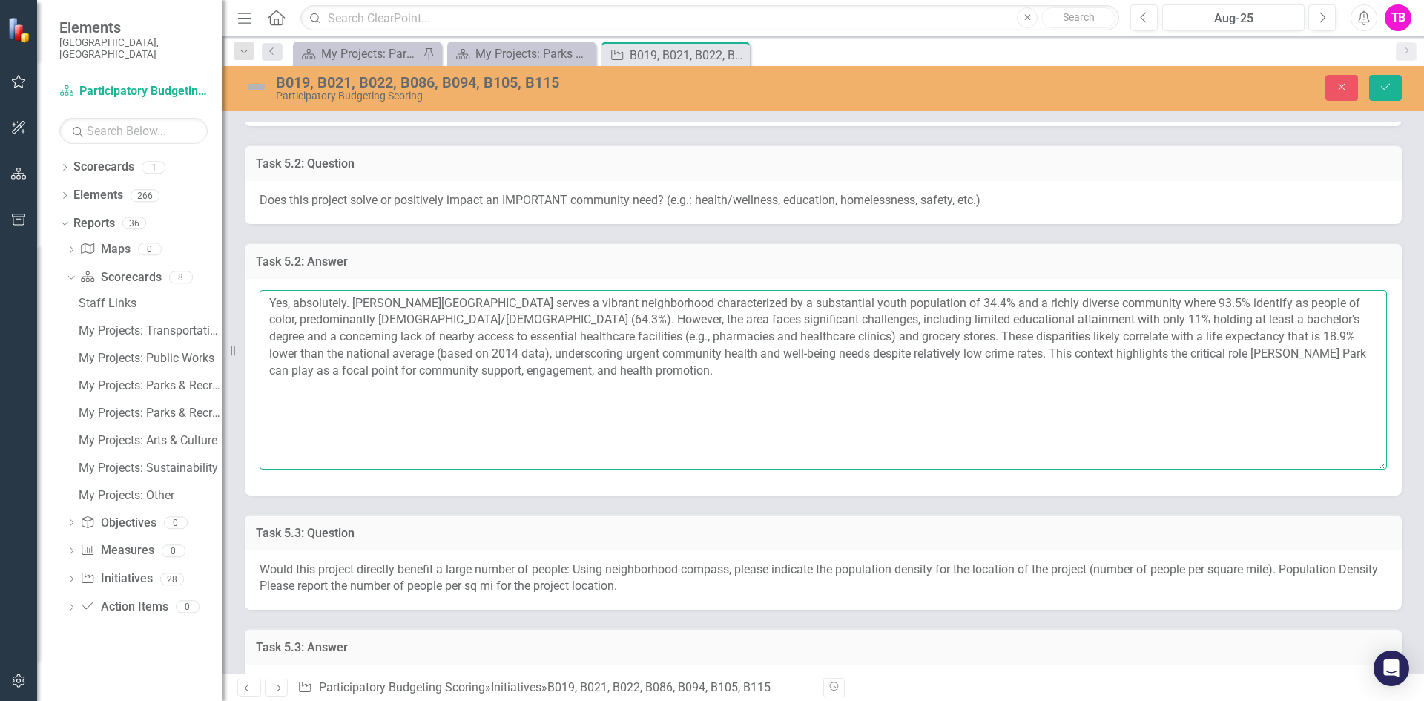
click at [571, 377] on textarea "Yes, absolutely. [PERSON_NAME][GEOGRAPHIC_DATA] serves a vibrant neighborhood c…" at bounding box center [822, 379] width 1127 height 179
drag, startPoint x: 599, startPoint y: 370, endPoint x: 224, endPoint y: 294, distance: 382.7
click at [224, 294] on div "Elements City of [GEOGRAPHIC_DATA], [GEOGRAPHIC_DATA] Scorecard Participatory B…" at bounding box center [712, 350] width 1424 height 701
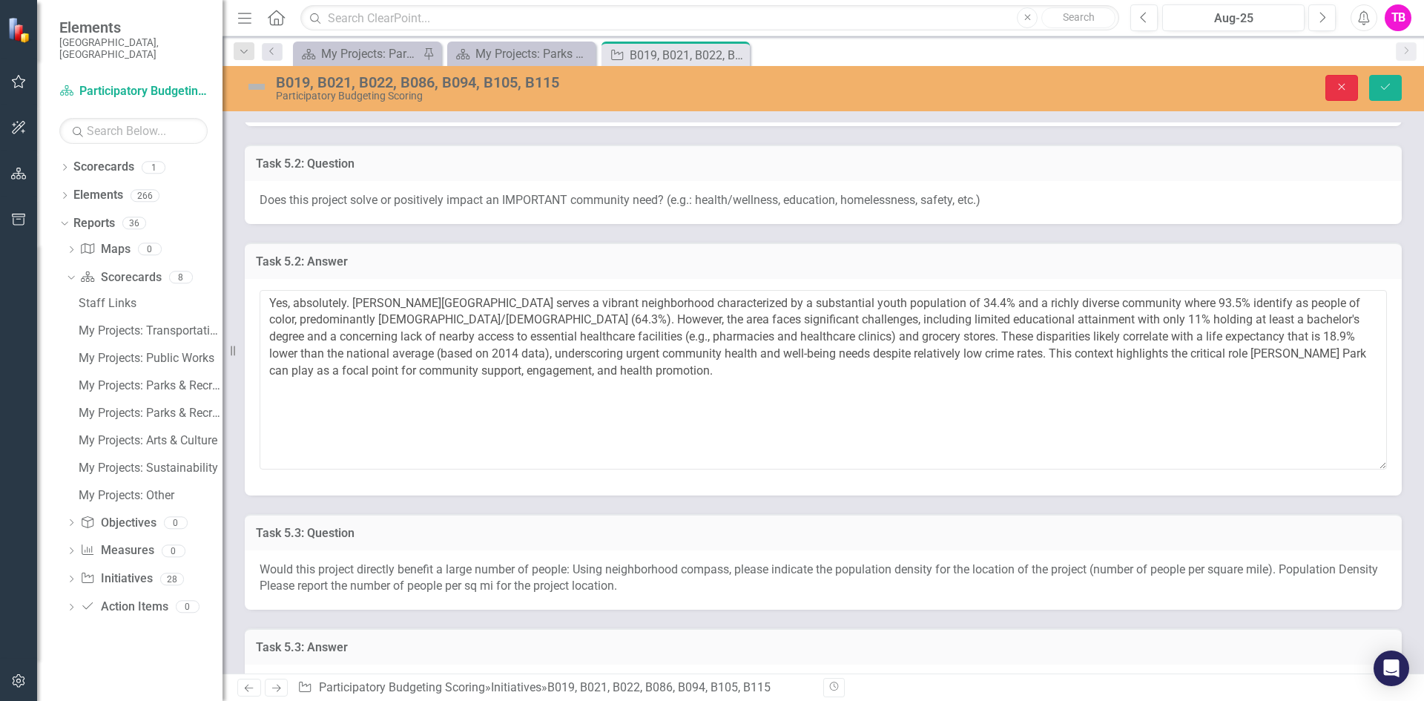
click at [1347, 90] on icon "Close" at bounding box center [1341, 87] width 13 height 10
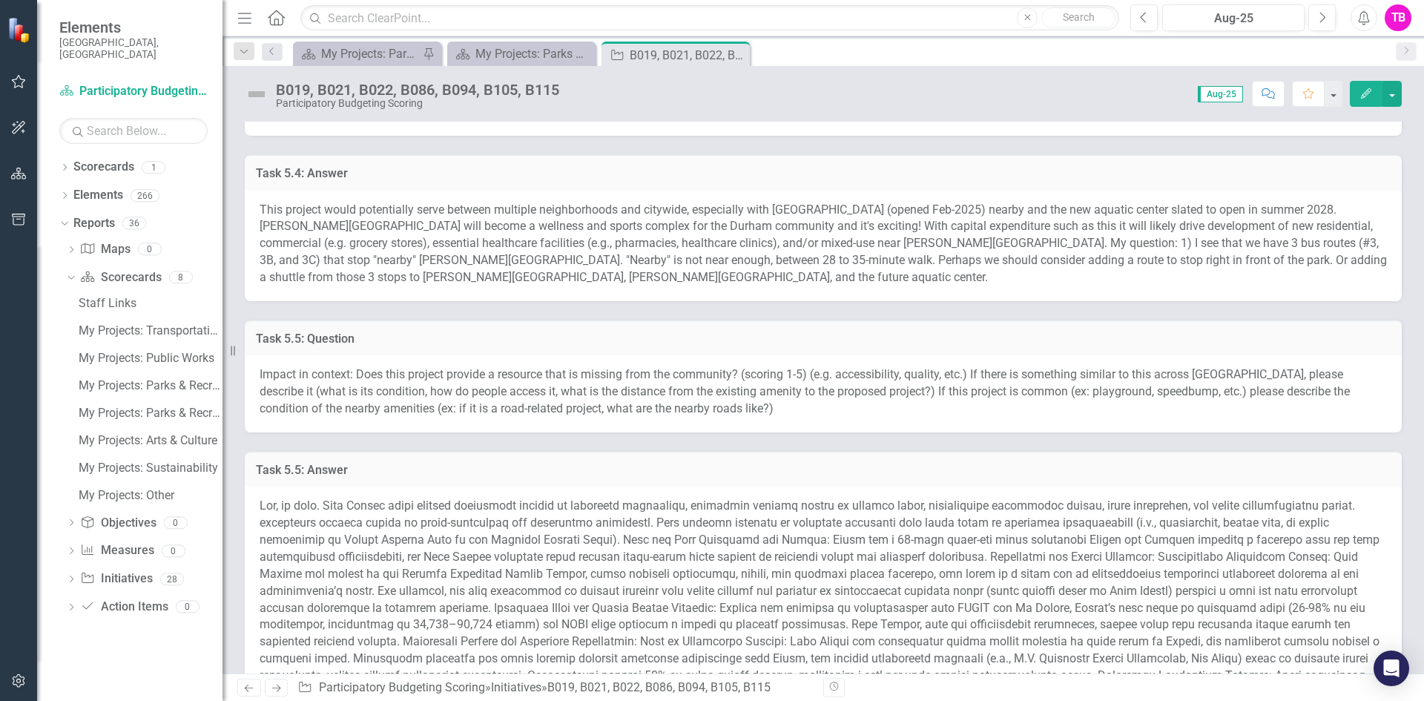
scroll to position [1890, 0]
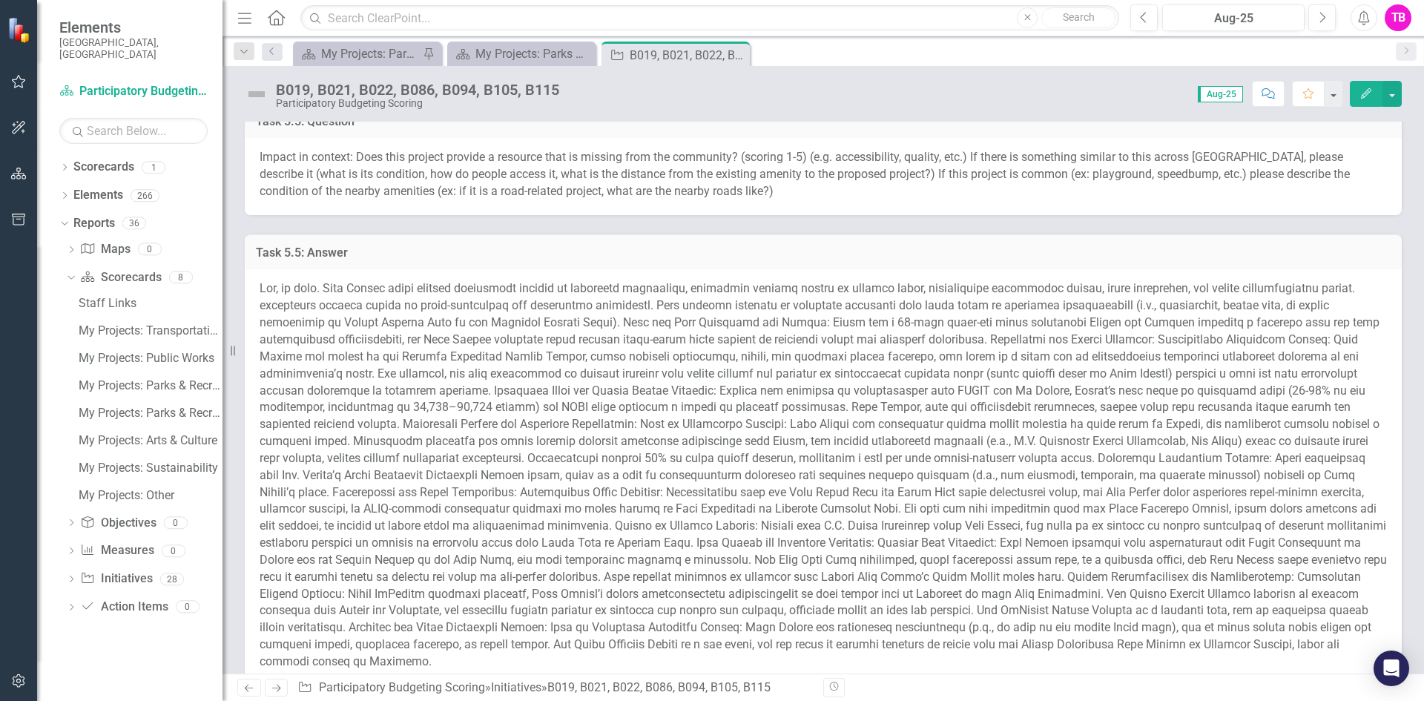
click at [521, 256] on h3 "Task 5.5: Answer" at bounding box center [823, 252] width 1134 height 13
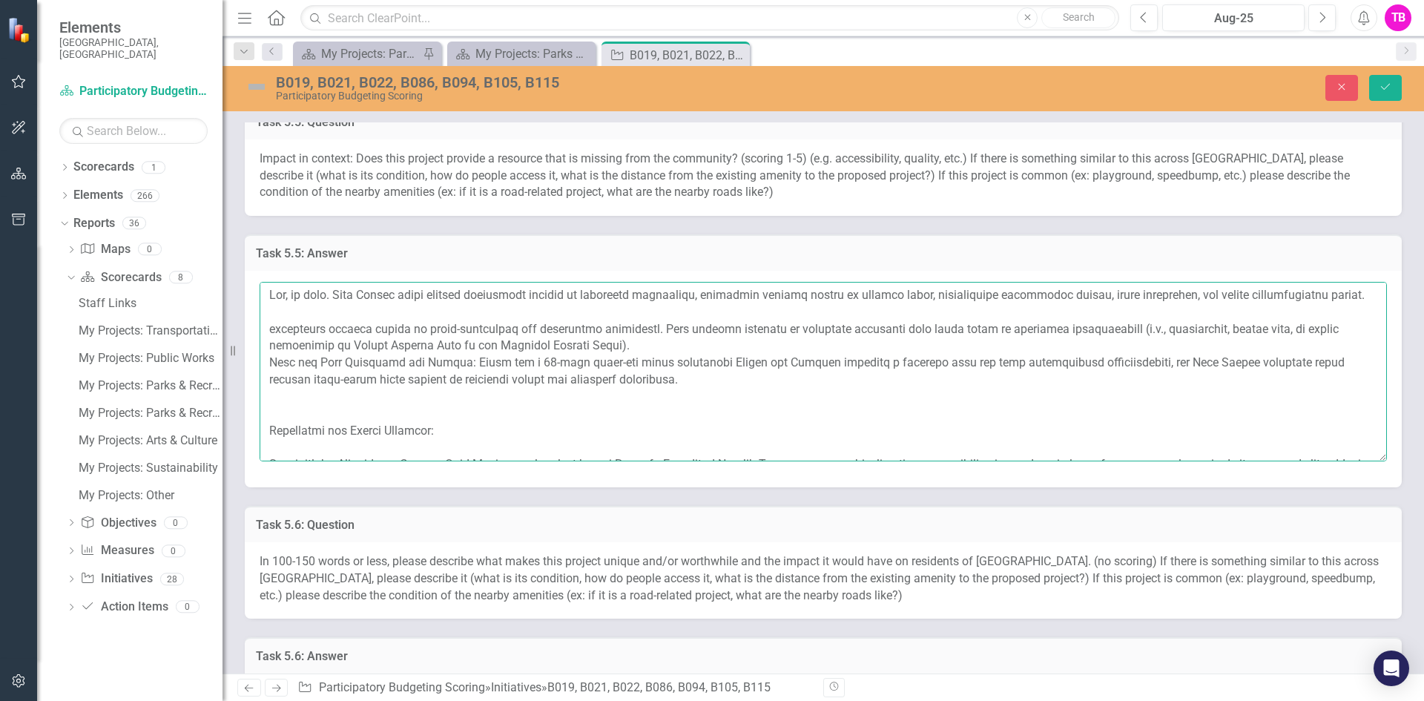
click at [660, 382] on textarea at bounding box center [822, 371] width 1127 height 179
paste textarea "Yes, absolutely. [PERSON_NAME][GEOGRAPHIC_DATA] serves a vibrant neighborhood c…"
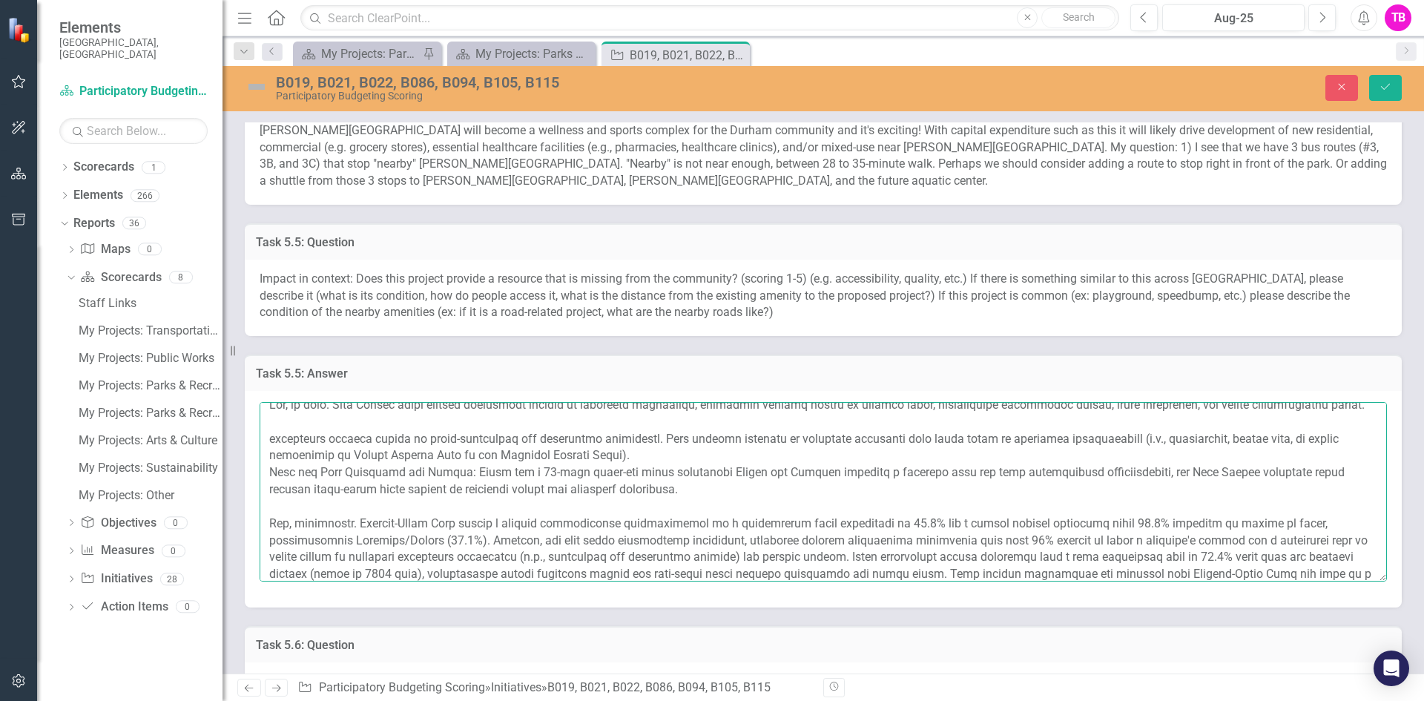
scroll to position [0, 0]
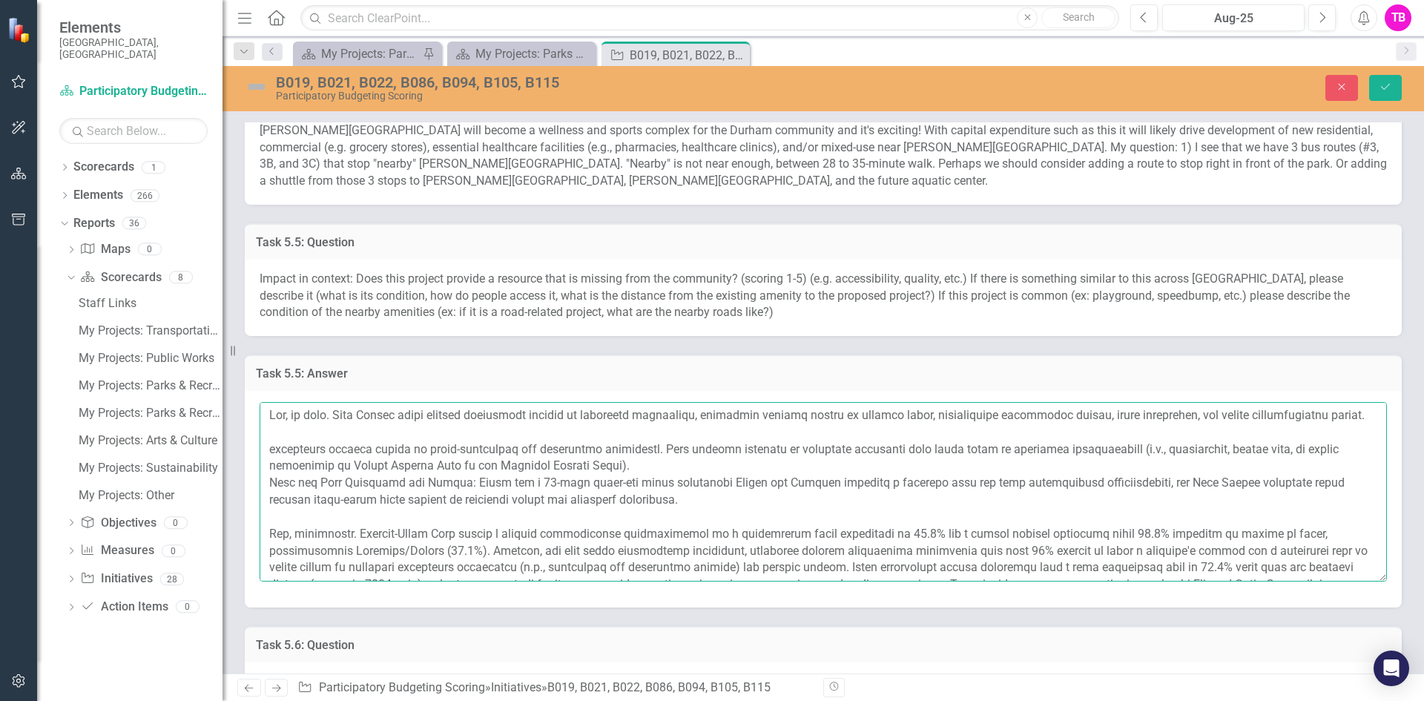
click at [618, 432] on textarea at bounding box center [822, 491] width 1127 height 179
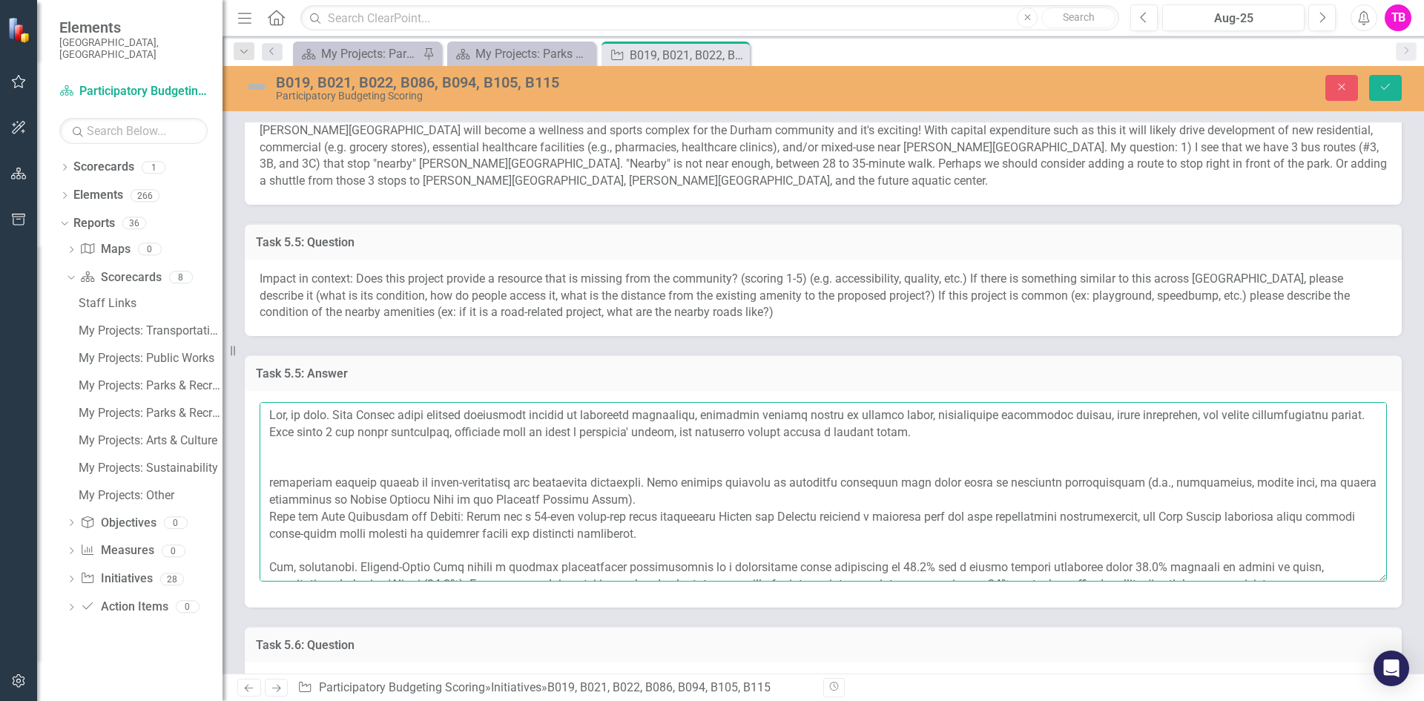
click at [270, 430] on textarea at bounding box center [822, 491] width 1127 height 179
type textarea "Yes, it does. [GEOGRAPHIC_DATA] faces several challenges related to community f…"
click at [1384, 90] on icon "Save" at bounding box center [1384, 87] width 13 height 10
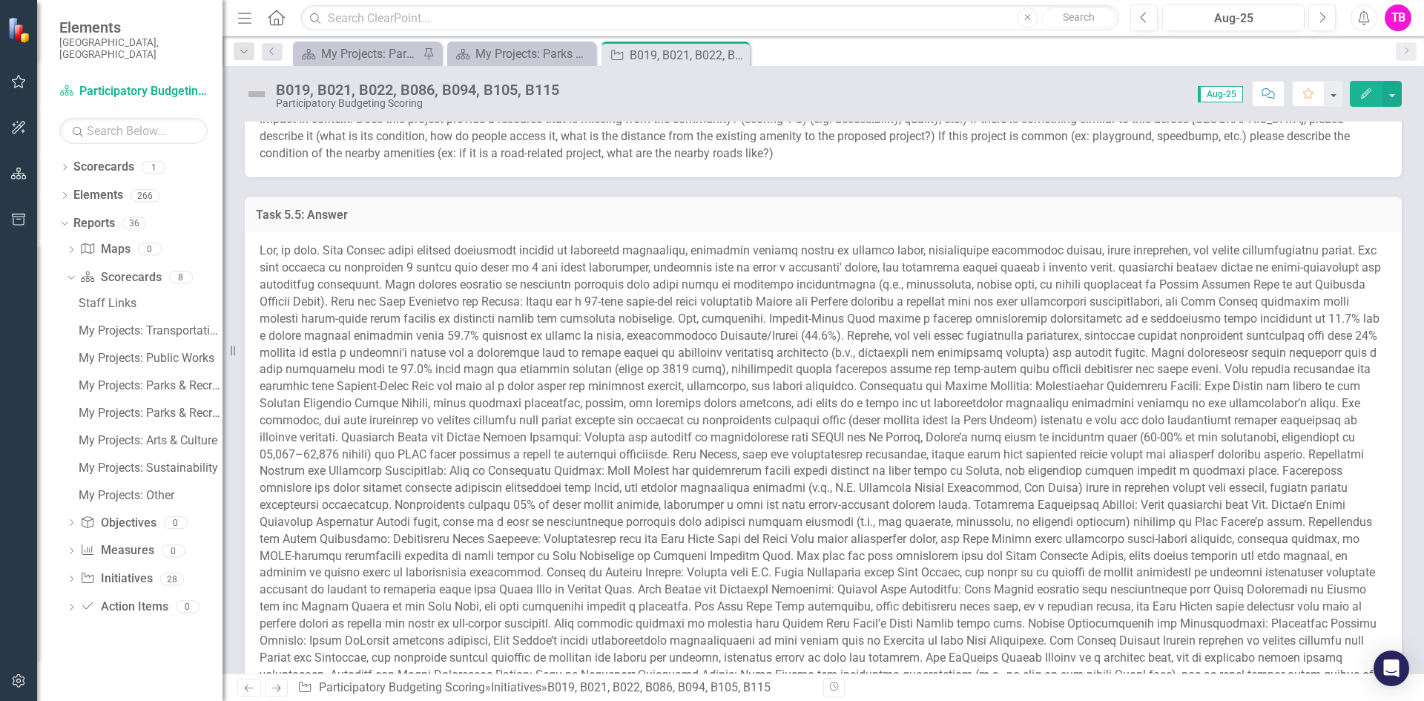
scroll to position [1914, 0]
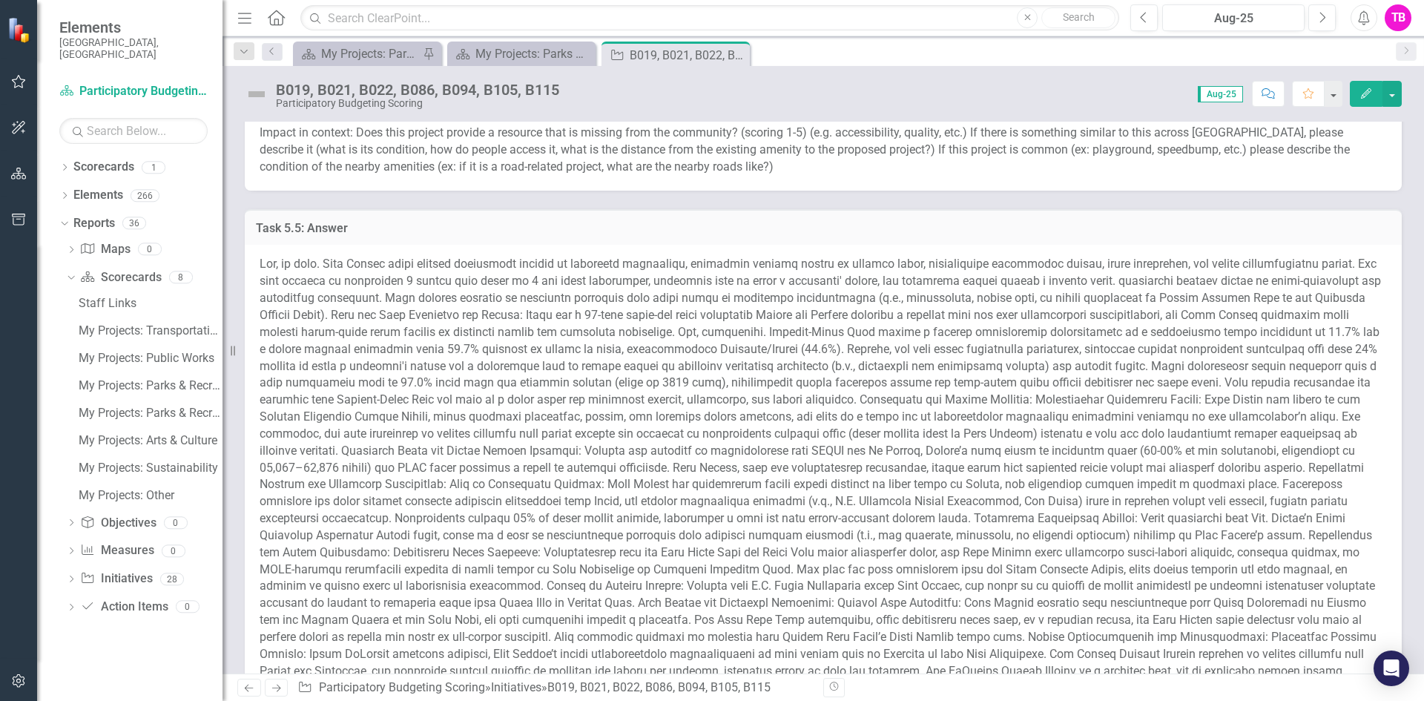
click at [827, 228] on h3 "Task 5.5: Answer" at bounding box center [823, 228] width 1134 height 13
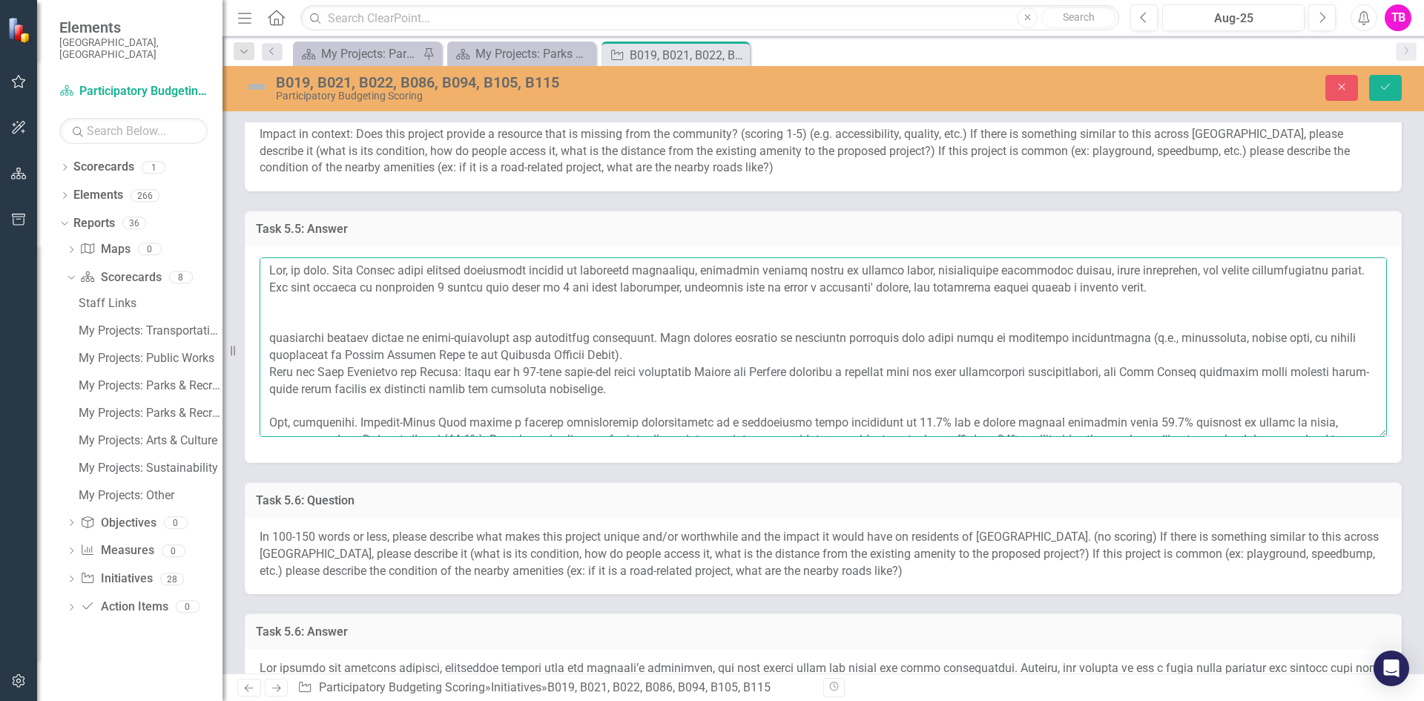
click at [985, 273] on textarea at bounding box center [822, 346] width 1127 height 179
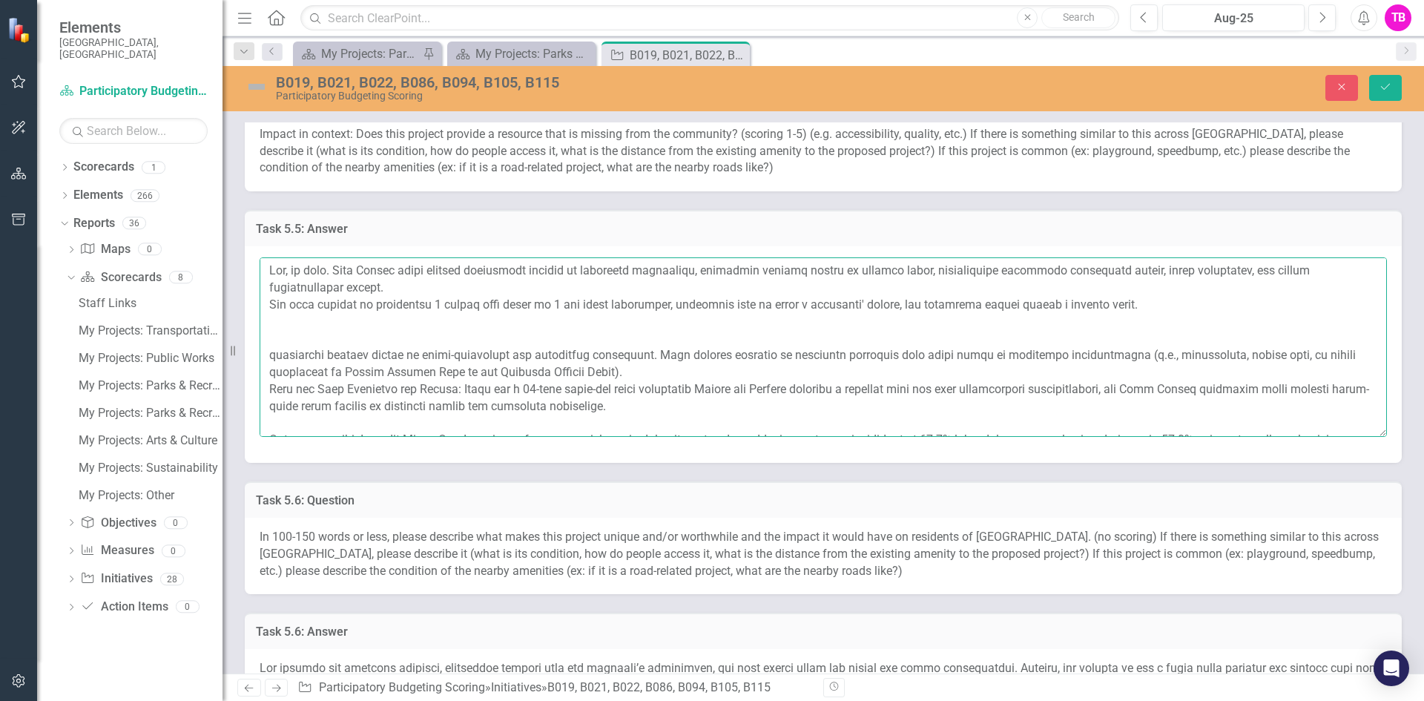
drag, startPoint x: 277, startPoint y: 303, endPoint x: 699, endPoint y: 274, distance: 423.6
click at [699, 274] on textarea at bounding box center [822, 346] width 1127 height 179
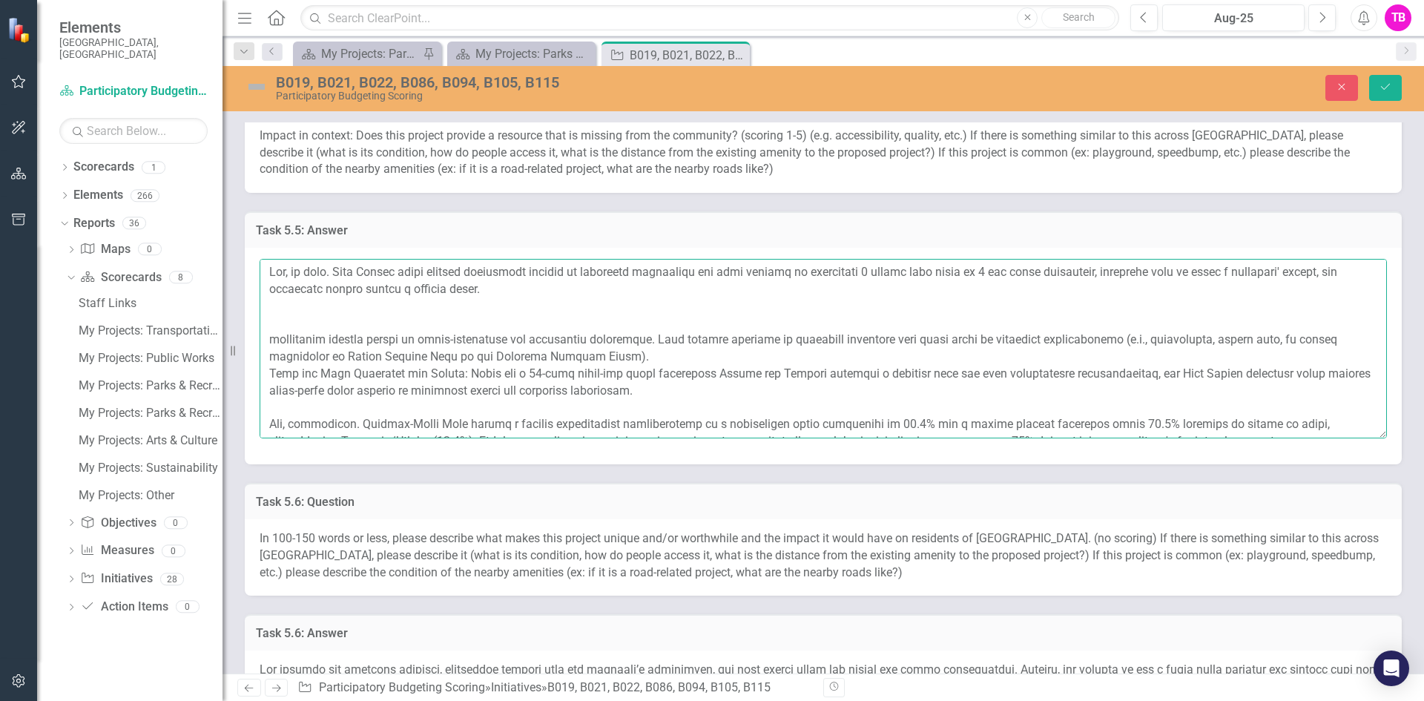
scroll to position [1931, 0]
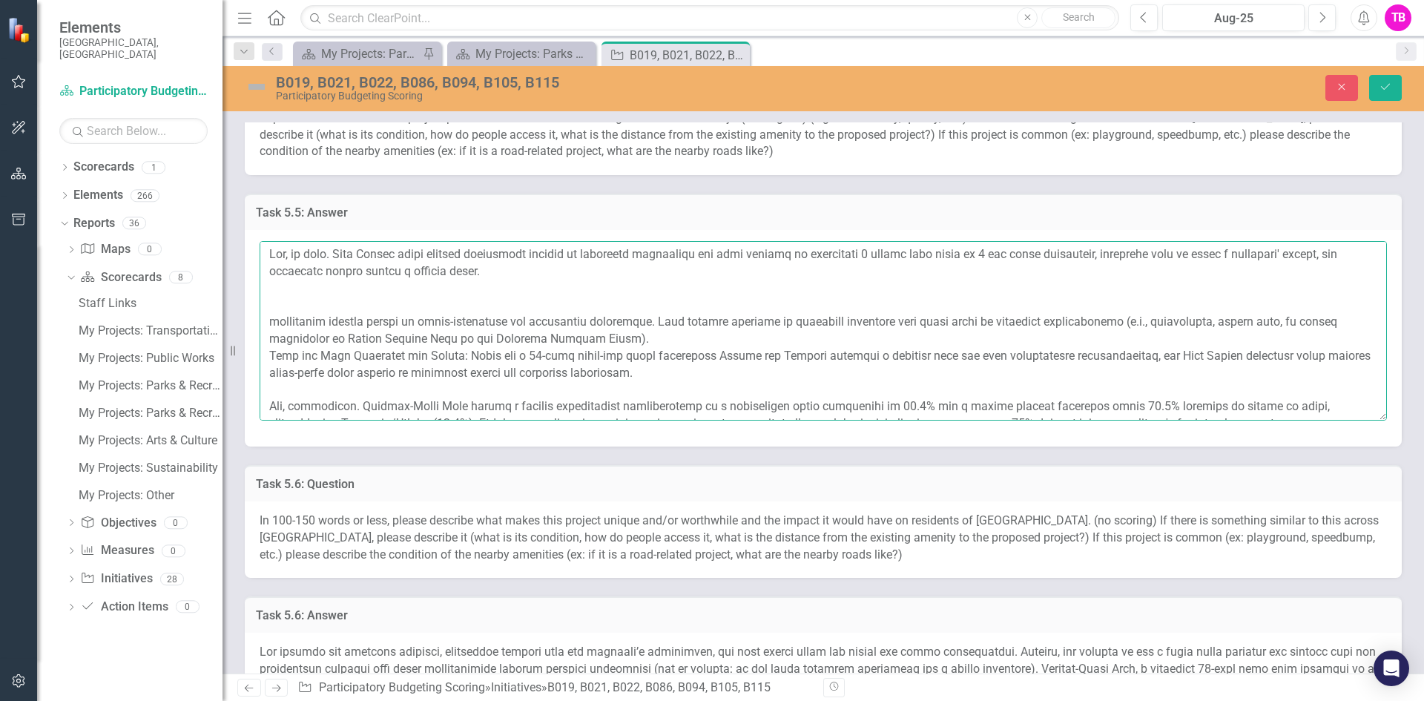
click at [269, 269] on textarea at bounding box center [822, 330] width 1127 height 179
click at [1100, 255] on textarea at bounding box center [822, 330] width 1127 height 179
click at [438, 268] on textarea at bounding box center [822, 330] width 1127 height 179
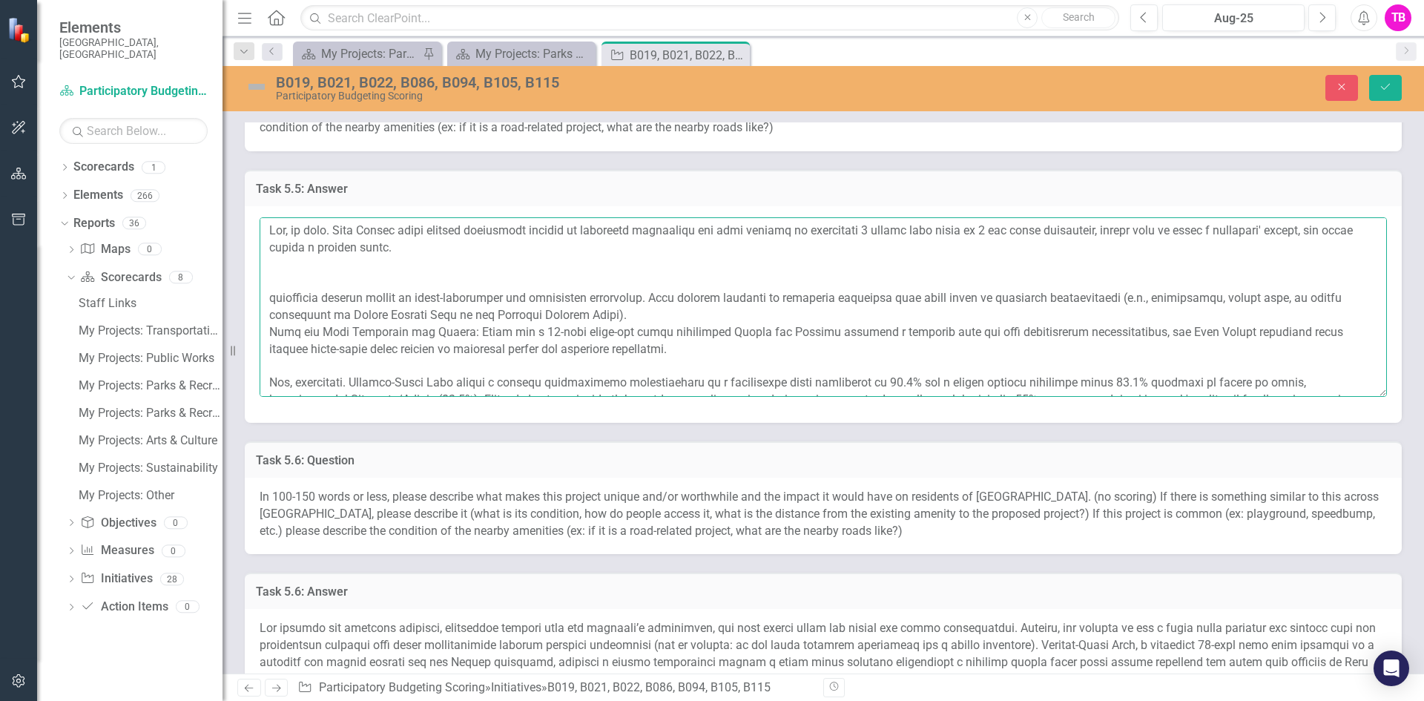
scroll to position [1944, 0]
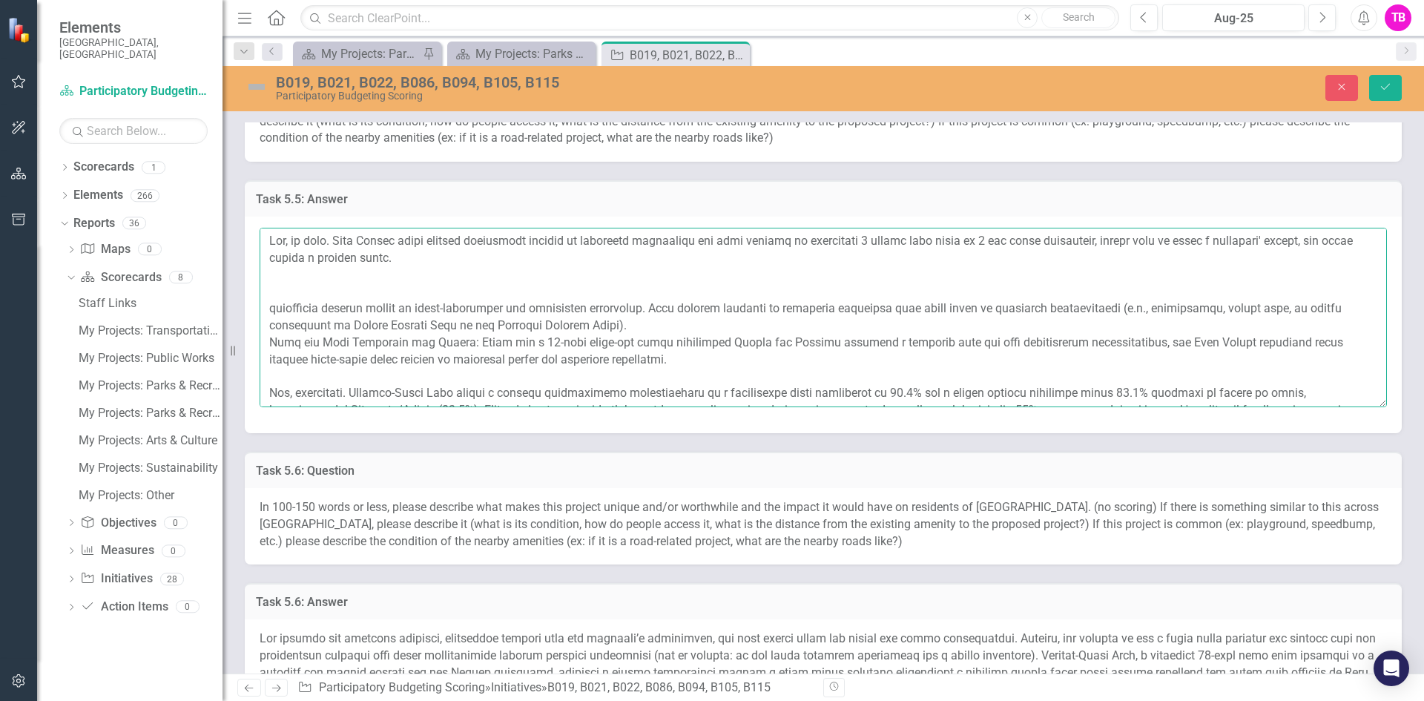
click at [869, 242] on textarea at bounding box center [822, 317] width 1127 height 179
click at [904, 241] on textarea at bounding box center [822, 317] width 1127 height 179
type textarea "Yes, it does. [GEOGRAPHIC_DATA] faces several challenges related to community f…"
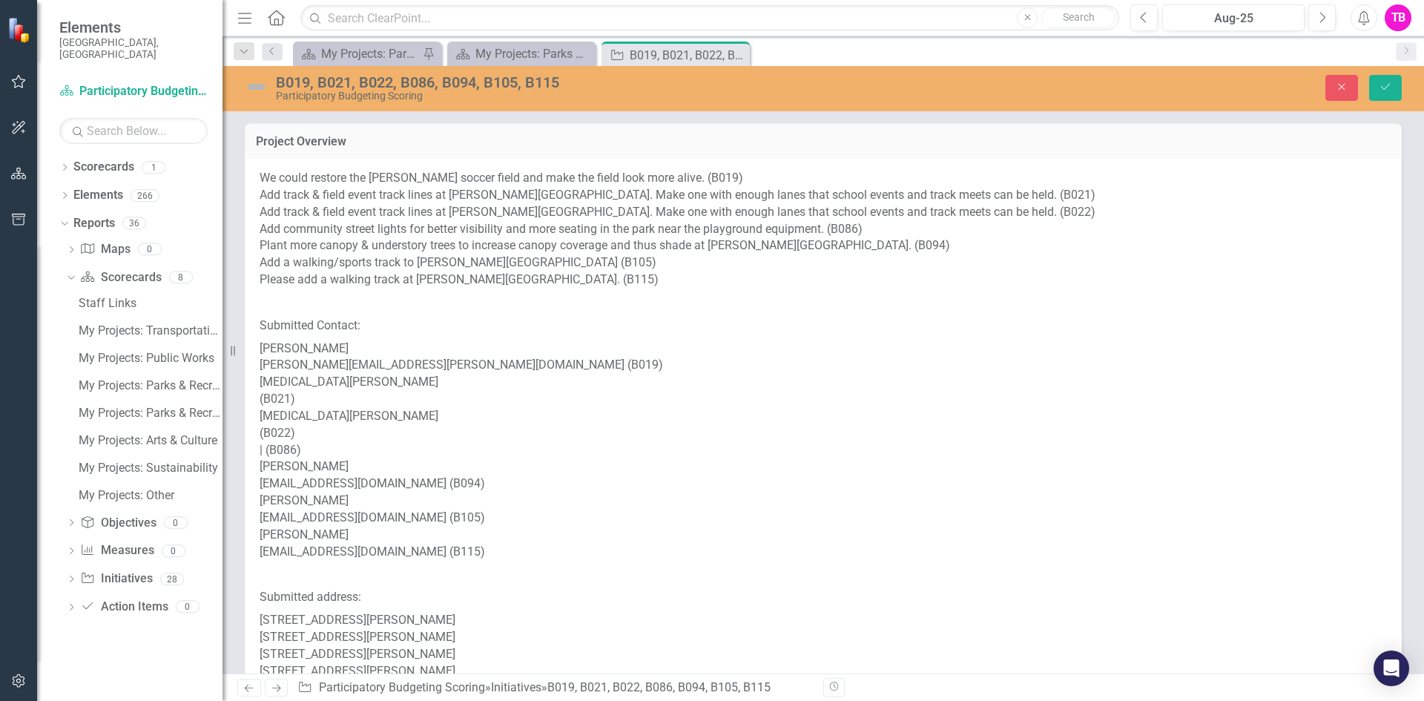
scroll to position [1944, 0]
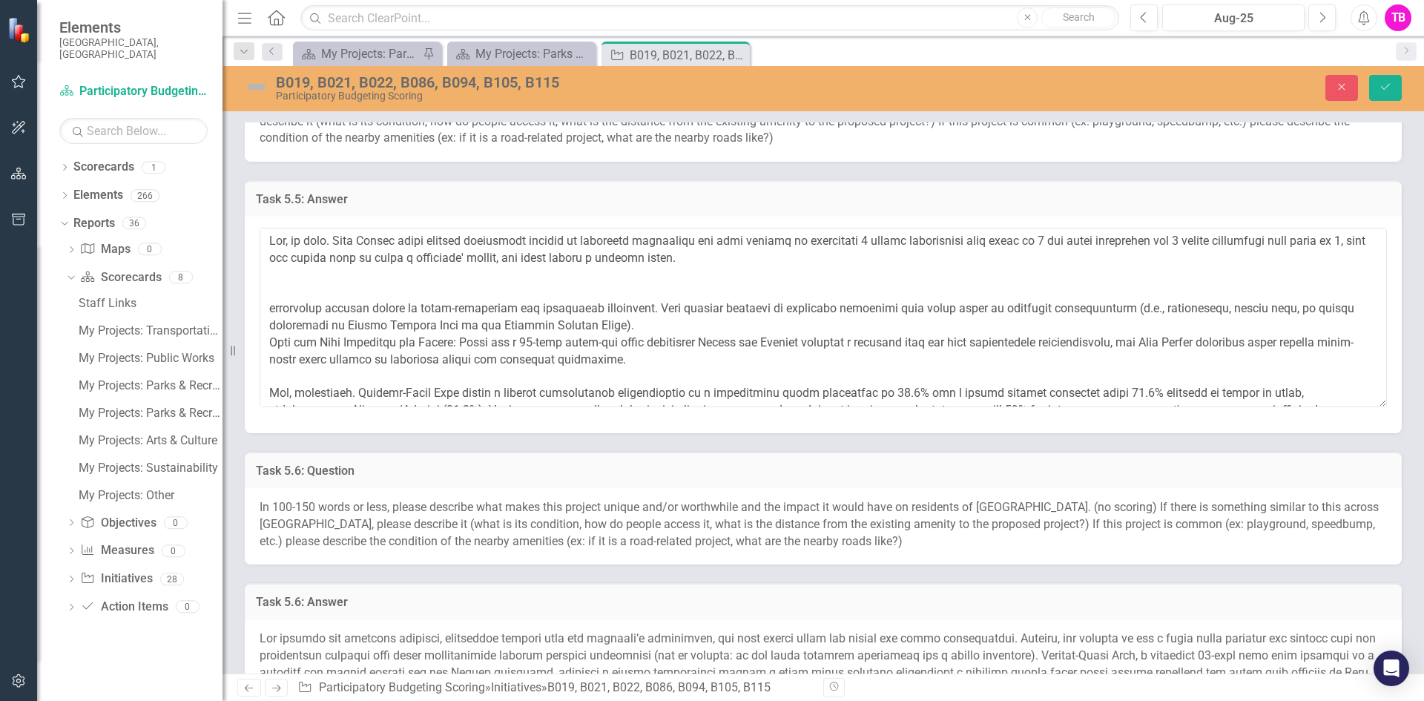
drag, startPoint x: 738, startPoint y: 258, endPoint x: 255, endPoint y: 245, distance: 482.8
click at [255, 245] on div at bounding box center [823, 324] width 1157 height 216
click at [273, 239] on textarea at bounding box center [822, 317] width 1127 height 179
click at [372, 282] on textarea at bounding box center [822, 317] width 1127 height 179
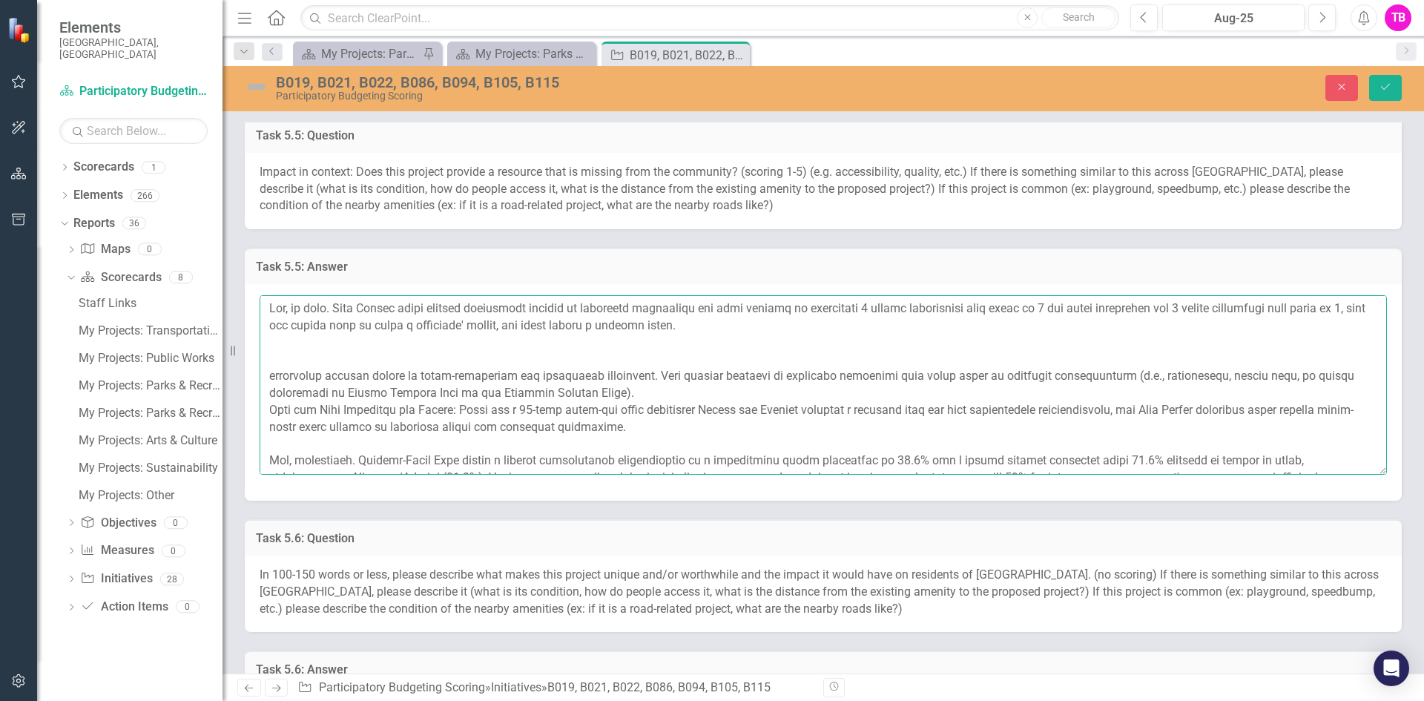
scroll to position [1876, 0]
click at [266, 305] on textarea at bounding box center [822, 385] width 1127 height 179
paste textarea "East Durham, North Carolina, experiences significant gaps in community faciliti…"
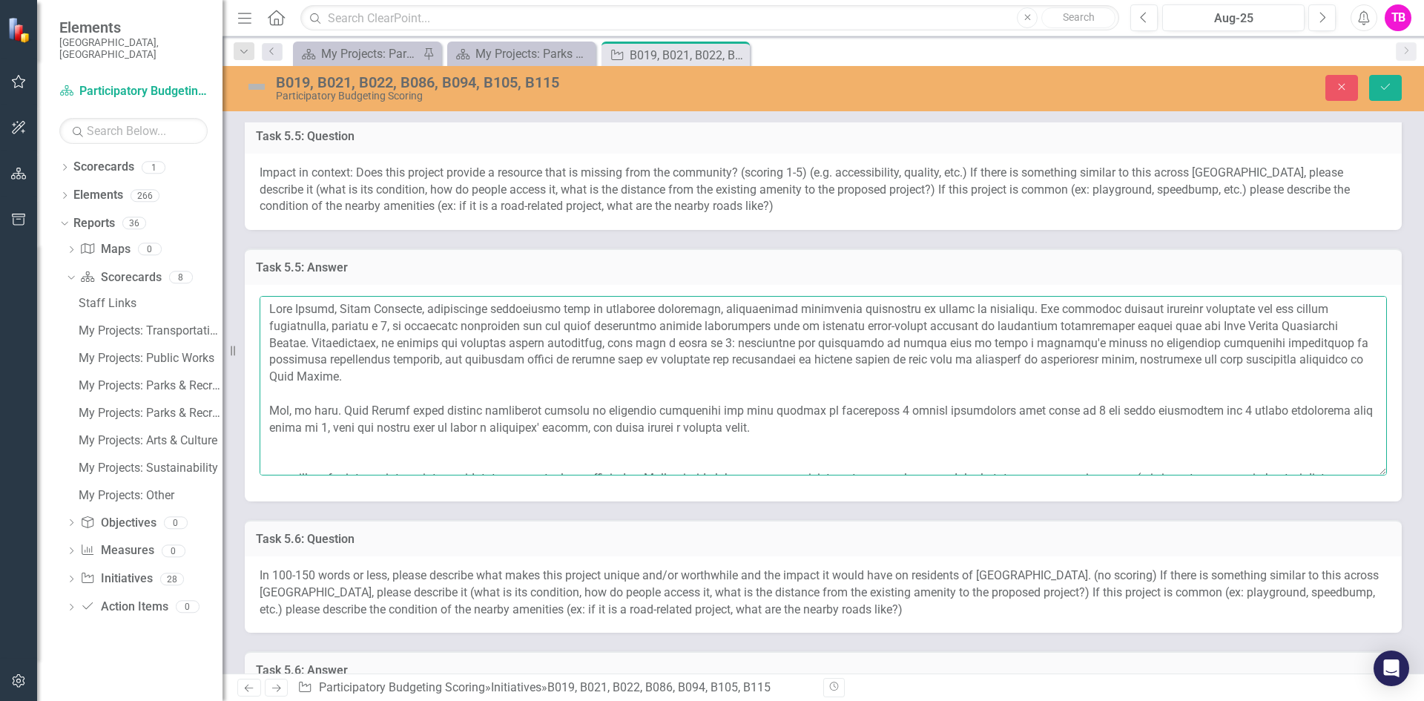
click at [345, 305] on textarea at bounding box center [822, 385] width 1127 height 179
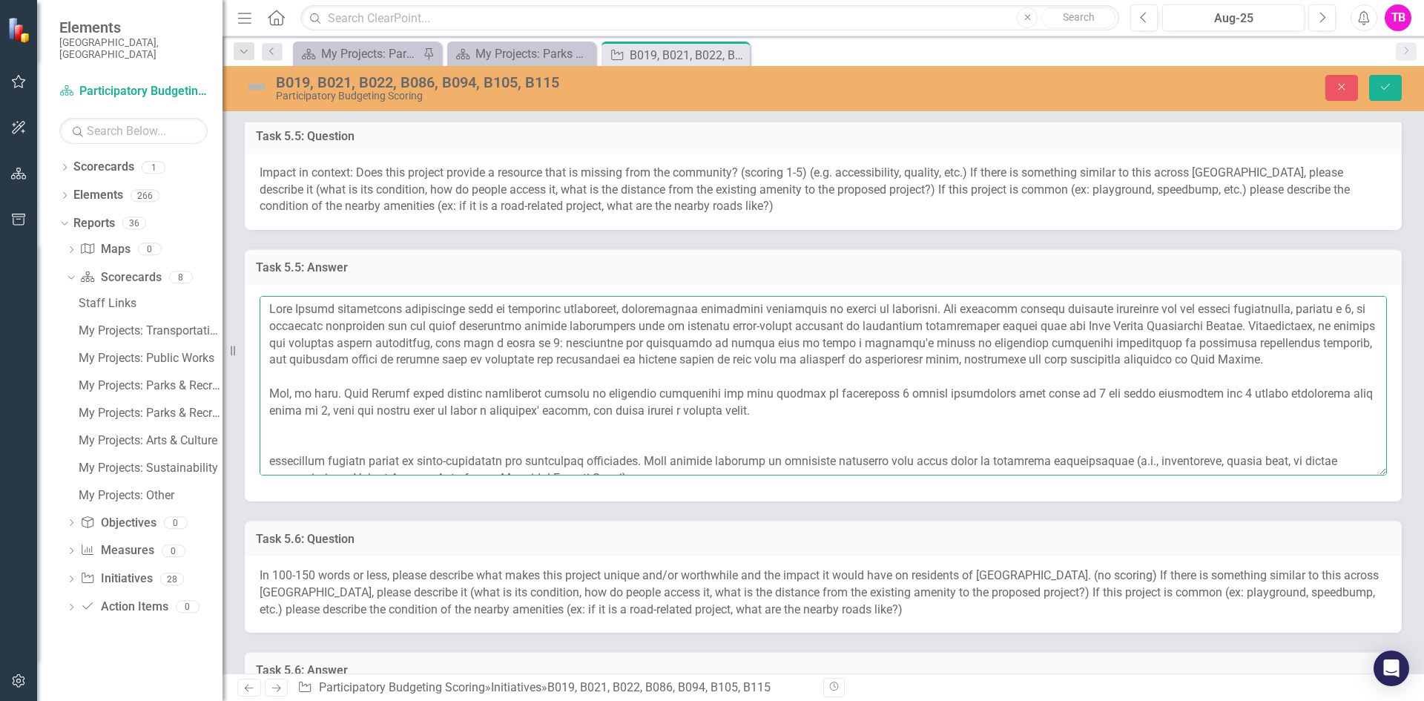
click at [545, 325] on textarea at bounding box center [822, 385] width 1127 height 179
click at [1150, 329] on textarea at bounding box center [822, 385] width 1127 height 179
click at [452, 345] on textarea at bounding box center [822, 385] width 1127 height 179
click at [1075, 329] on textarea at bounding box center [822, 385] width 1127 height 179
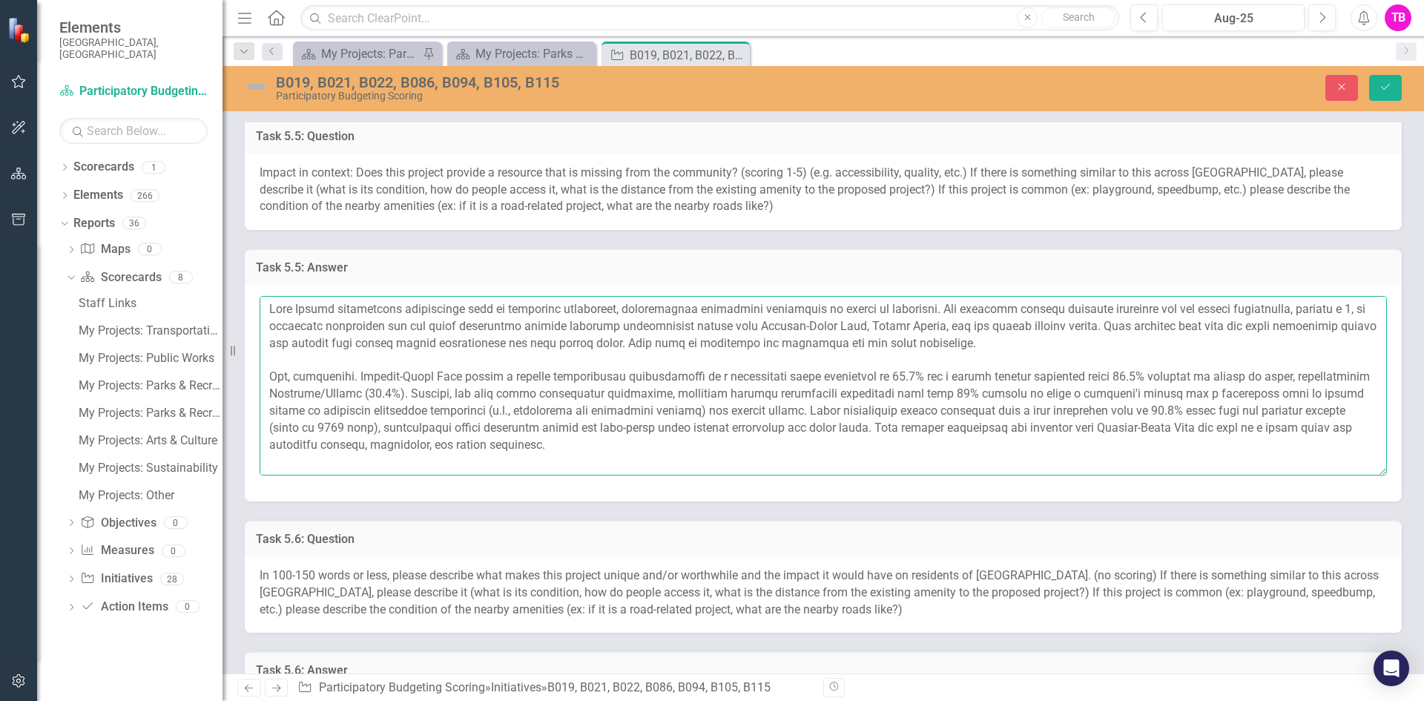
scroll to position [1868, 0]
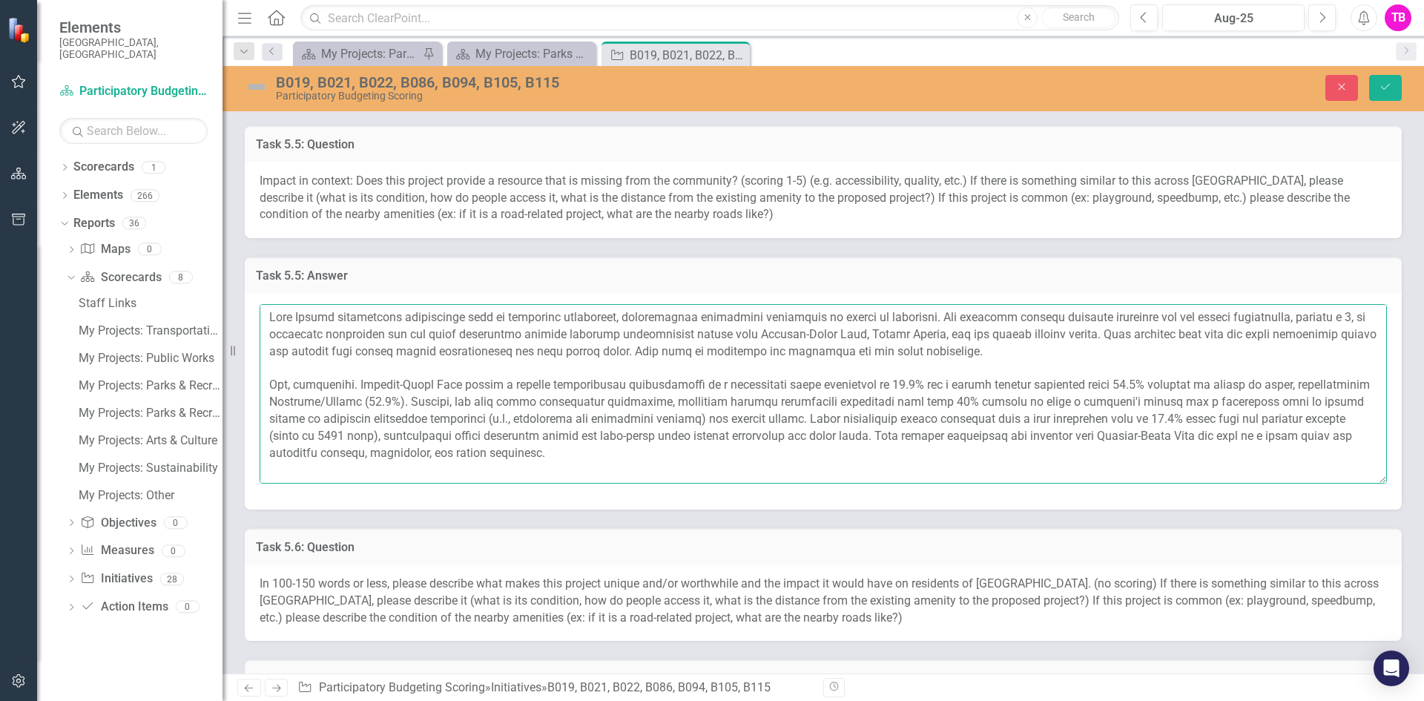
click at [1085, 334] on textarea at bounding box center [822, 393] width 1127 height 179
click at [641, 351] on textarea at bounding box center [822, 393] width 1127 height 179
drag, startPoint x: 624, startPoint y: 352, endPoint x: 989, endPoint y: 362, distance: 365.6
click at [985, 368] on textarea at bounding box center [822, 393] width 1127 height 179
drag, startPoint x: 994, startPoint y: 353, endPoint x: 649, endPoint y: 351, distance: 345.5
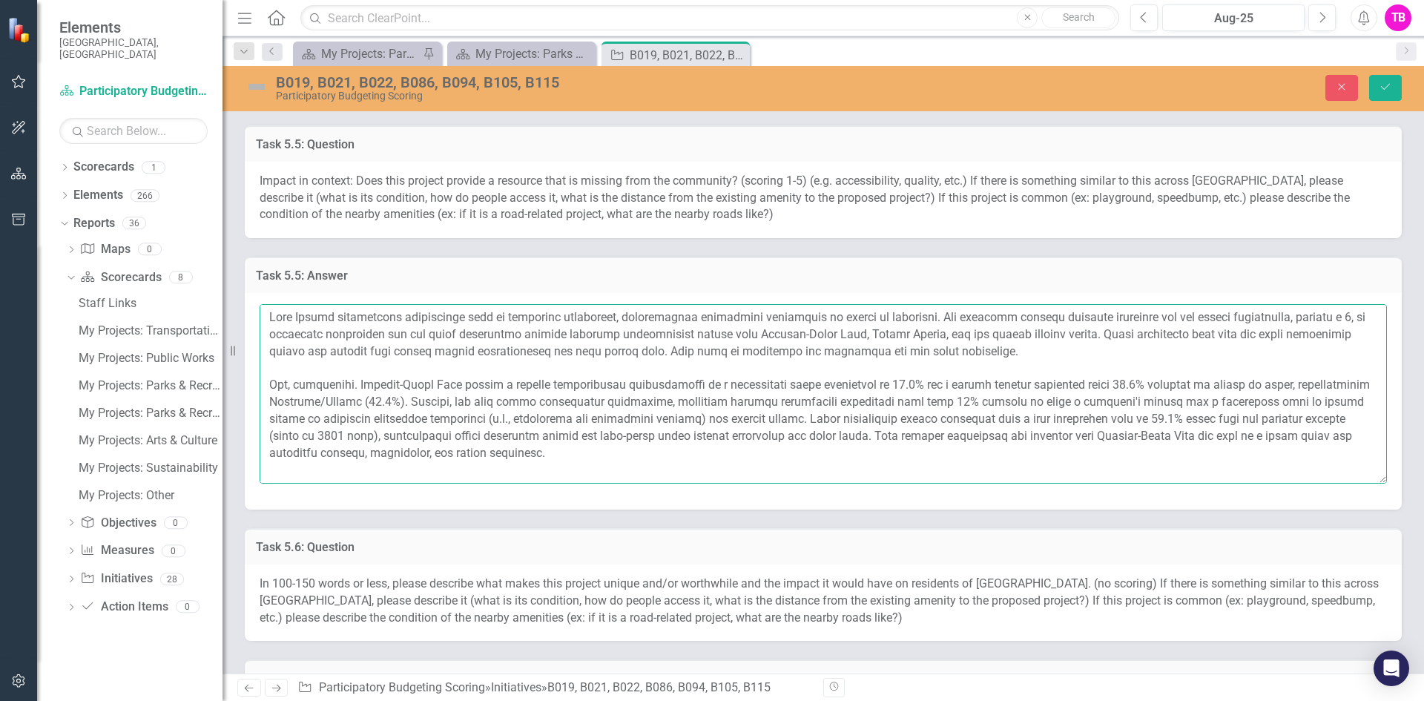
click at [649, 351] on textarea at bounding box center [822, 393] width 1127 height 179
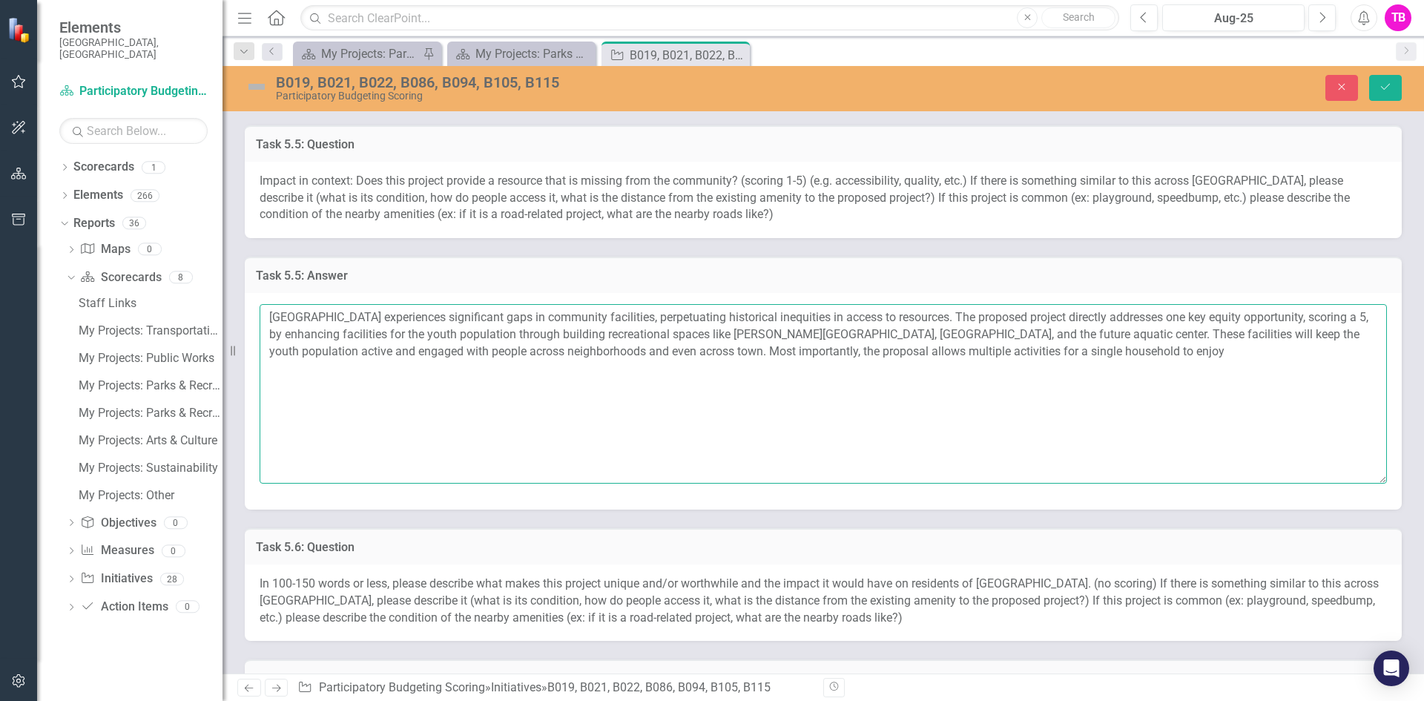
scroll to position [0, 0]
drag, startPoint x: 1128, startPoint y: 353, endPoint x: 271, endPoint y: 318, distance: 857.0
click at [271, 318] on textarea "East Durham experiences significant gaps in community facilities, perpetuating …" at bounding box center [822, 393] width 1127 height 179
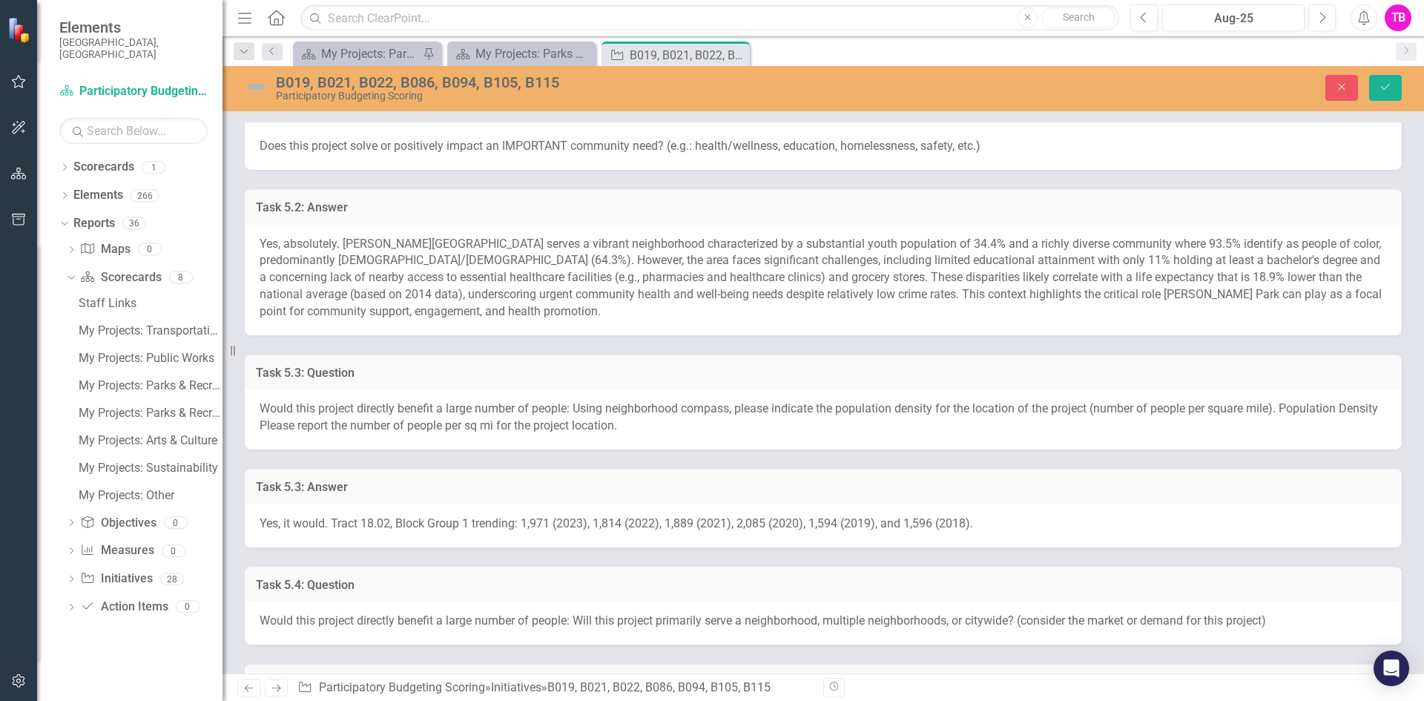
scroll to position [1160, 0]
type textarea "East Durham experiences significant gaps in community facilities, perpetuating …"
click at [1379, 90] on icon "Save" at bounding box center [1384, 87] width 13 height 10
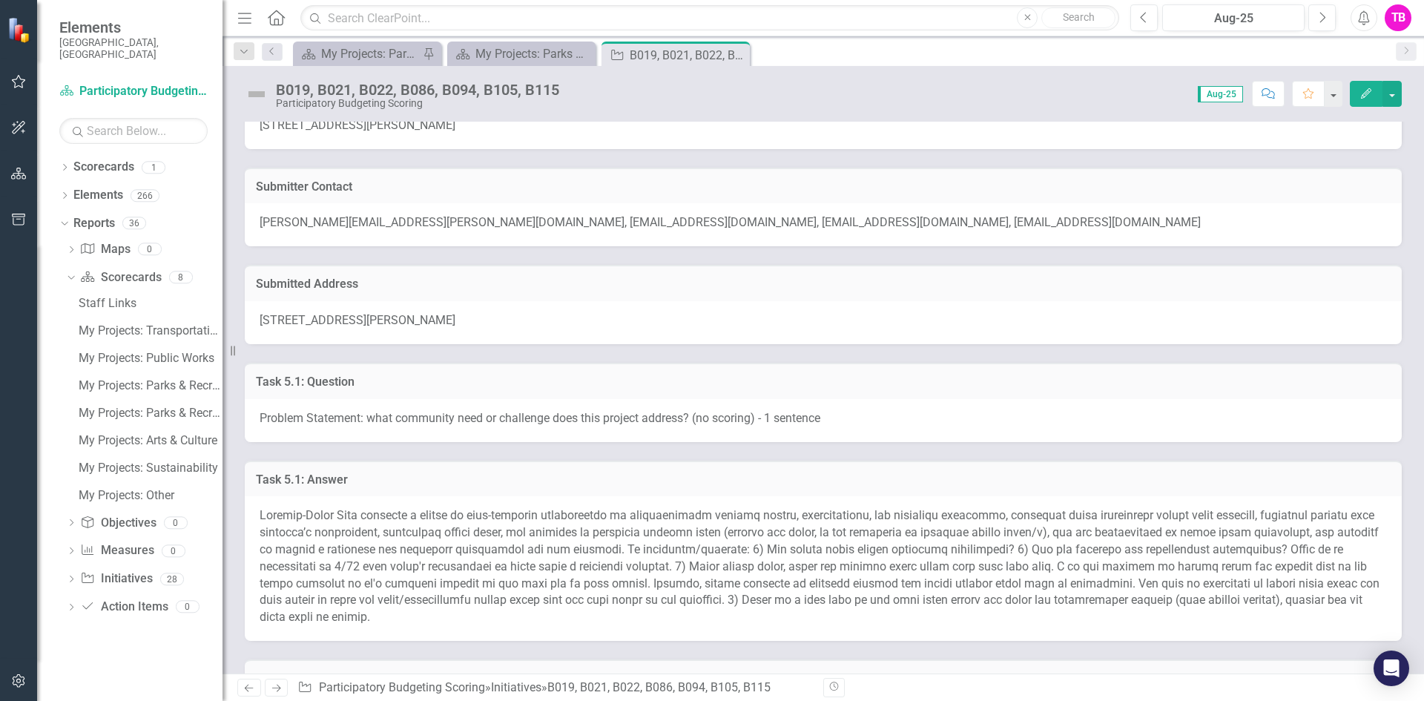
scroll to position [867, 0]
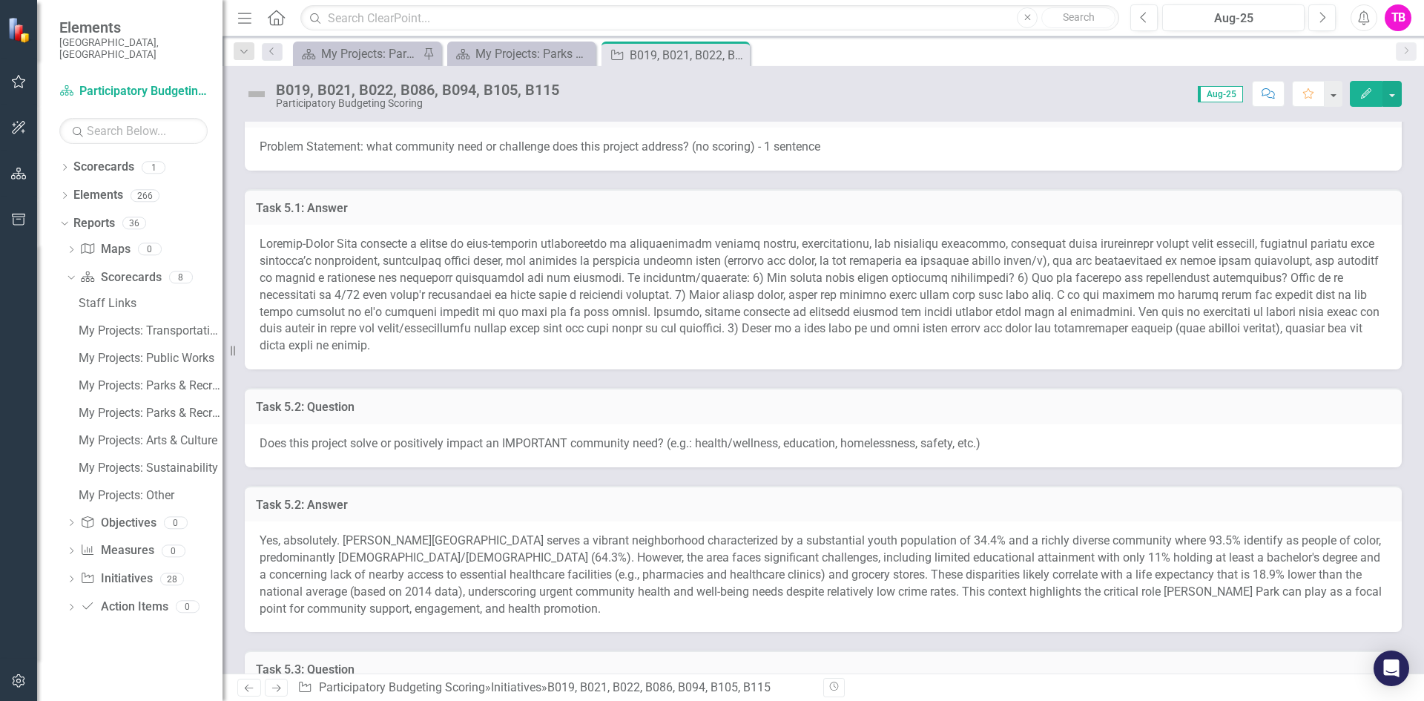
click at [608, 205] on h3 "Task 5.1: Answer" at bounding box center [823, 208] width 1134 height 13
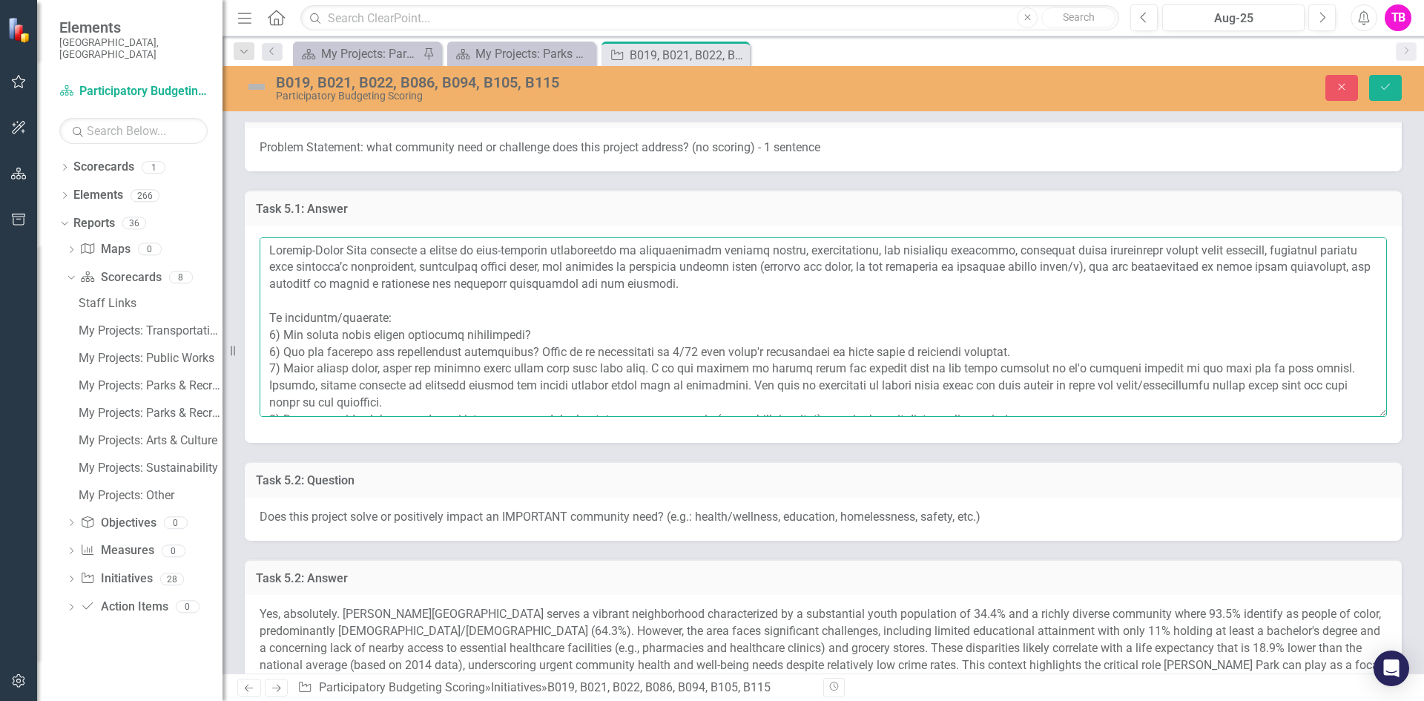
drag, startPoint x: 1317, startPoint y: 281, endPoint x: 1323, endPoint y: 271, distance: 12.0
click at [1323, 271] on textarea at bounding box center [822, 326] width 1127 height 179
click at [1385, 82] on icon "Save" at bounding box center [1384, 87] width 13 height 10
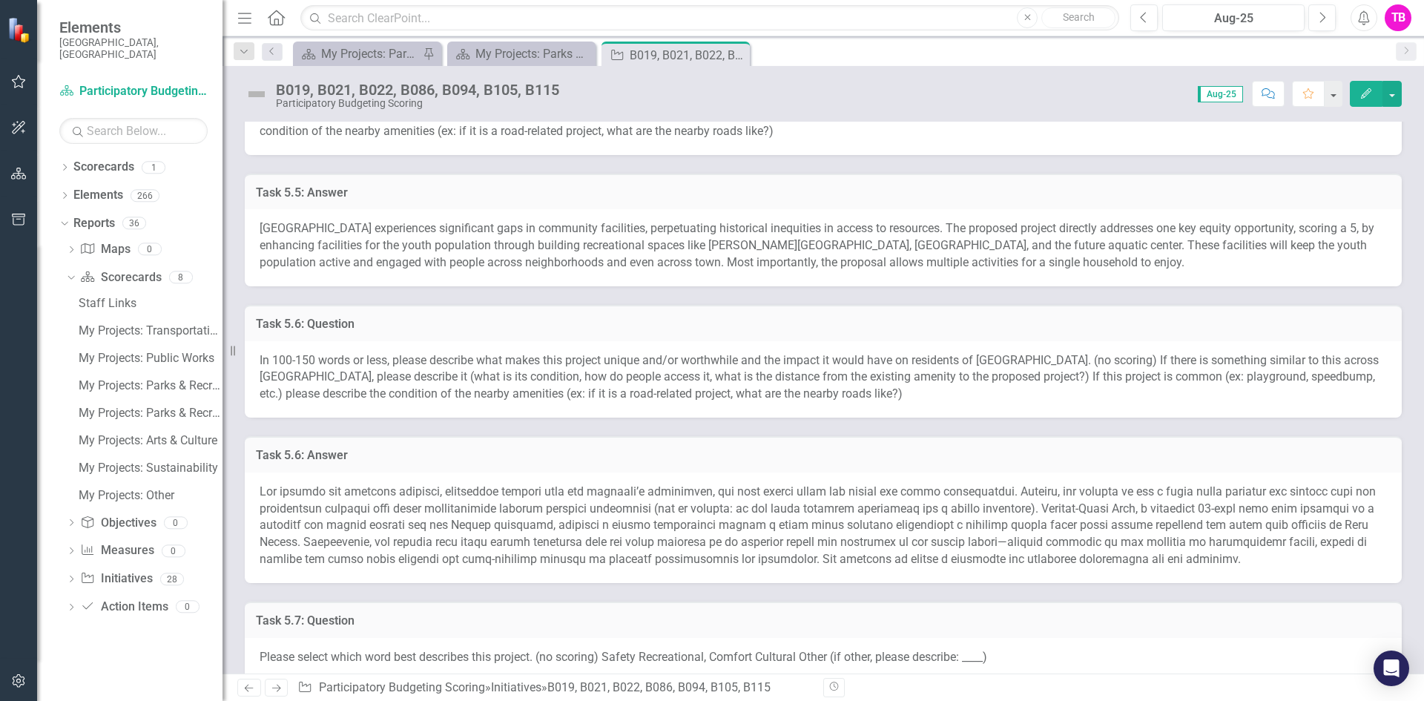
scroll to position [1955, 0]
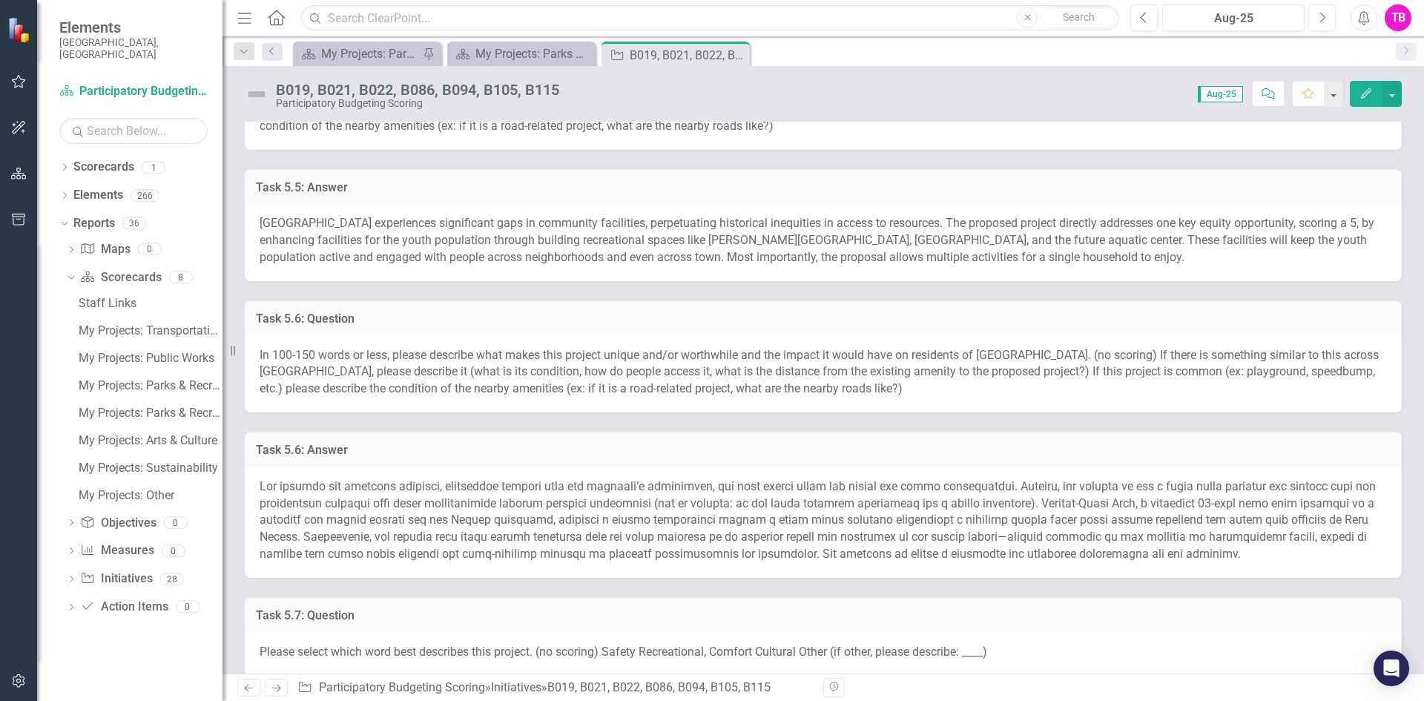
click at [943, 449] on h3 "Task 5.6: Answer" at bounding box center [823, 449] width 1134 height 13
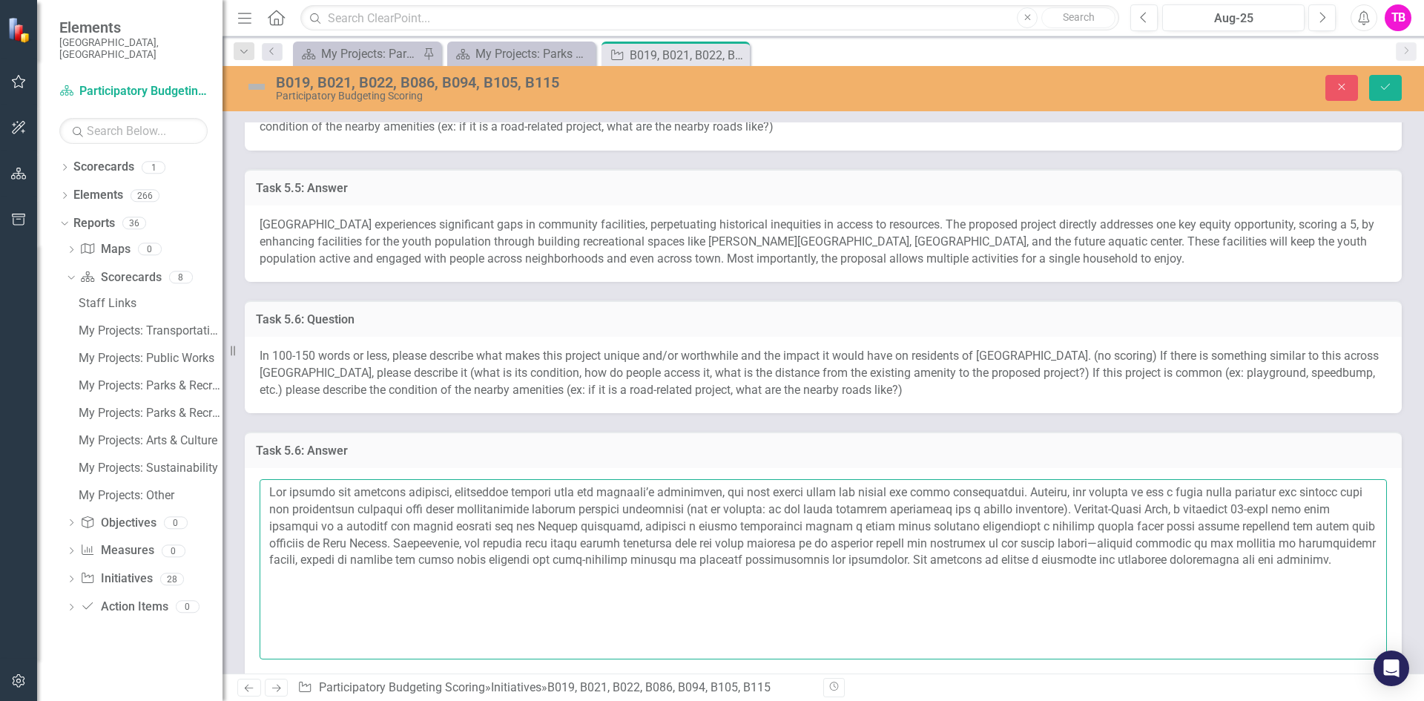
click at [1295, 555] on textarea at bounding box center [822, 568] width 1127 height 179
drag, startPoint x: 1254, startPoint y: 565, endPoint x: 837, endPoint y: 559, distance: 416.7
click at [837, 559] on textarea at bounding box center [822, 568] width 1127 height 179
click at [867, 308] on div "Task 5.6: Question" at bounding box center [823, 318] width 1157 height 36
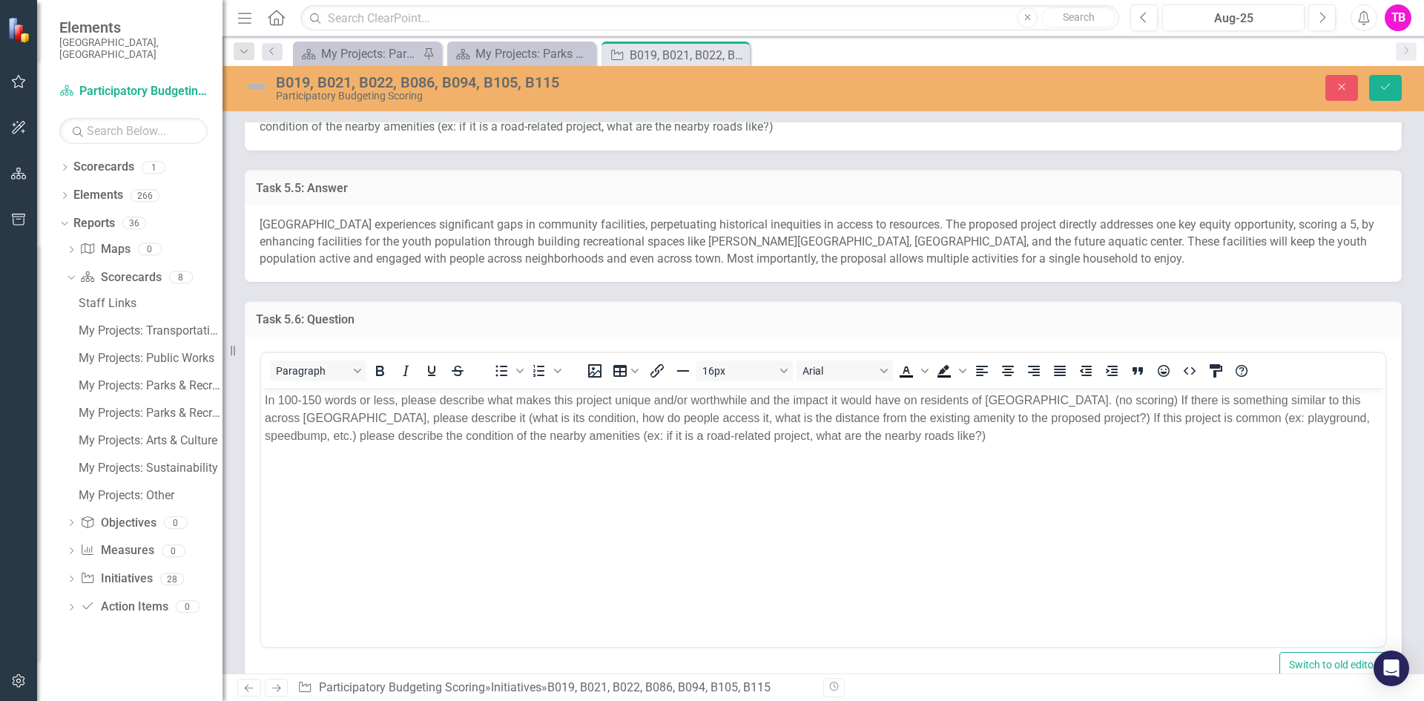
scroll to position [0, 0]
click at [893, 436] on p "In 100-150 words or less, please describe what makes this project unique and/or…" at bounding box center [823, 417] width 1117 height 53
click at [796, 320] on h3 "Task 5.6: Question" at bounding box center [823, 319] width 1134 height 13
click at [368, 321] on h3 "Task 5.6: Question" at bounding box center [823, 319] width 1134 height 13
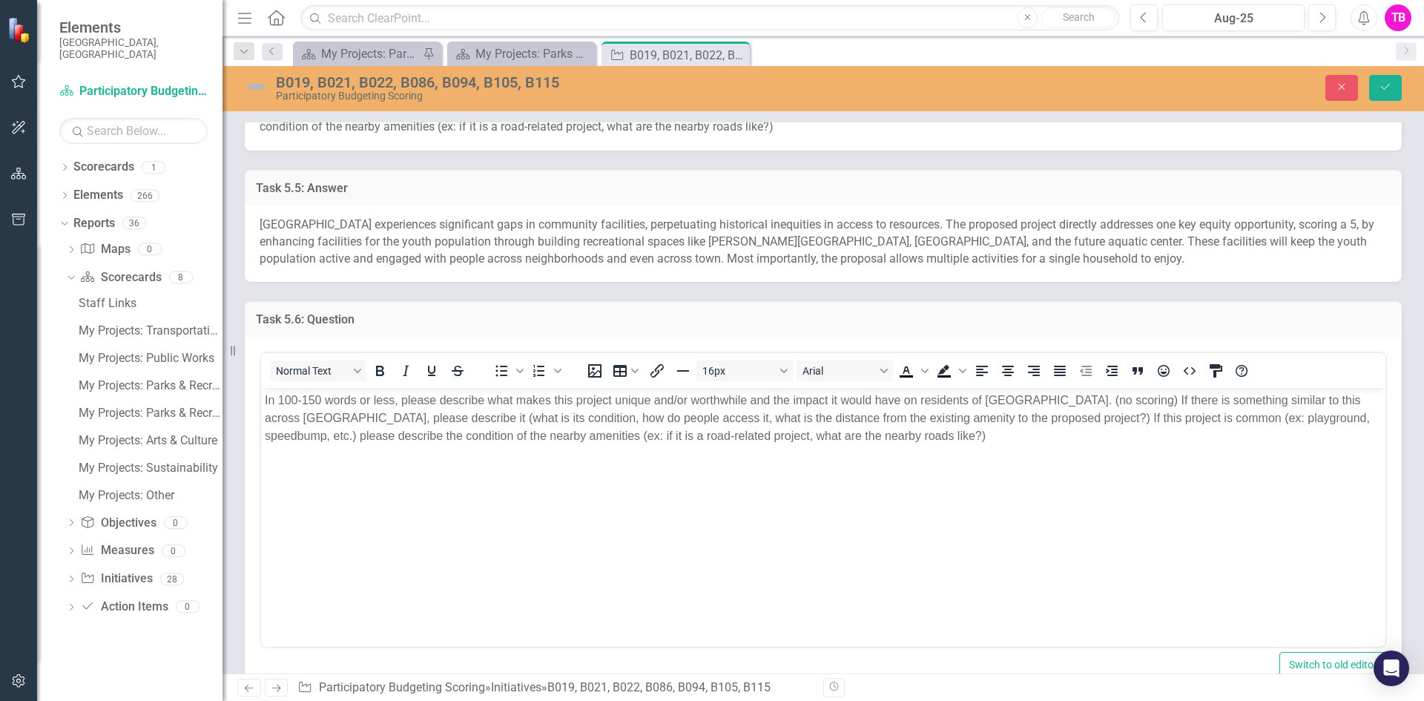
click at [368, 321] on h3 "Task 5.6: Question" at bounding box center [823, 319] width 1134 height 13
click at [437, 186] on h3 "Task 5.5: Answer" at bounding box center [823, 188] width 1134 height 13
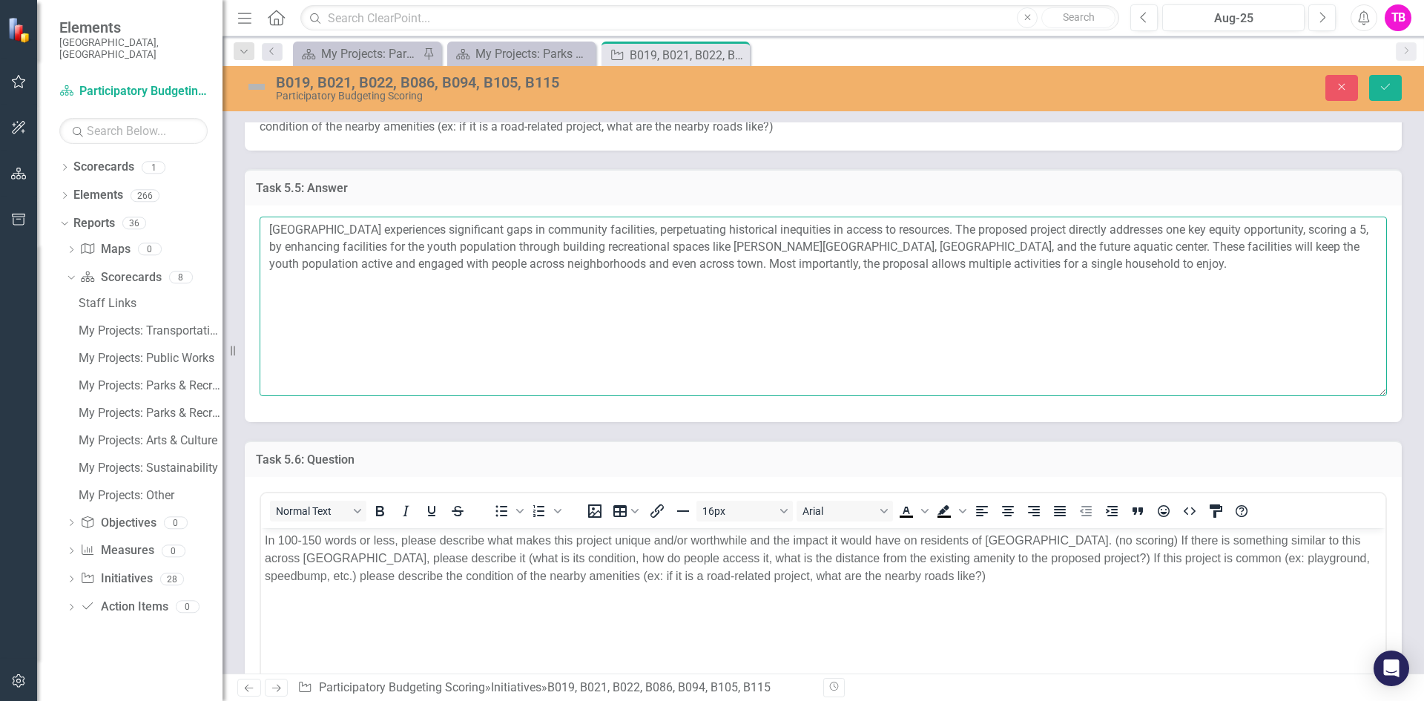
click at [1148, 267] on textarea "East Durham experiences significant gaps in community facilities, perpetuating …" at bounding box center [822, 305] width 1127 height 179
paste textarea "All designed to create a welcoming and inclusive environment for all visitors."
drag, startPoint x: 920, startPoint y: 226, endPoint x: 5, endPoint y: 205, distance: 915.2
click at [0, 203] on html "Elements City of Durham, NC Scorecard Participatory Budgeting Scoring Search Dr…" at bounding box center [712, 350] width 1424 height 701
drag, startPoint x: 482, startPoint y: 261, endPoint x: 498, endPoint y: 267, distance: 17.4
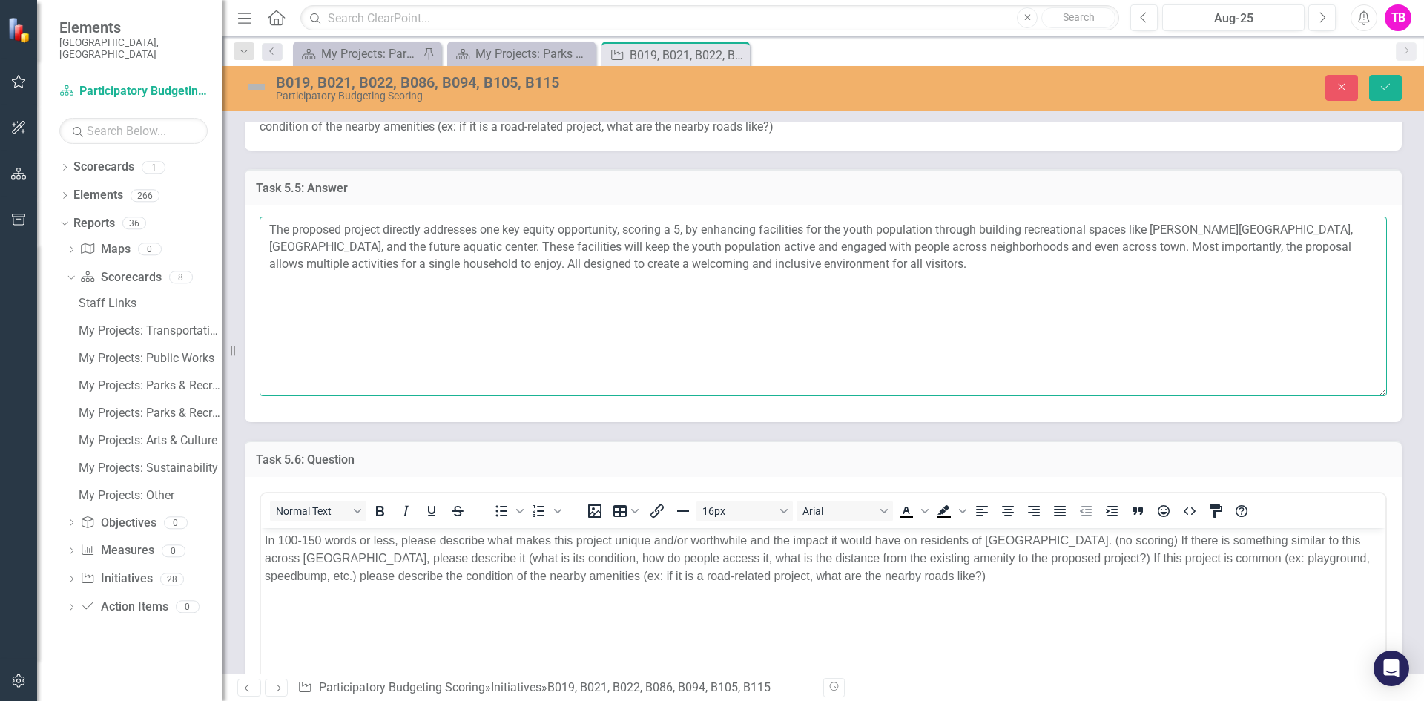
click at [483, 262] on textarea "The proposed project directly addresses one key equity opportunity, scoring a 5…" at bounding box center [822, 305] width 1127 height 179
click at [511, 265] on textarea "The proposed project directly addresses one key equity opportunity, scoring a 5…" at bounding box center [822, 305] width 1127 height 179
click at [887, 267] on textarea "The proposed project directly addresses one key equity opportunity, scoring a 5…" at bounding box center [822, 305] width 1127 height 179
drag, startPoint x: 477, startPoint y: 285, endPoint x: 234, endPoint y: 212, distance: 254.0
click at [234, 212] on div "Task 5.5: Answer The proposed project directly addresses one key equity opportu…" at bounding box center [823, 286] width 1179 height 271
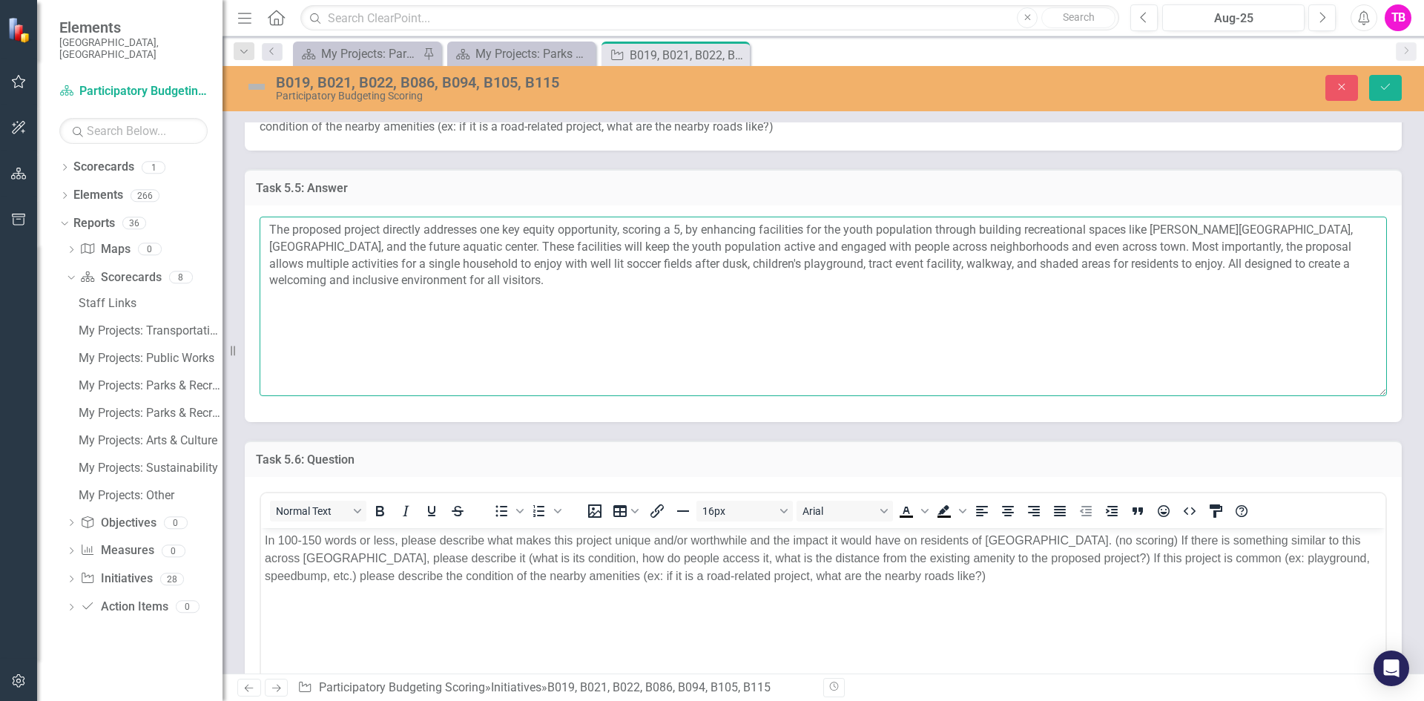
click at [473, 281] on textarea "The proposed project directly addresses one key equity opportunity, scoring a 5…" at bounding box center [822, 305] width 1127 height 179
click at [497, 285] on textarea "The proposed project directly addresses one key equity opportunity, scoring a 5…" at bounding box center [822, 305] width 1127 height 179
paste textarea "The proposed project strategically addresses a critical equity opportunity in E…"
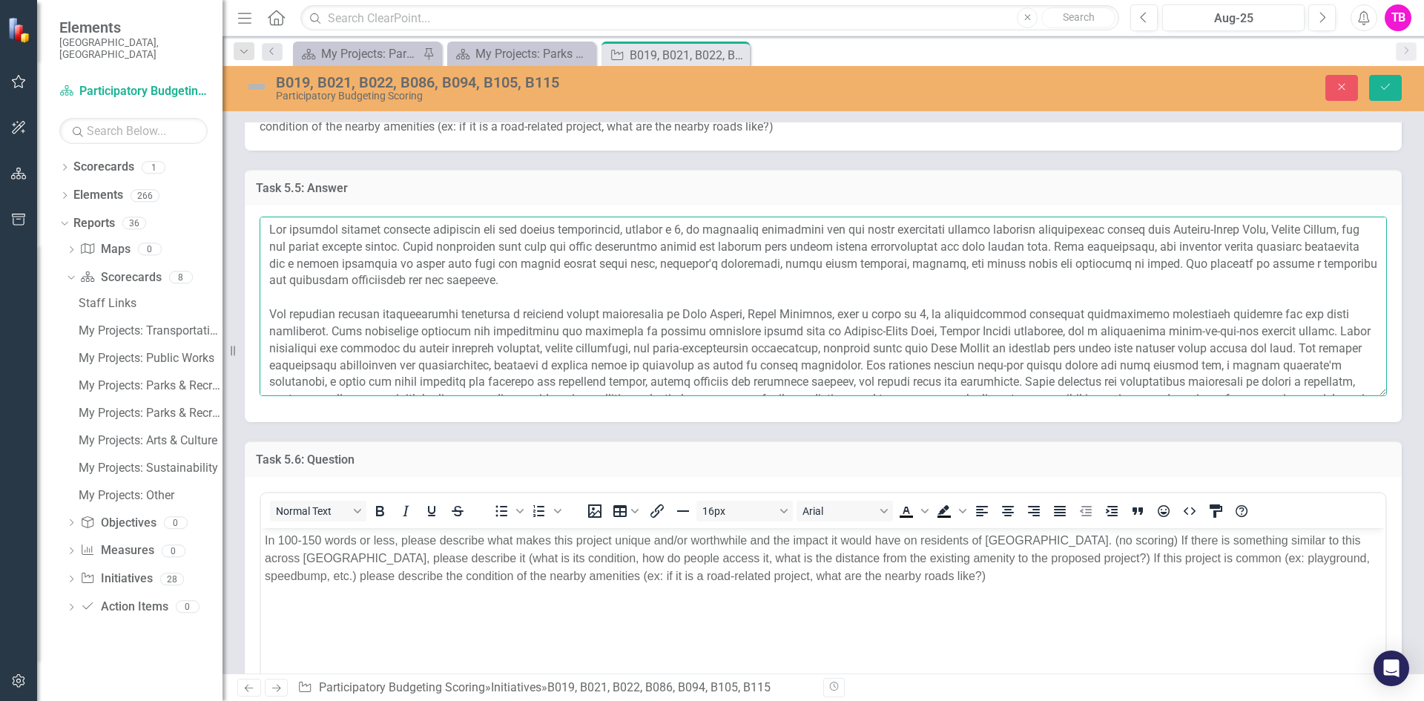
scroll to position [28, 0]
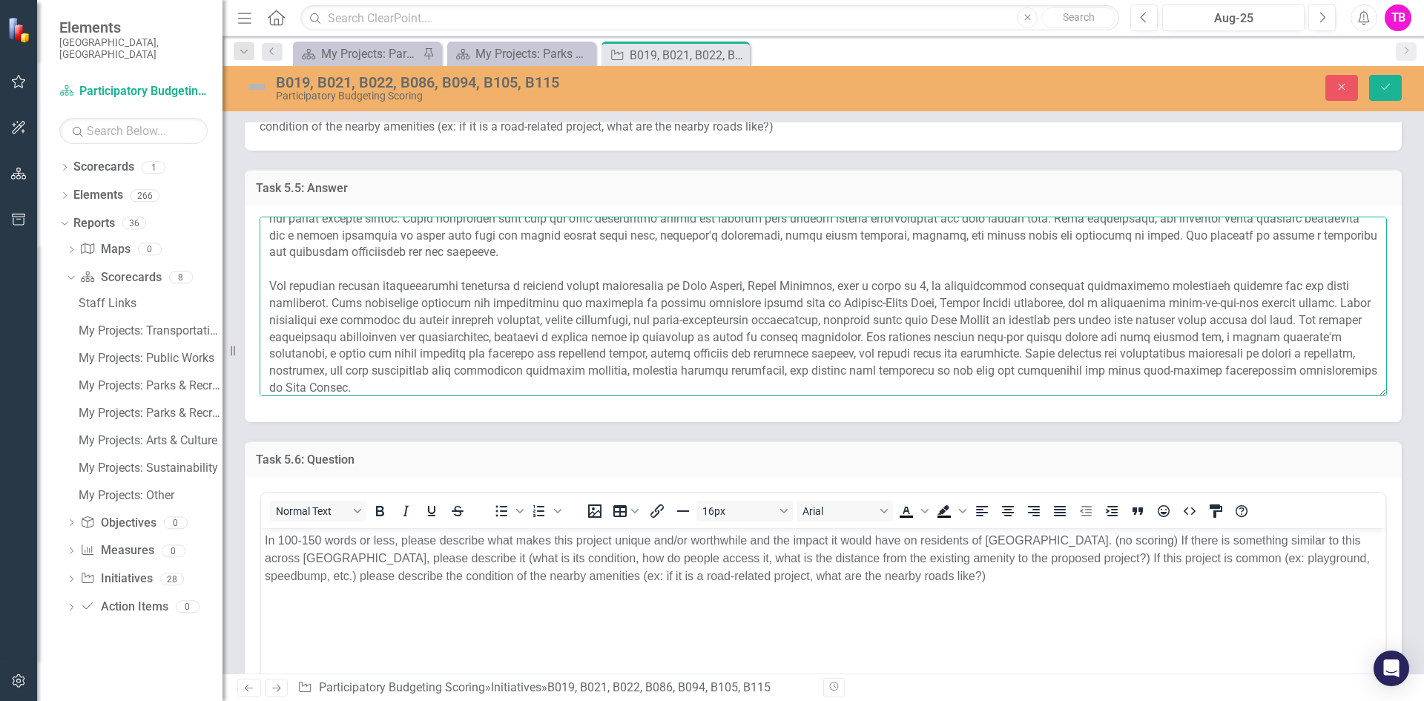
click at [732, 283] on textarea at bounding box center [822, 305] width 1127 height 179
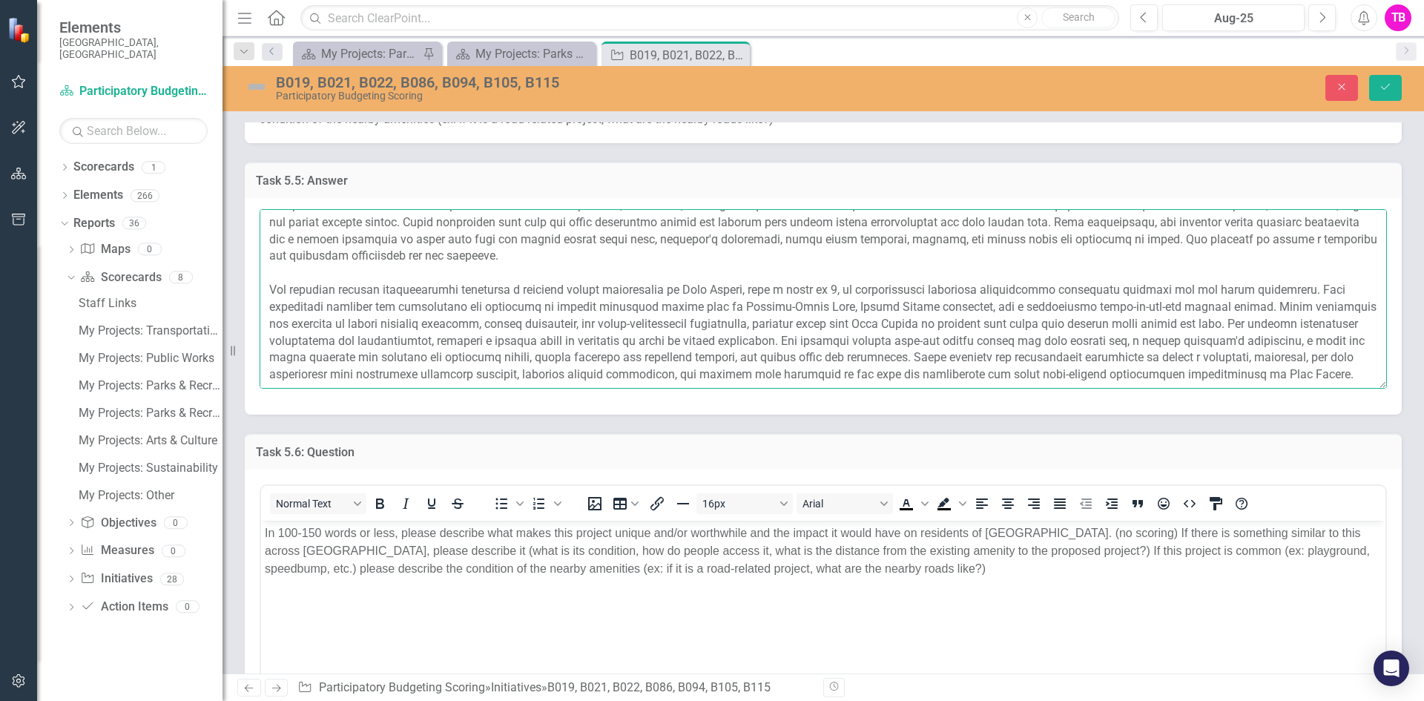
scroll to position [0, 0]
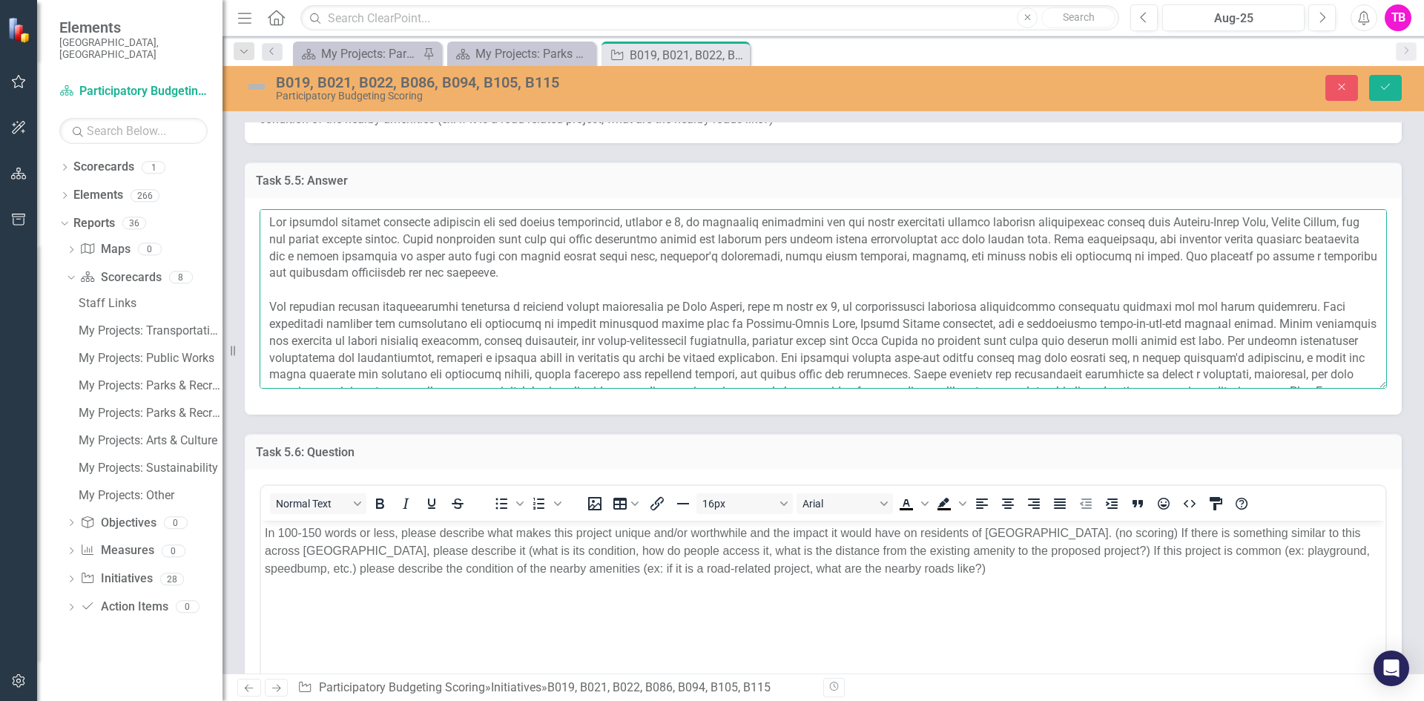
drag, startPoint x: 500, startPoint y: 259, endPoint x: 343, endPoint y: 228, distance: 161.0
click at [160, 179] on div "Elements City of [GEOGRAPHIC_DATA], [GEOGRAPHIC_DATA] Scorecard Participatory B…" at bounding box center [712, 350] width 1424 height 701
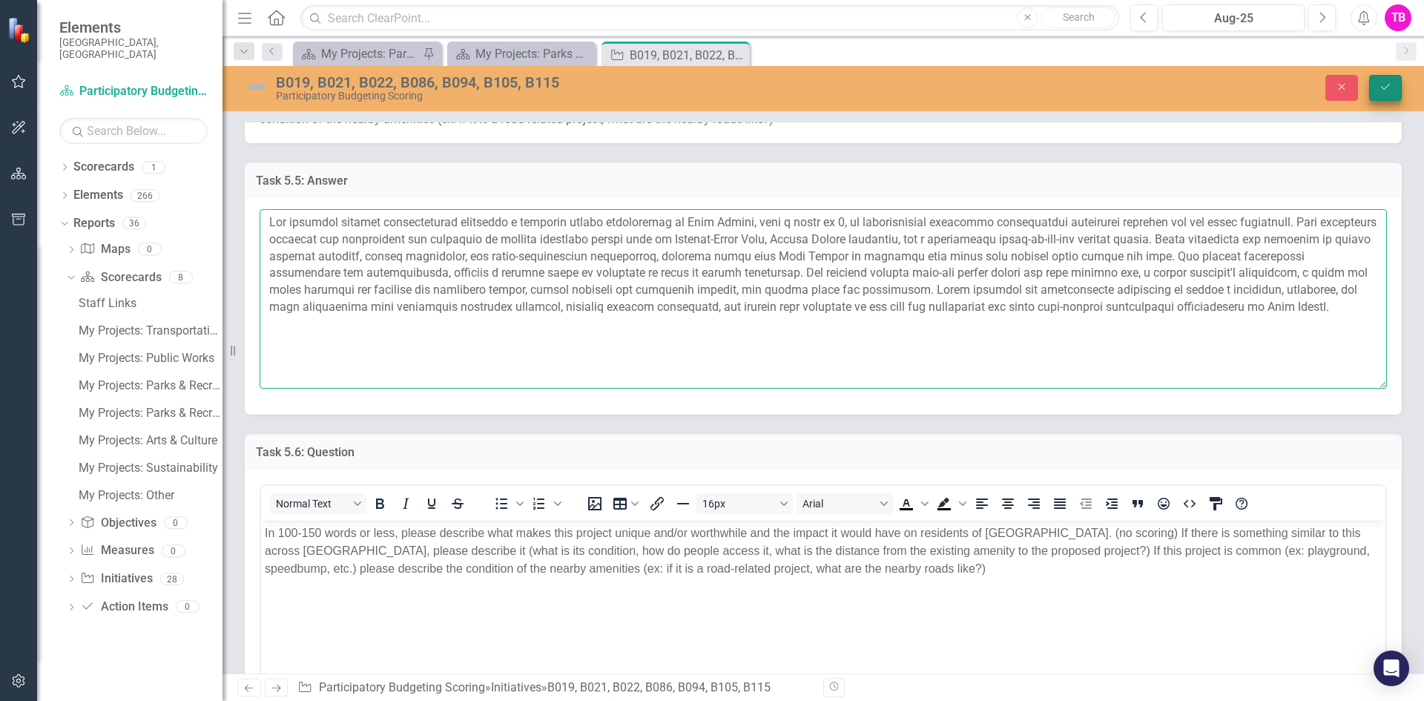
type textarea "The proposed project strategically addresses a critical equity opportunity in E…"
click at [1384, 80] on button "Save" at bounding box center [1385, 88] width 33 height 26
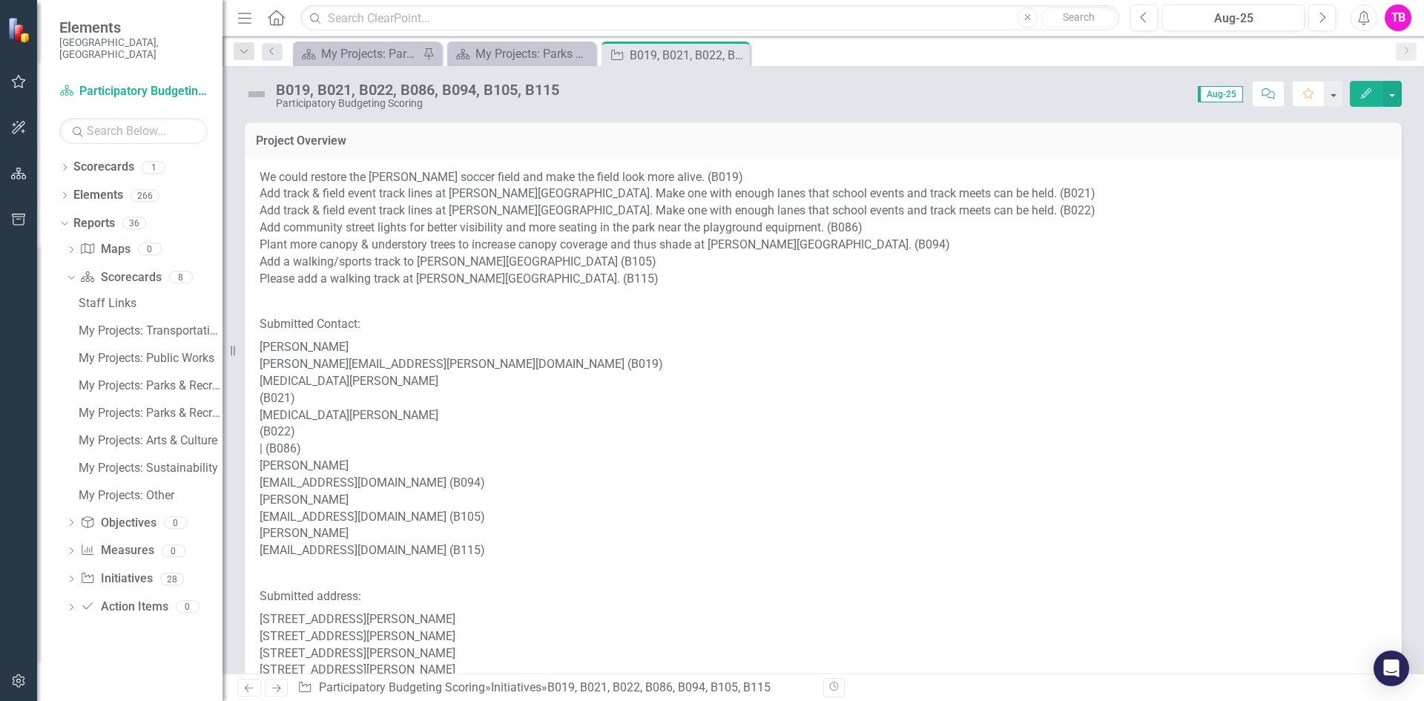
scroll to position [1484, 0]
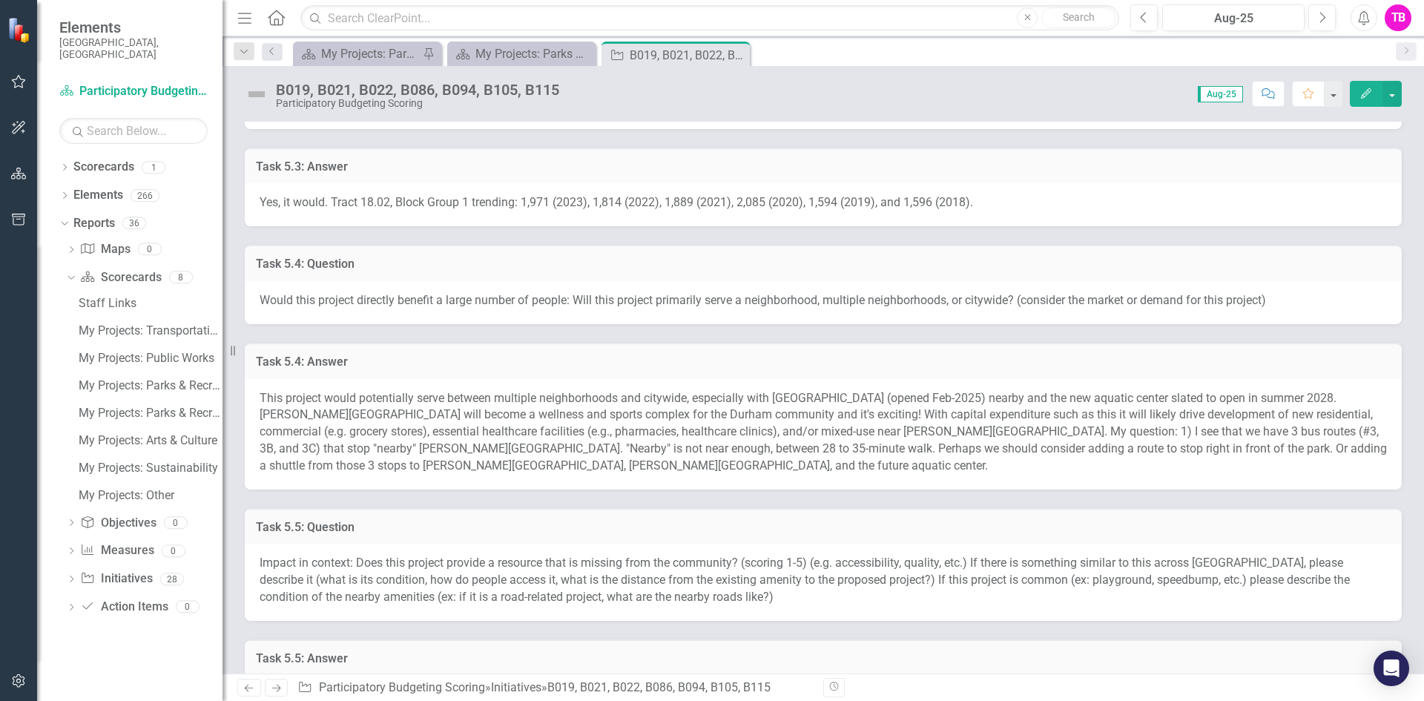
click at [859, 357] on h3 "Task 5.4: Answer" at bounding box center [823, 361] width 1134 height 13
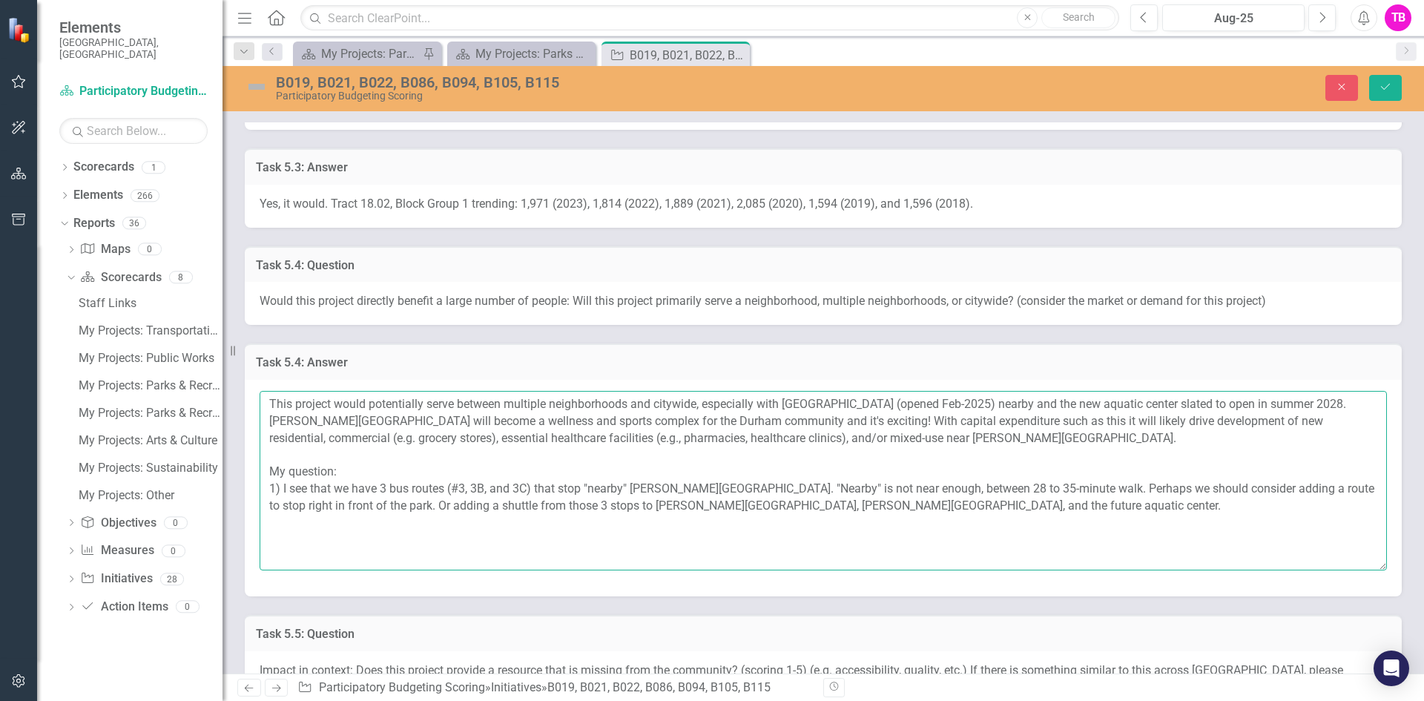
click at [686, 505] on textarea "This project would potentially serve between multiple neighborhoods and citywid…" at bounding box center [822, 480] width 1127 height 179
type textarea "This project would potentially serve between multiple neighborhoods and citywid…"
click at [1383, 94] on button "Save" at bounding box center [1385, 88] width 33 height 26
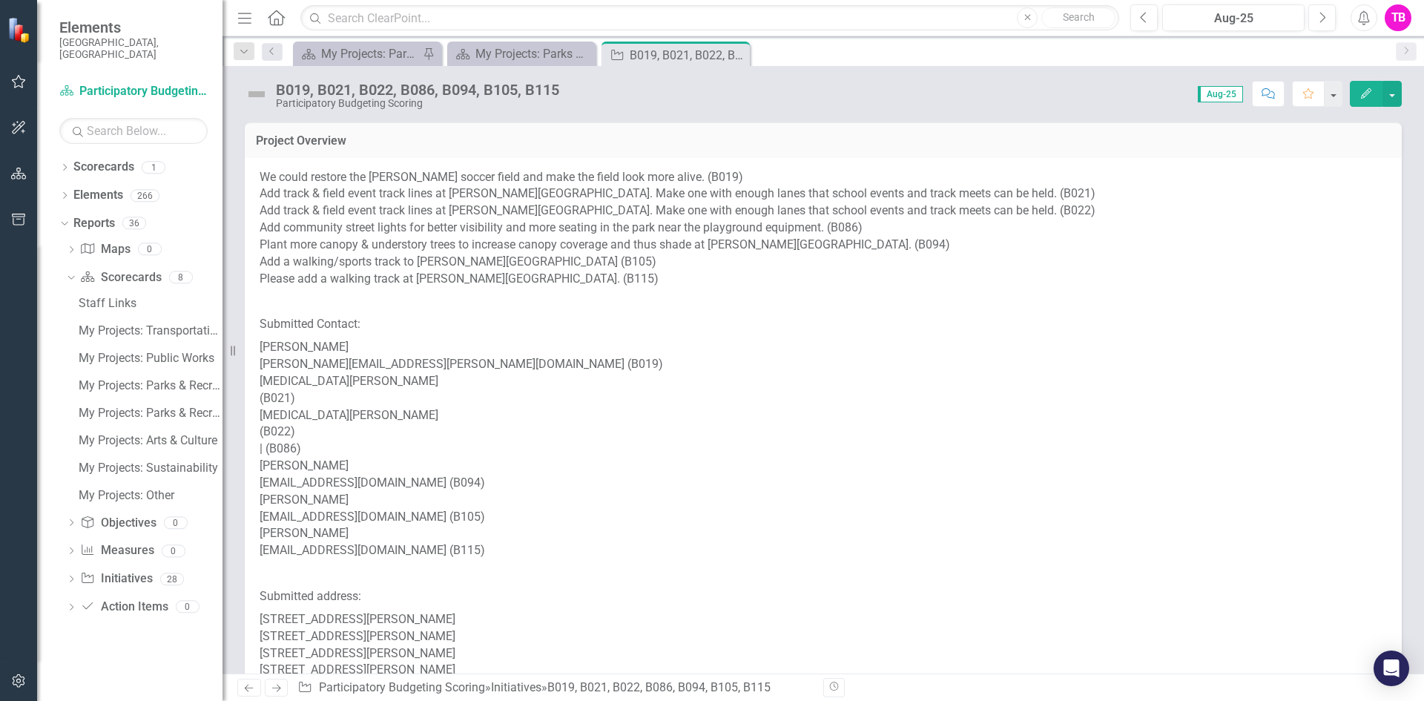
click at [1133, 146] on h3 "Project Overview" at bounding box center [823, 140] width 1134 height 13
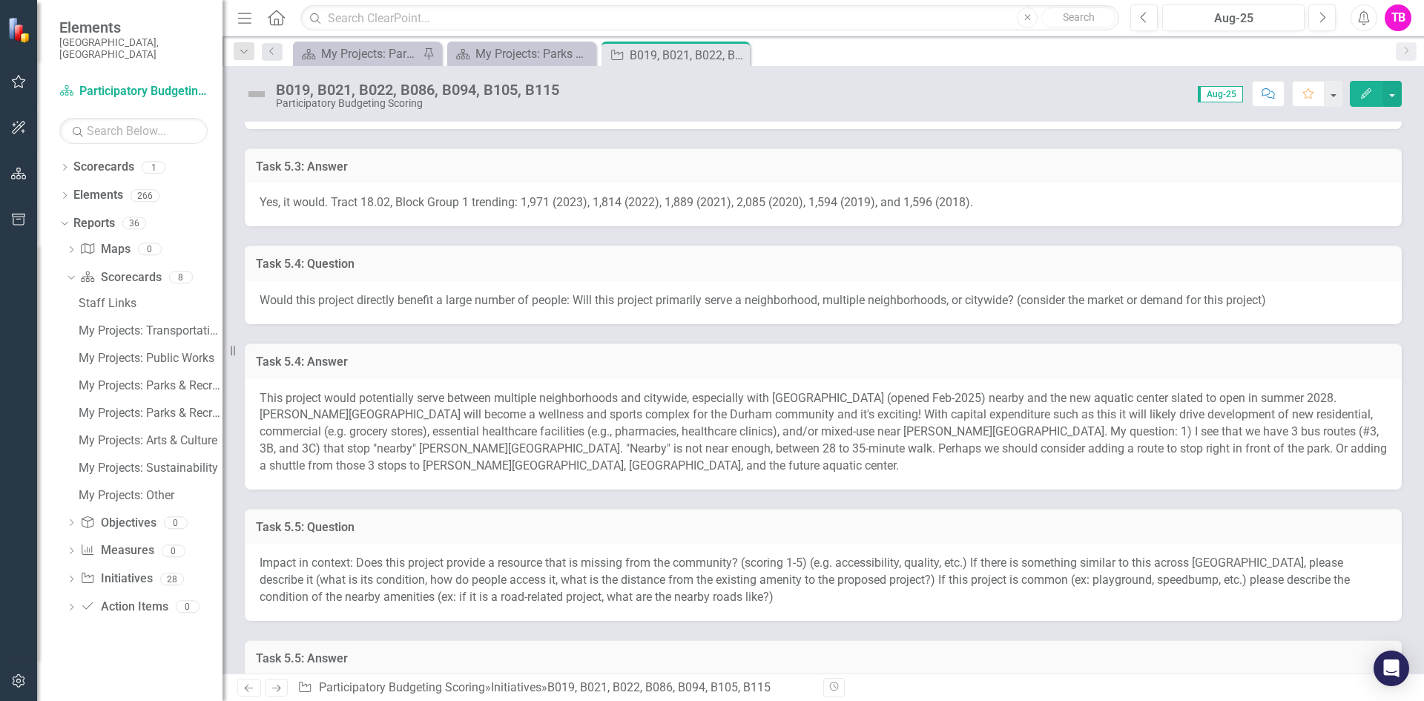
scroll to position [1798, 0]
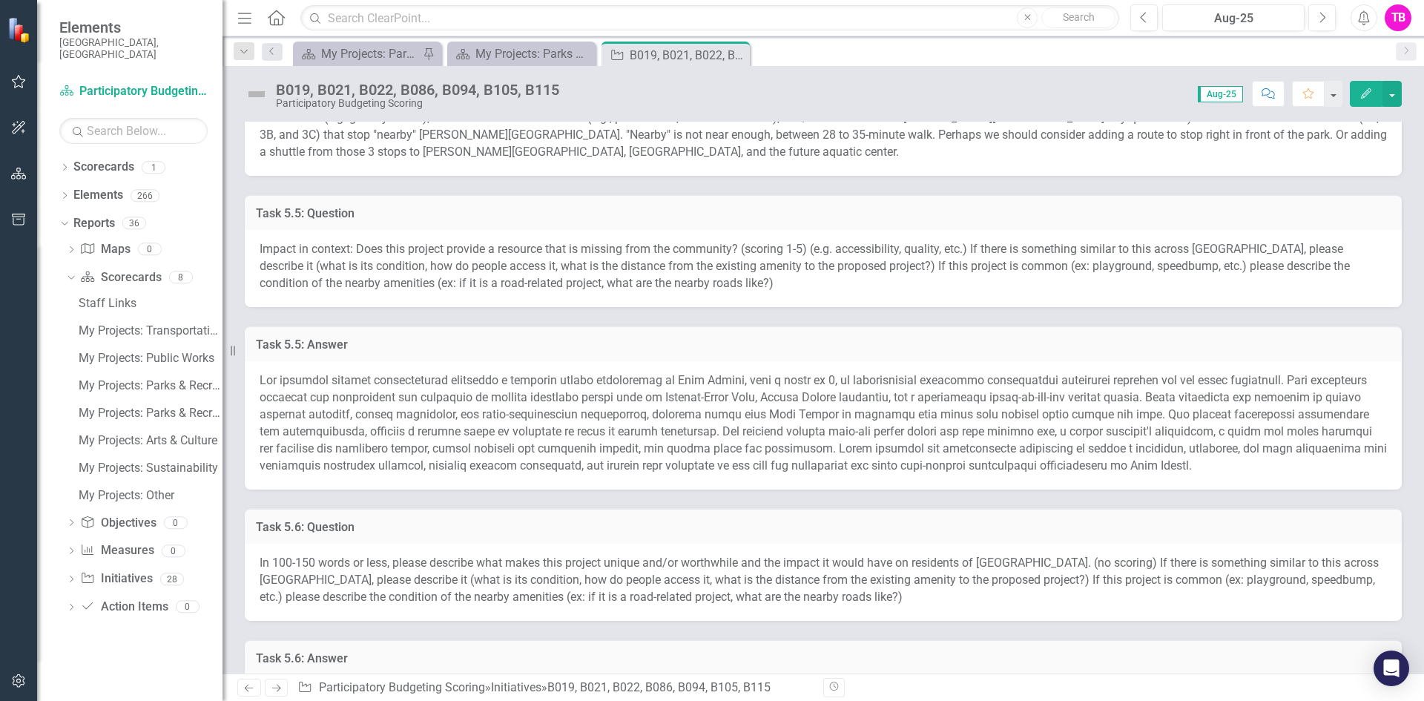
click at [820, 394] on span at bounding box center [822, 422] width 1127 height 99
click at [882, 338] on h3 "Task 5.5: Answer" at bounding box center [823, 344] width 1134 height 13
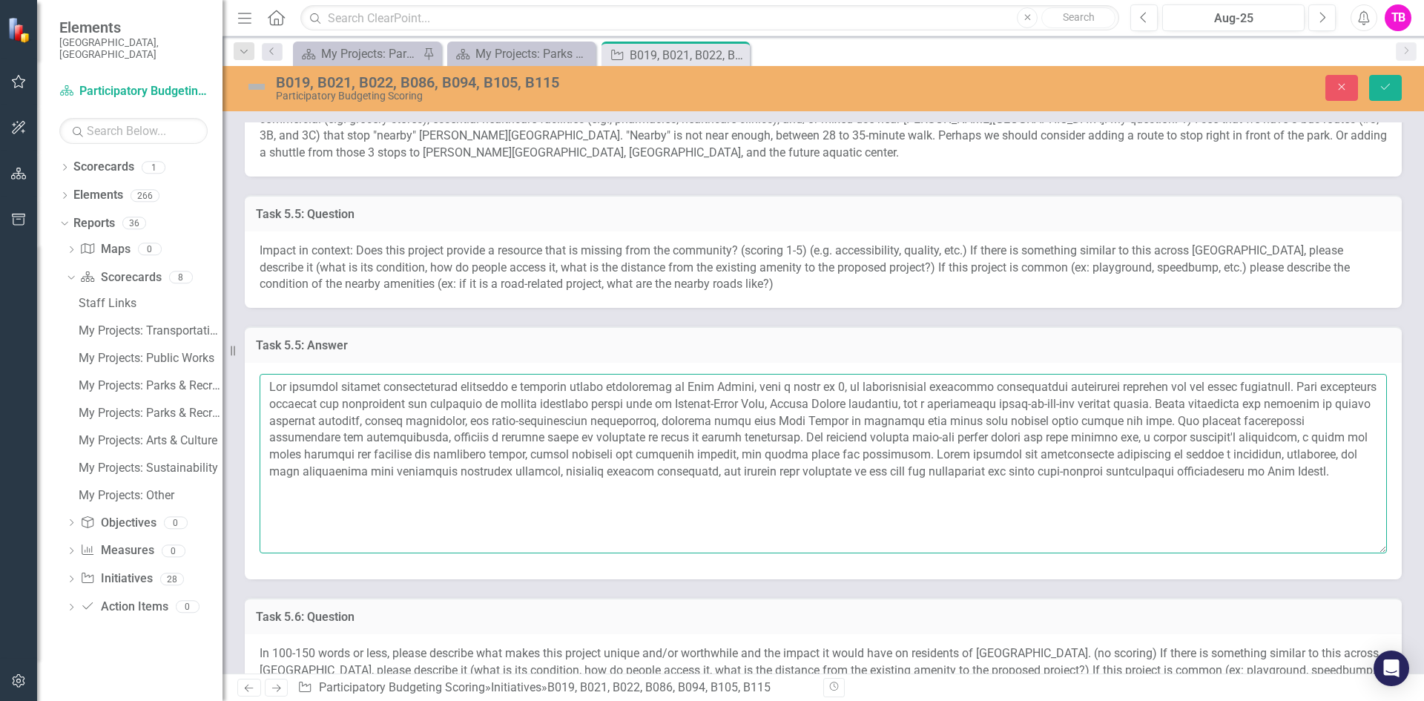
click at [880, 407] on textarea at bounding box center [822, 463] width 1127 height 179
click at [1105, 440] on textarea at bounding box center [822, 463] width 1127 height 179
type textarea "The proposed project strategically addresses a critical equity opportunity in E…"
click at [1385, 90] on icon "Save" at bounding box center [1384, 87] width 13 height 10
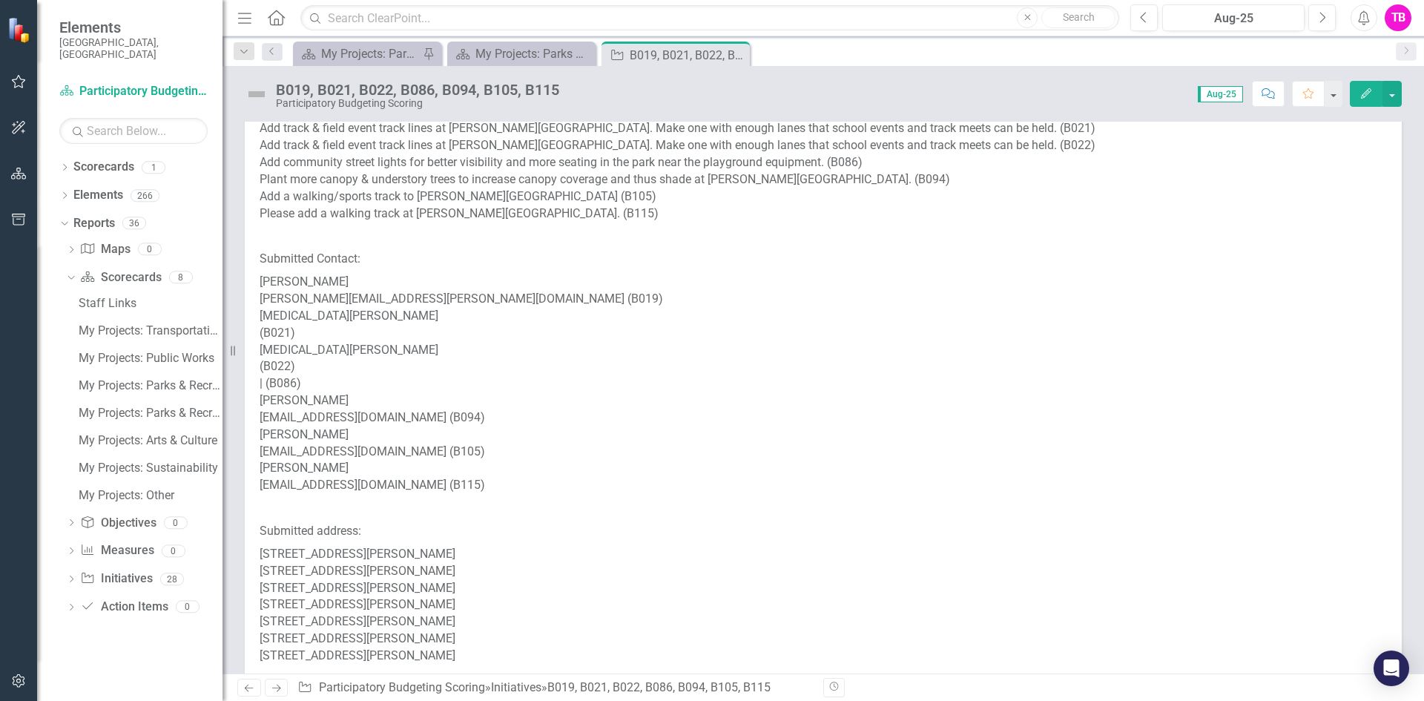
scroll to position [0, 0]
